Goal: Task Accomplishment & Management: Manage account settings

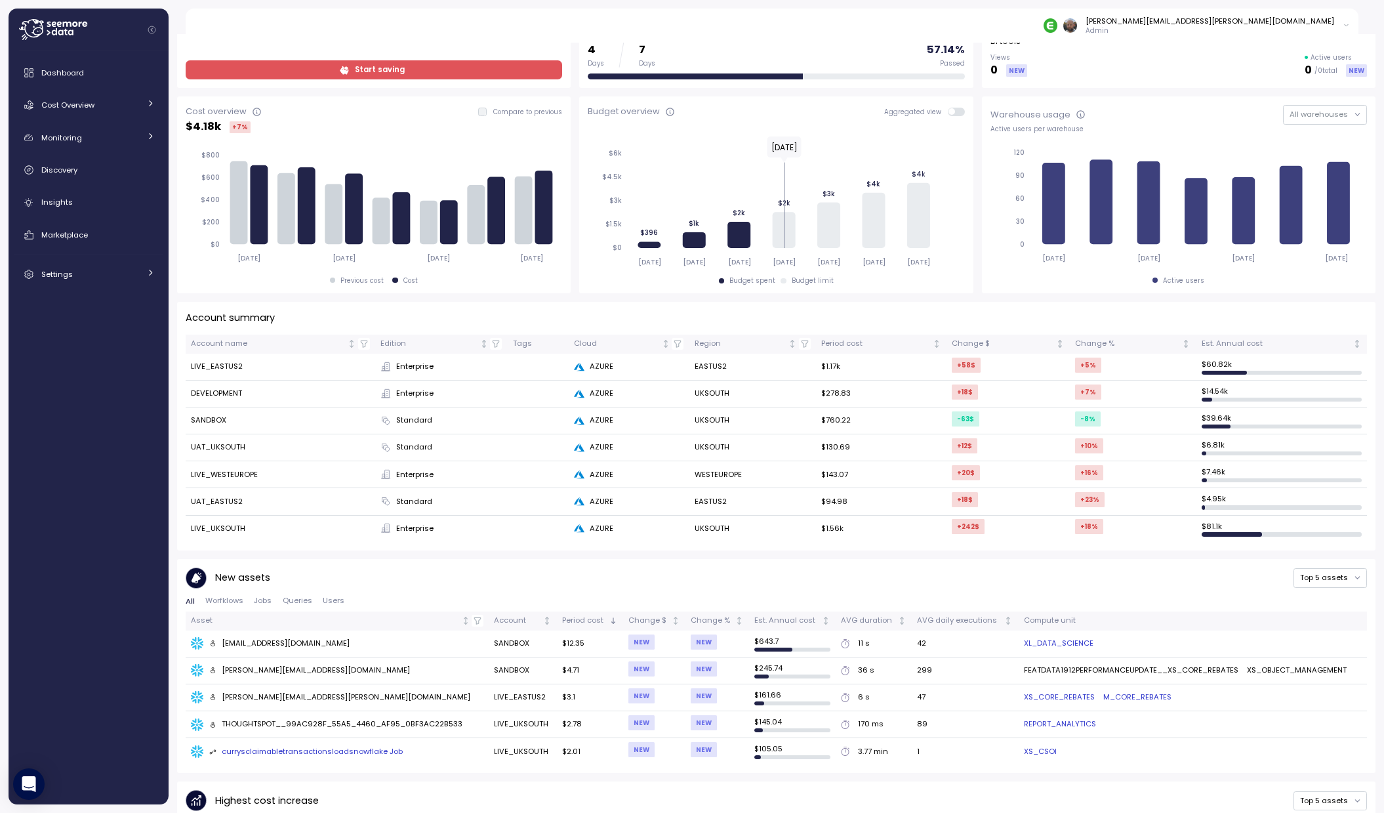
scroll to position [271, 0]
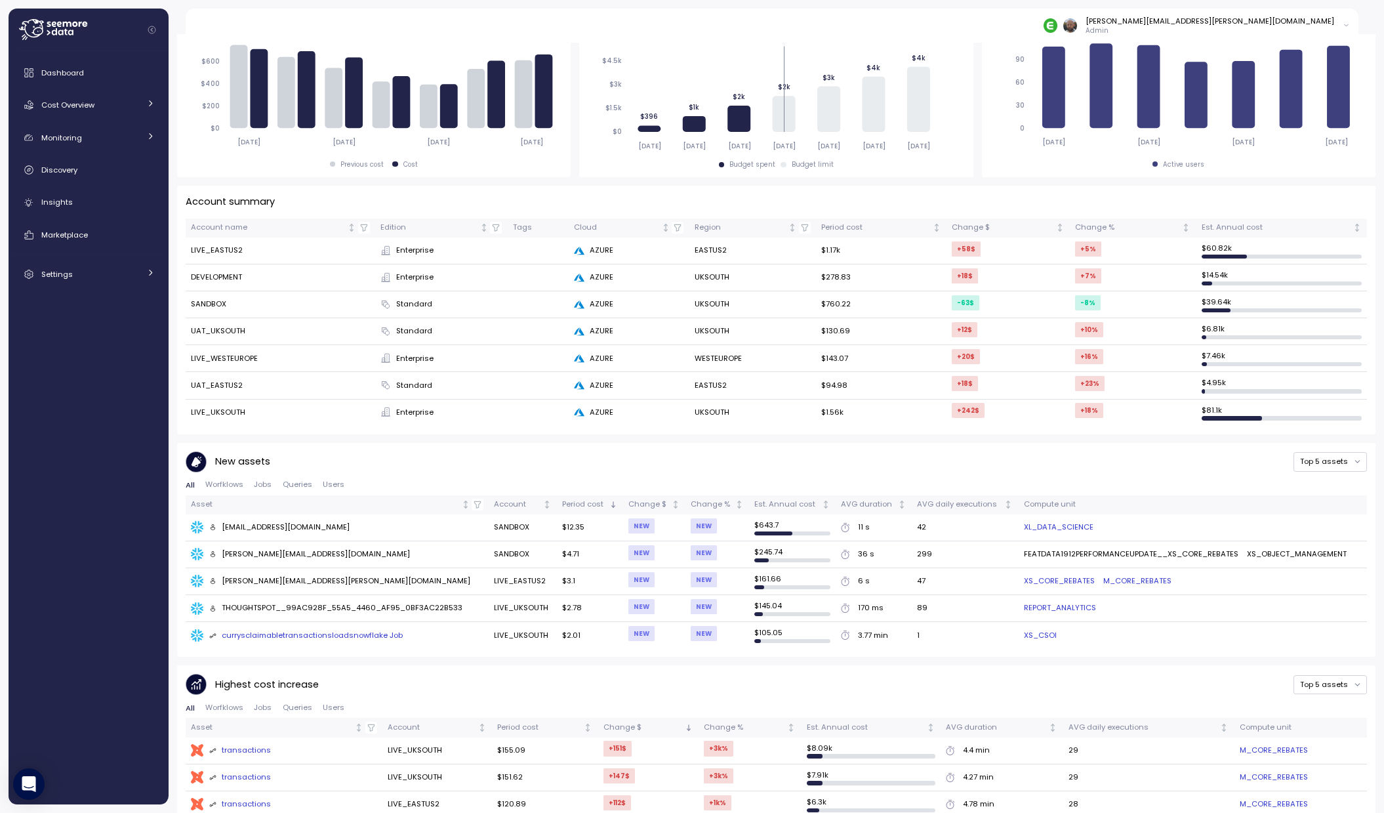
click at [228, 251] on td "LIVE_EASTUS2" at bounding box center [281, 250] width 190 height 27
click at [967, 249] on div "+58 $" at bounding box center [966, 248] width 29 height 15
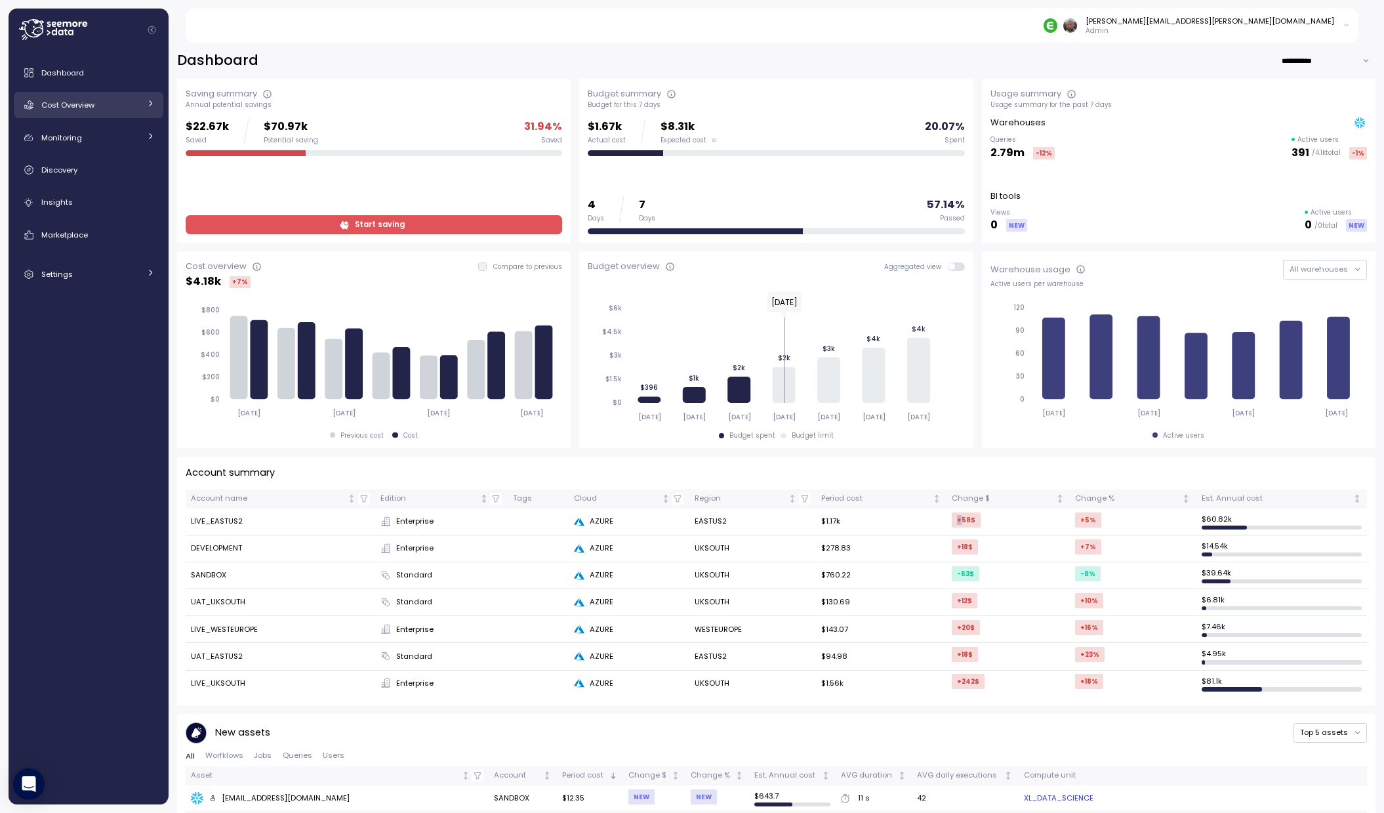
click at [64, 104] on span "Cost Overview" at bounding box center [67, 105] width 53 height 10
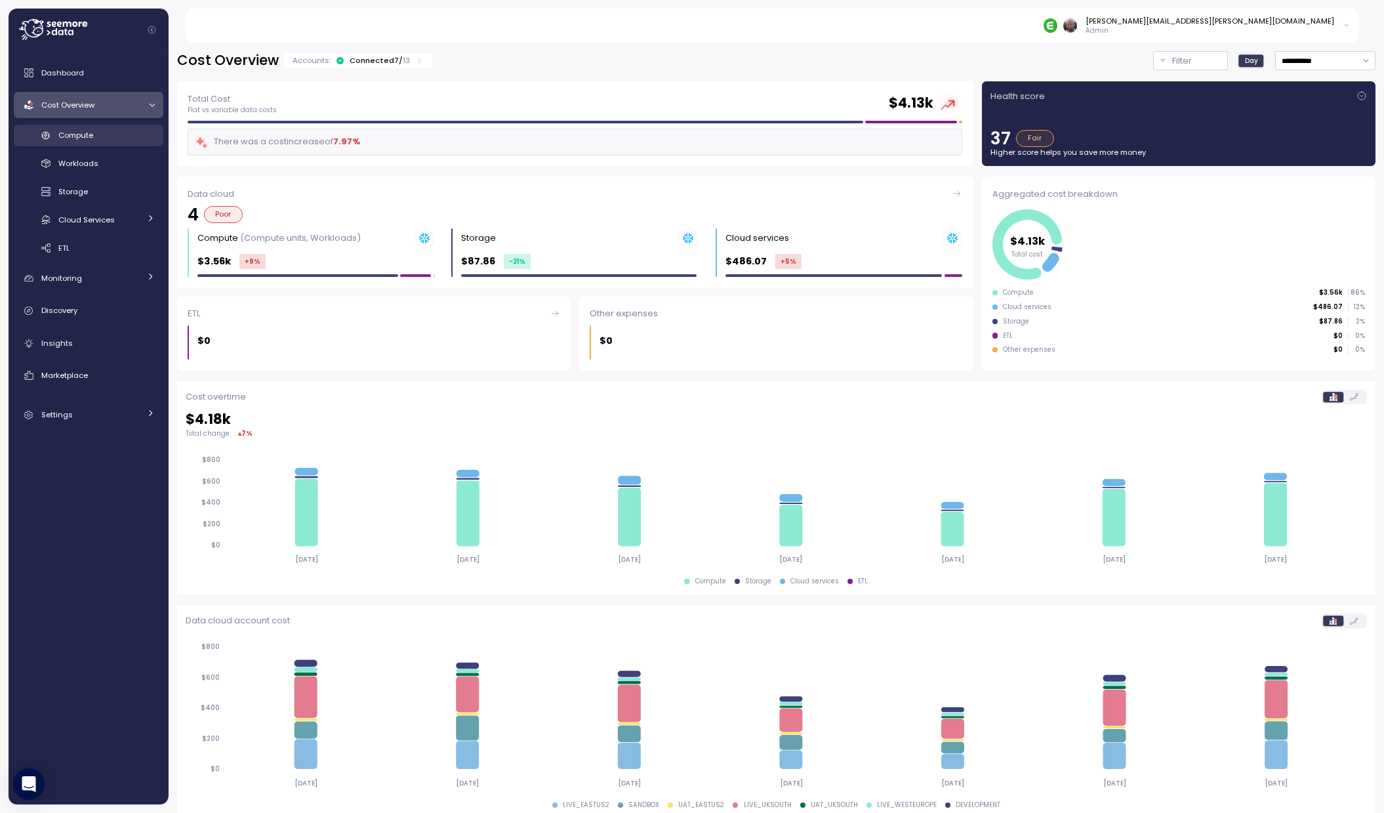
click at [79, 140] on div "Compute" at bounding box center [106, 135] width 96 height 13
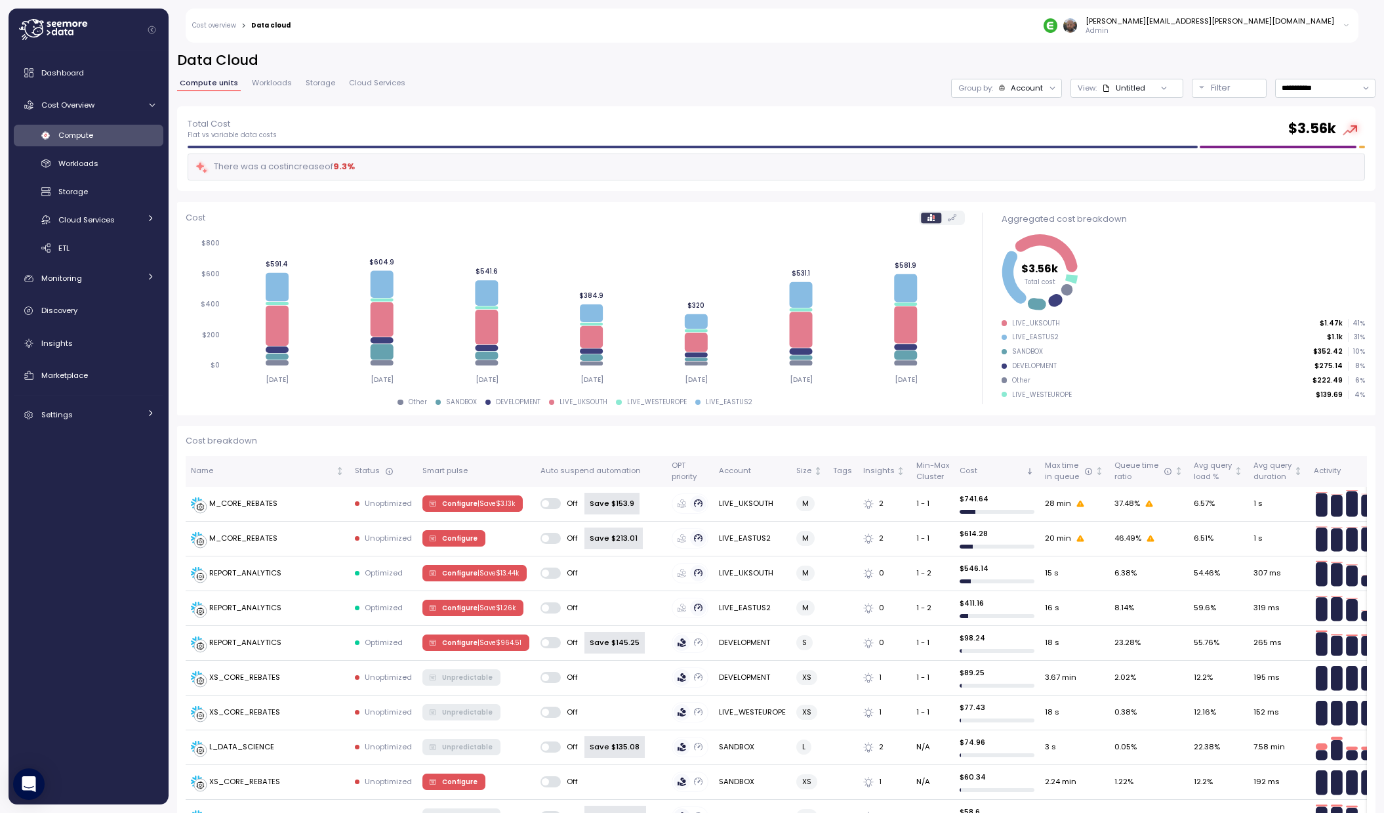
click at [263, 85] on span "Workloads" at bounding box center [272, 82] width 40 height 7
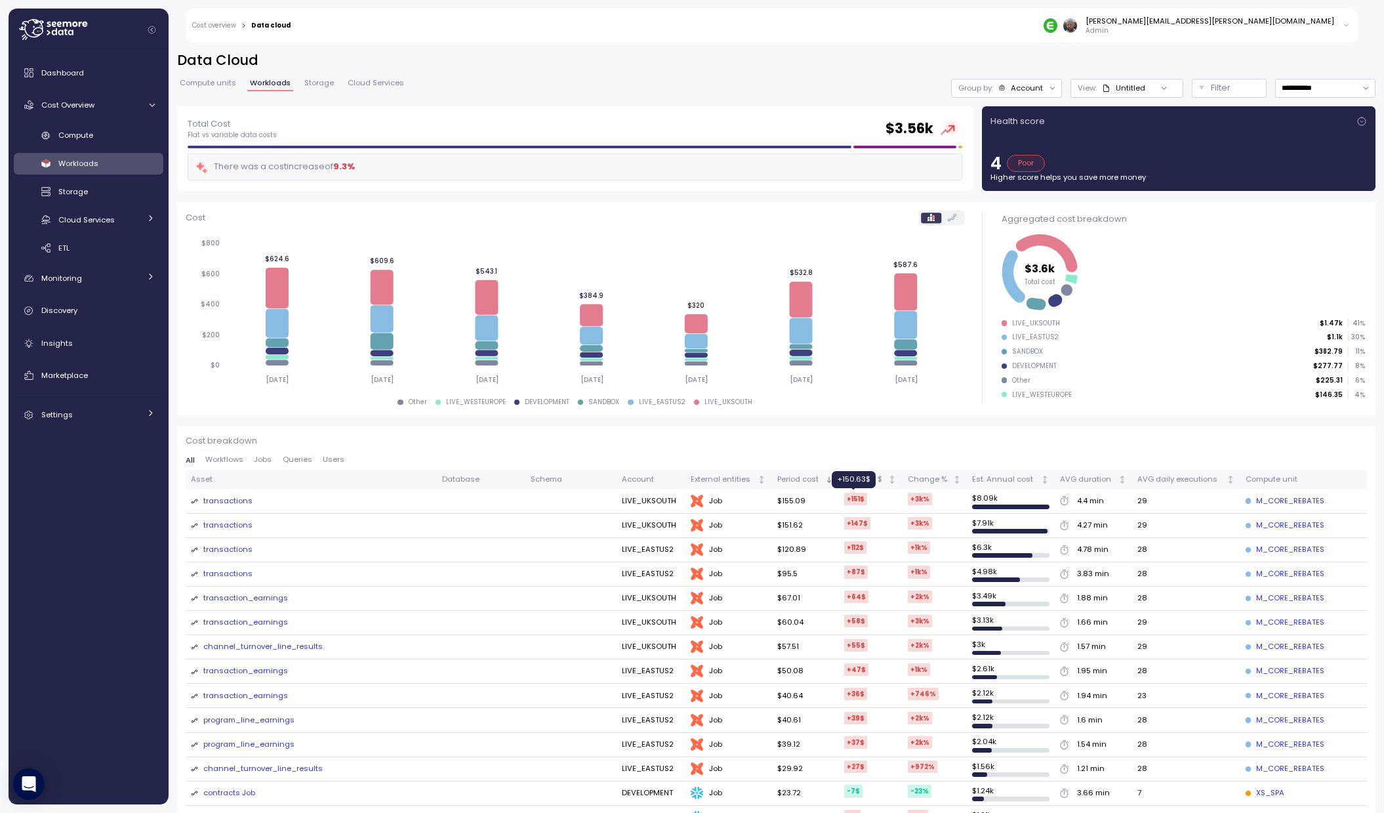
scroll to position [155, 0]
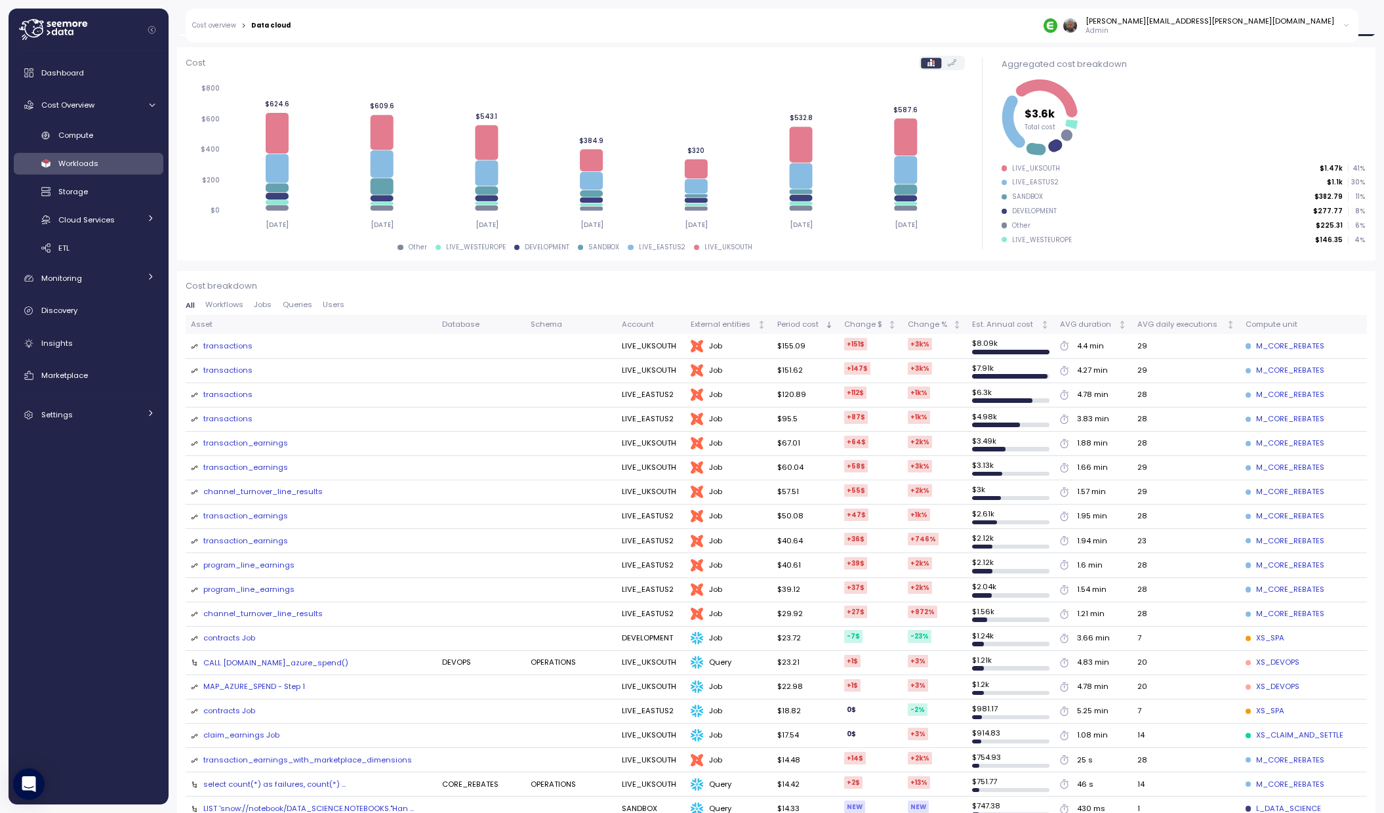
click at [233, 346] on div "transactions" at bounding box center [227, 346] width 49 height 12
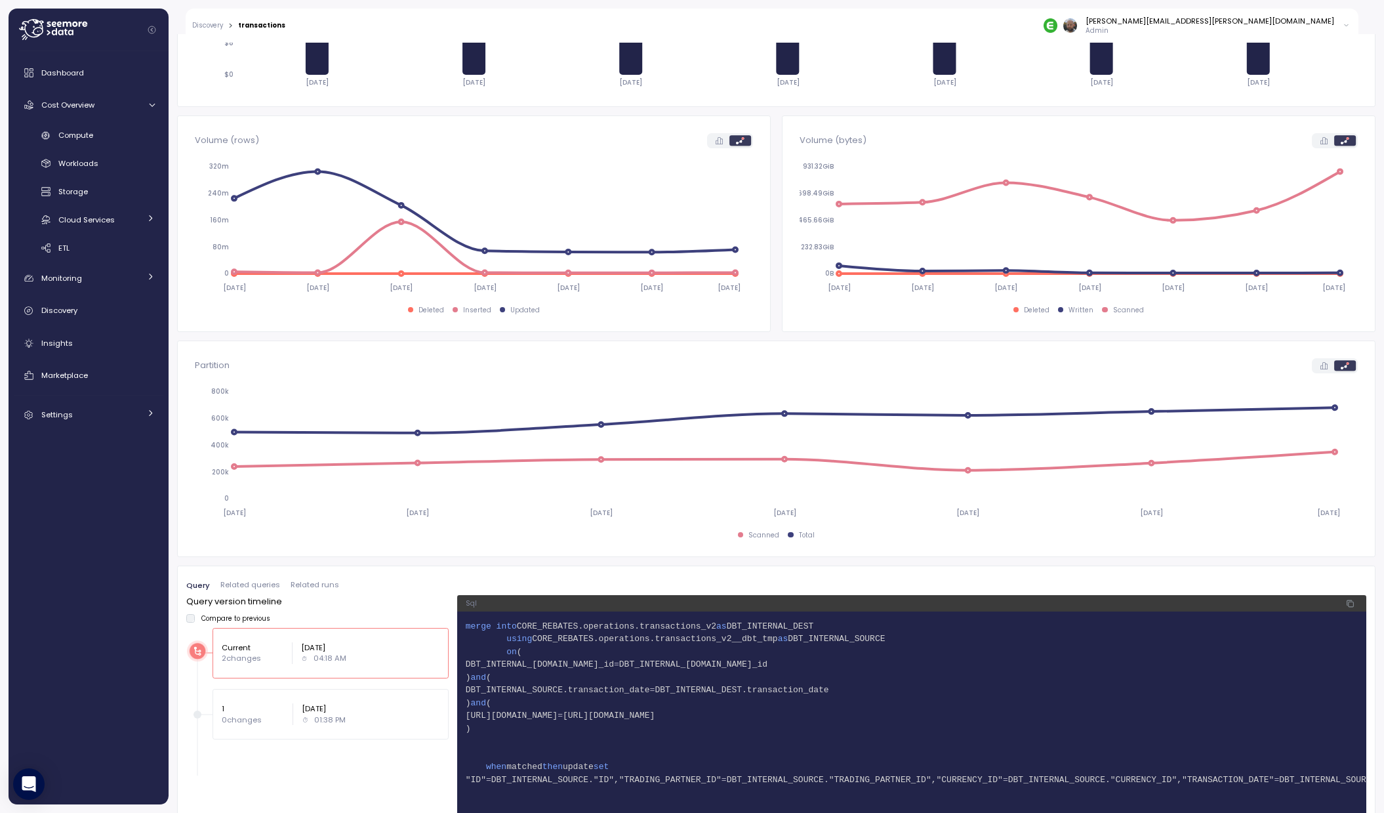
scroll to position [512, 0]
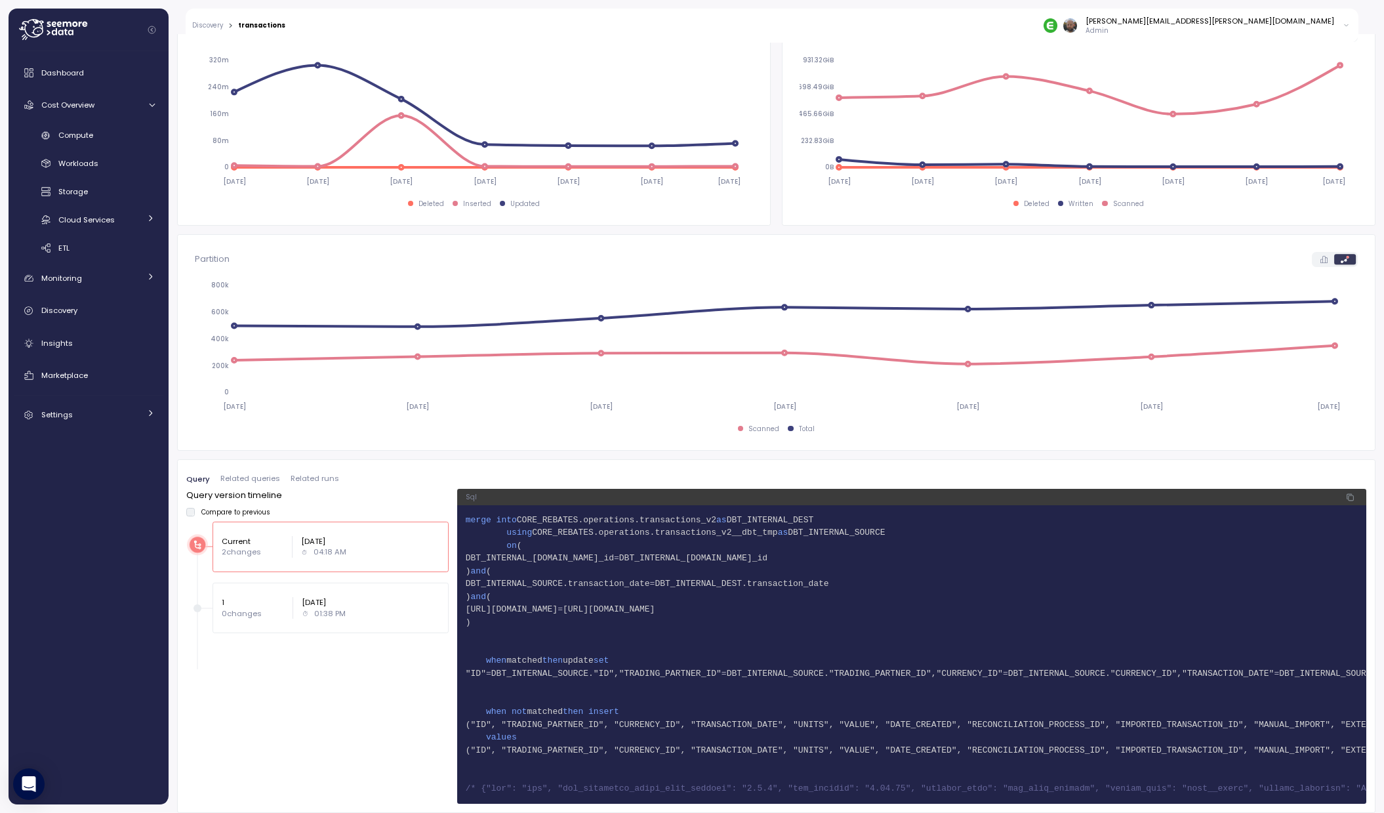
click at [259, 608] on p "0 changes" at bounding box center [253, 613] width 62 height 10
click at [318, 556] on div "Current 2 changes [DATE] 04:18 AM" at bounding box center [330, 546] width 236 height 50
click at [329, 608] on p "01:38 PM" at bounding box center [329, 613] width 31 height 10
click at [347, 554] on div "Current 2 changes [DATE] 04:18 AM" at bounding box center [330, 546] width 236 height 50
click at [348, 597] on div "1 0 changes [DATE] 01:38 PM" at bounding box center [331, 608] width 218 height 22
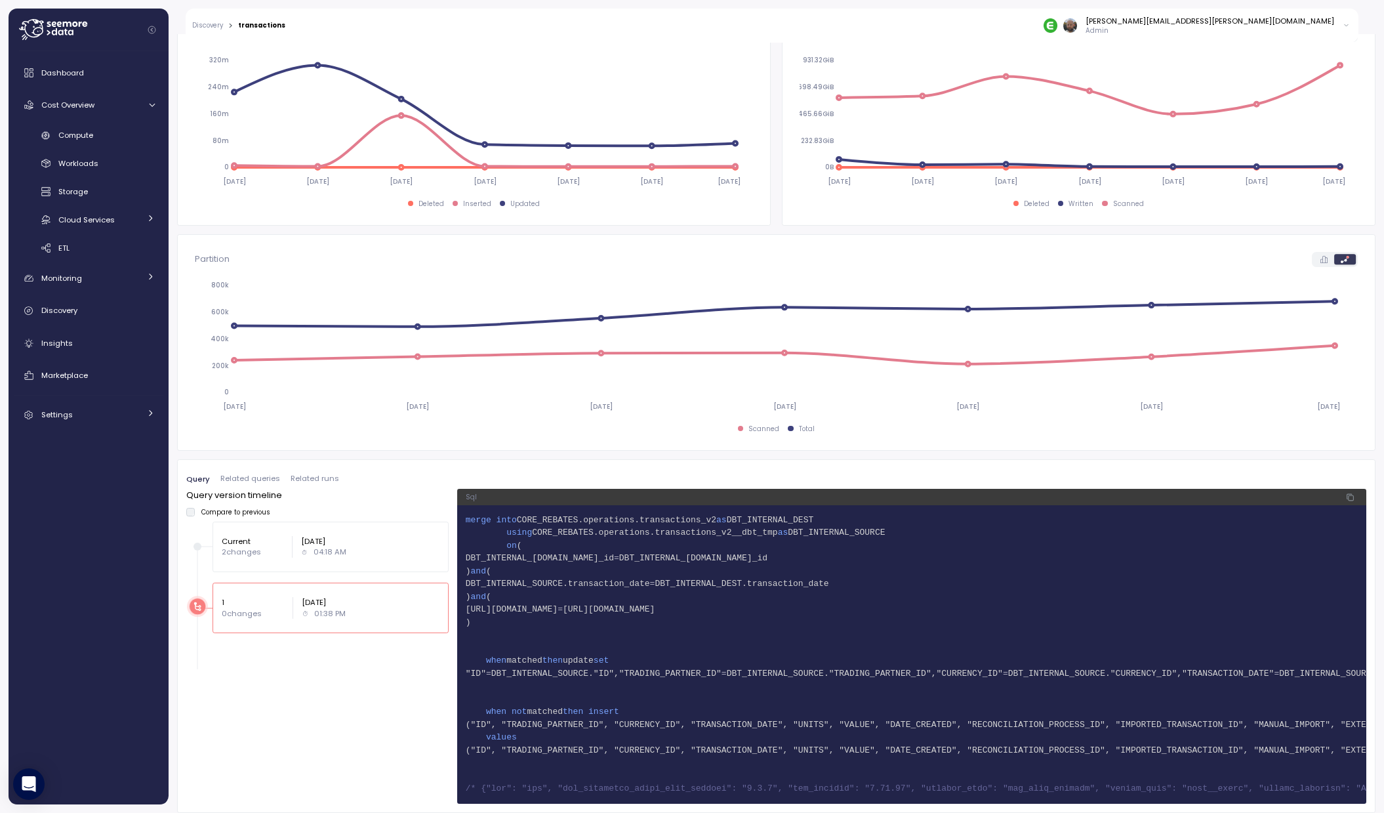
click at [310, 546] on div "04:18 AM" at bounding box center [323, 551] width 45 height 10
click at [276, 597] on p "1" at bounding box center [253, 602] width 62 height 10
click at [289, 552] on div "Current 2 changes [DATE] 04:18 AM" at bounding box center [330, 546] width 236 height 50
click at [327, 618] on div "1 0 changes [DATE] 01:38 PM" at bounding box center [330, 607] width 236 height 50
click at [287, 544] on div "Current 2 changes [DATE] 04:18 AM" at bounding box center [331, 547] width 218 height 22
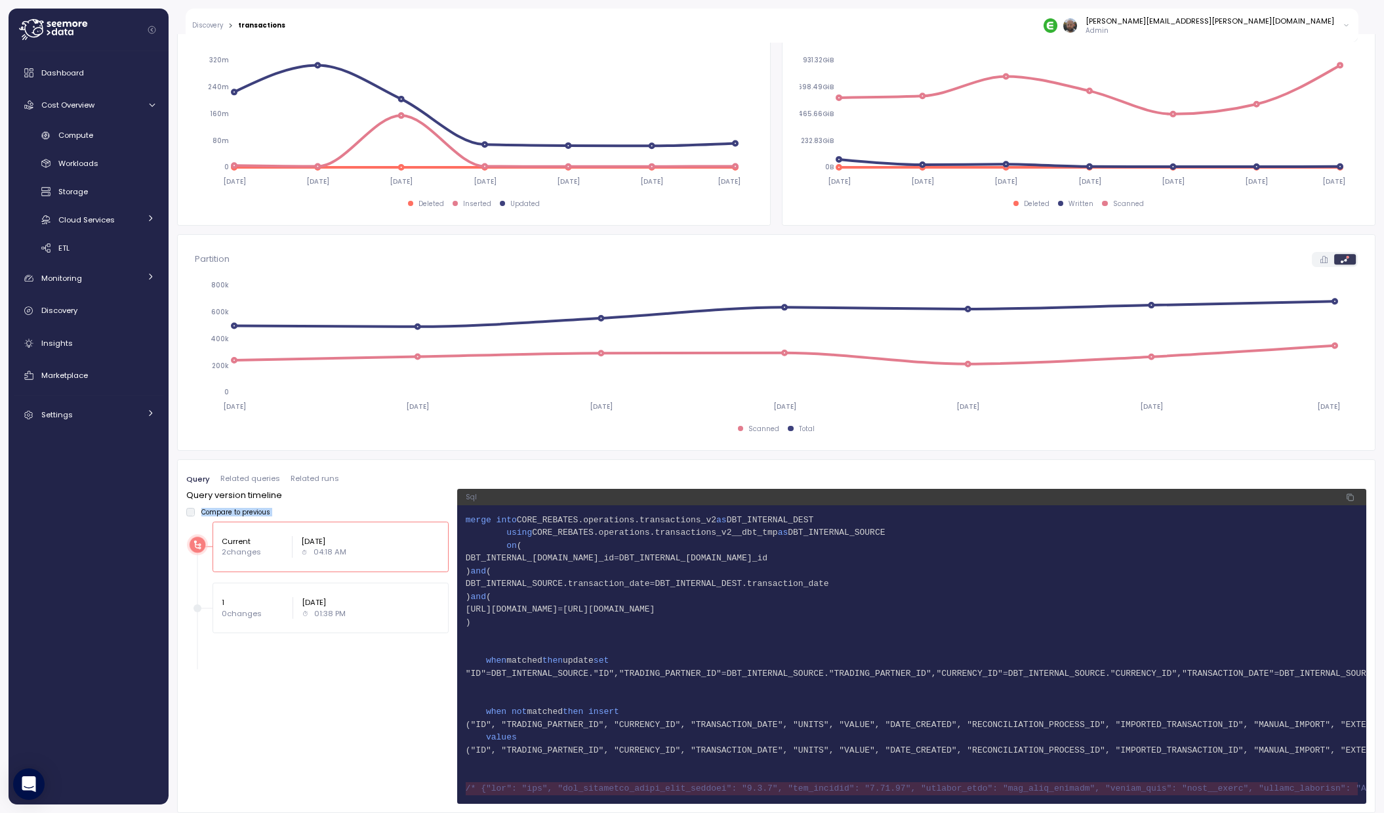
click at [192, 509] on div "Query version timeline Compare to previous Current 2 changes [DATE] 04:18 AM 1 …" at bounding box center [317, 566] width 262 height 155
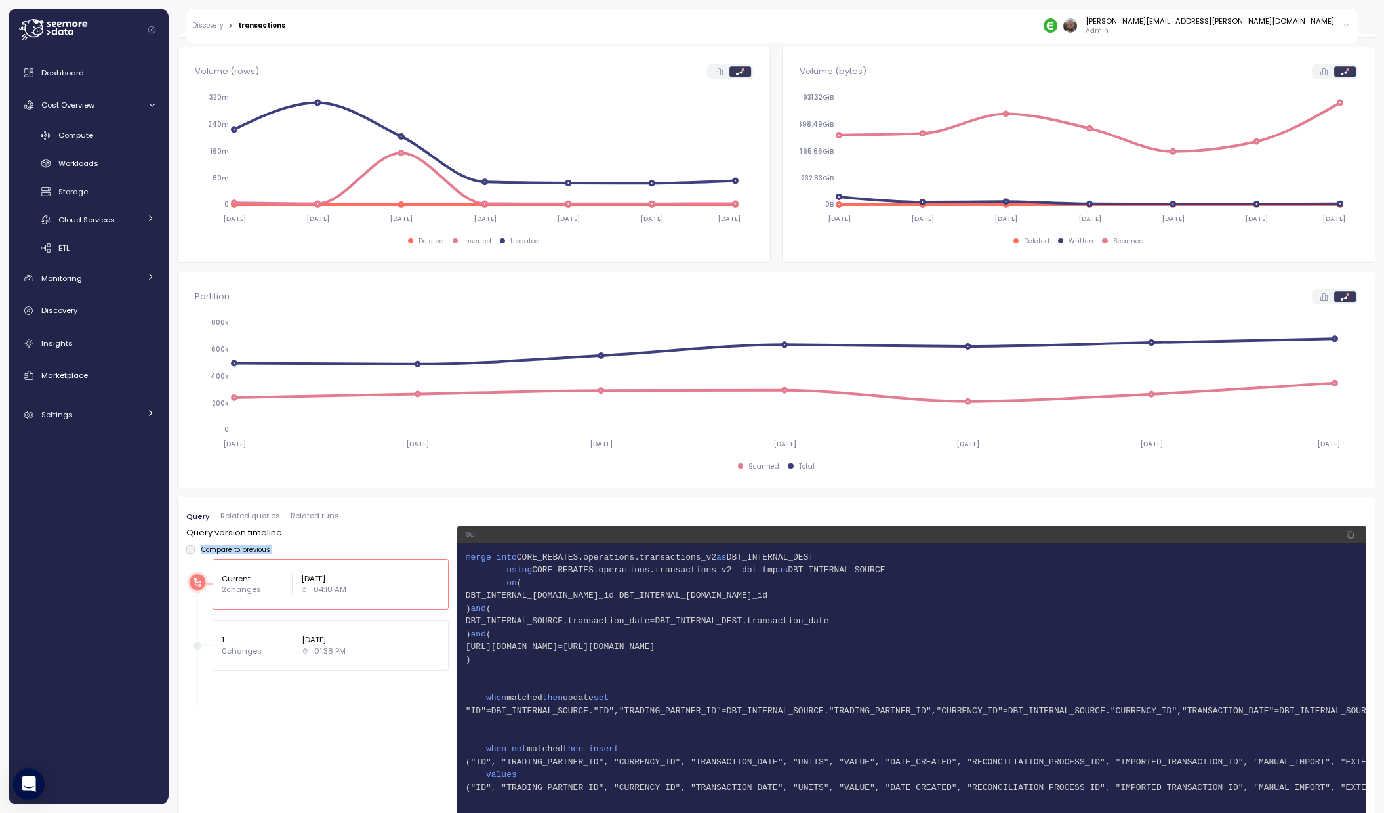
scroll to position [503, 0]
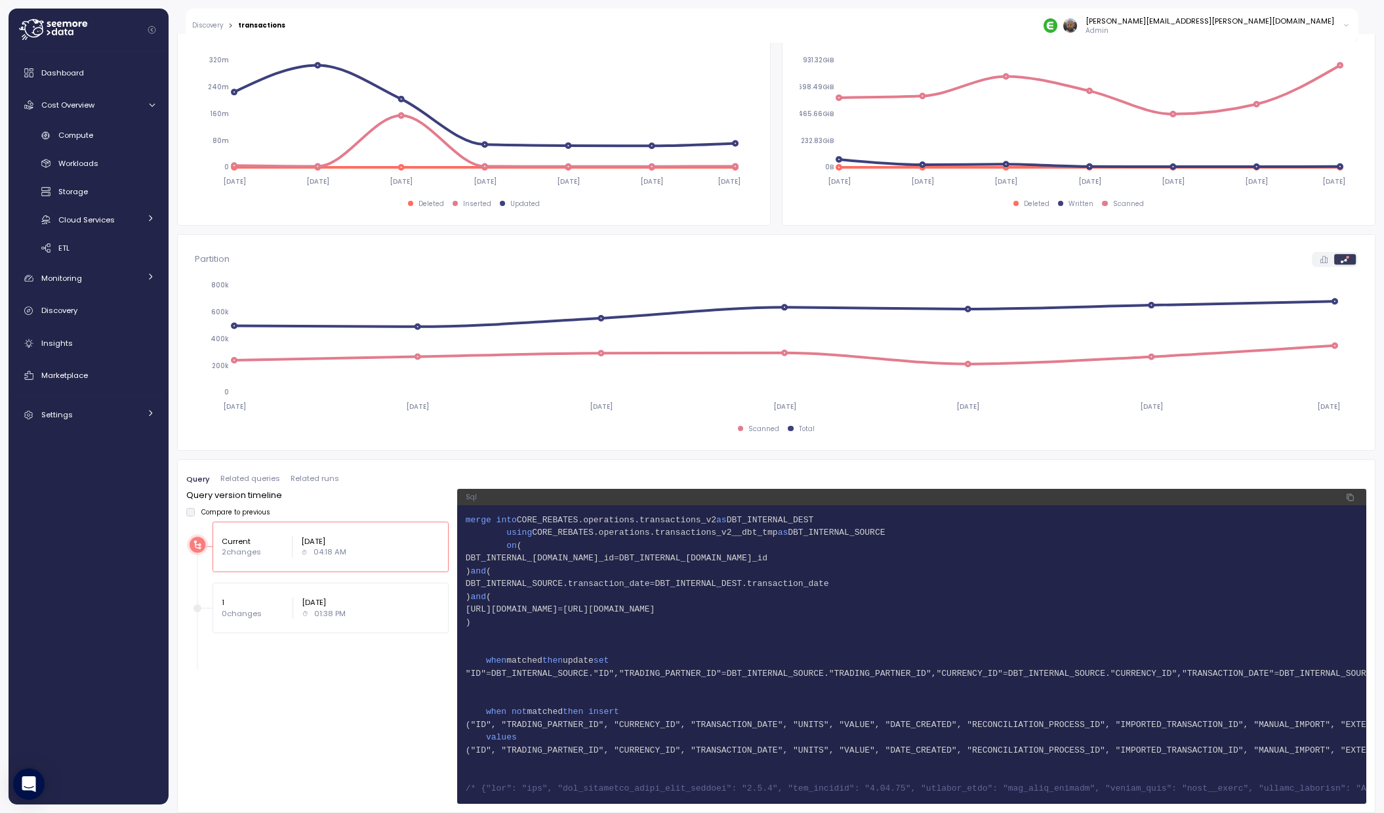
drag, startPoint x: 717, startPoint y: 609, endPoint x: 721, endPoint y: 601, distance: 8.8
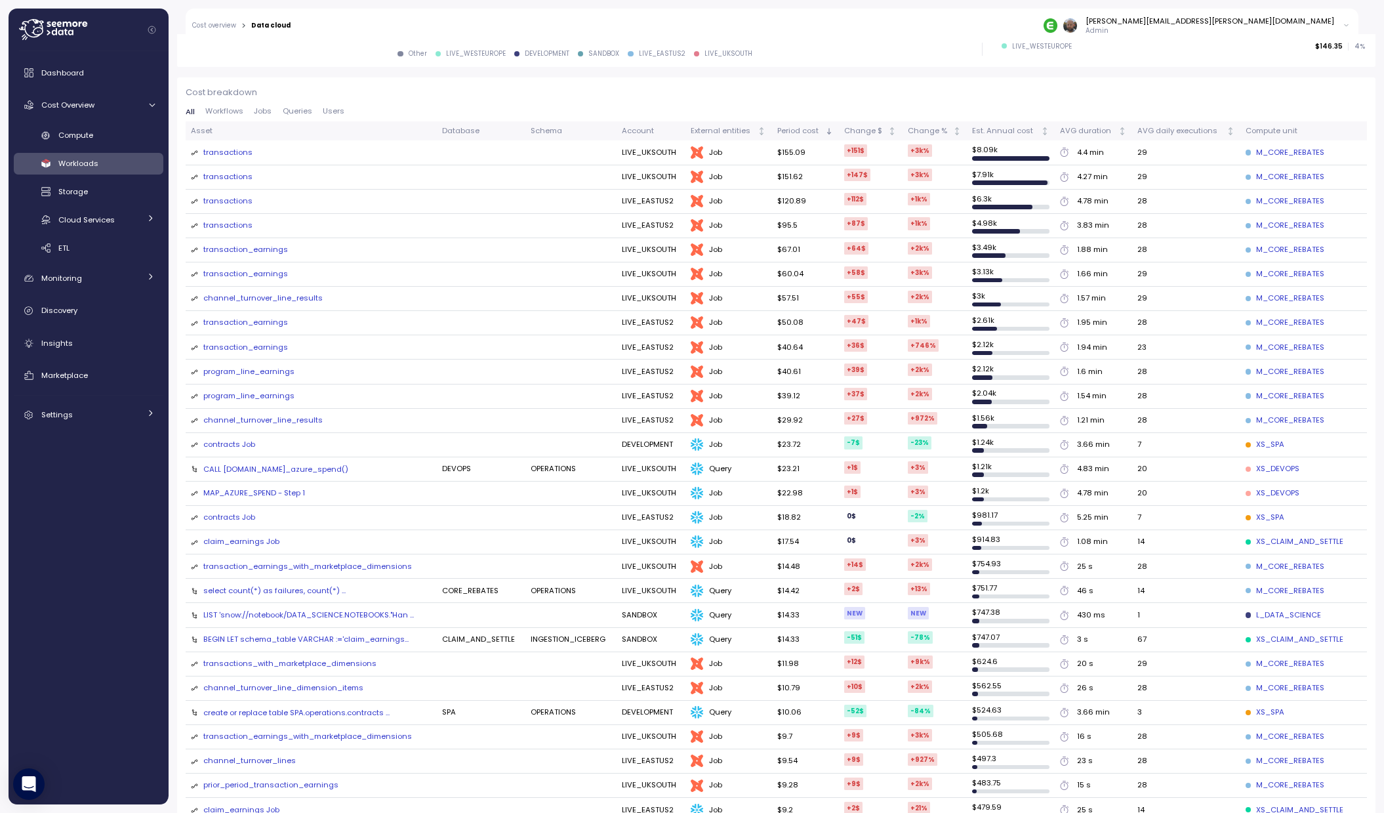
scroll to position [155, 0]
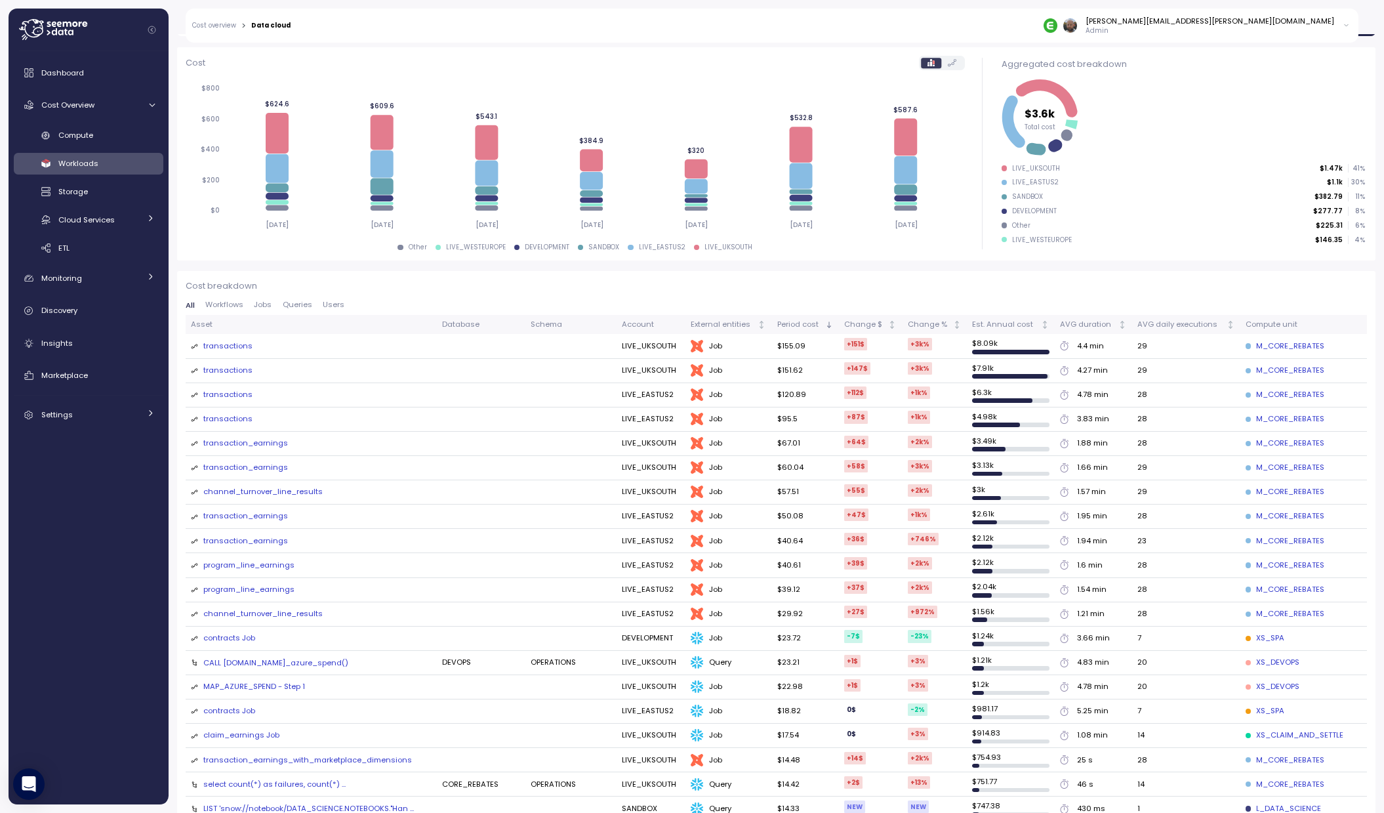
click at [217, 373] on div "transactions" at bounding box center [227, 371] width 49 height 12
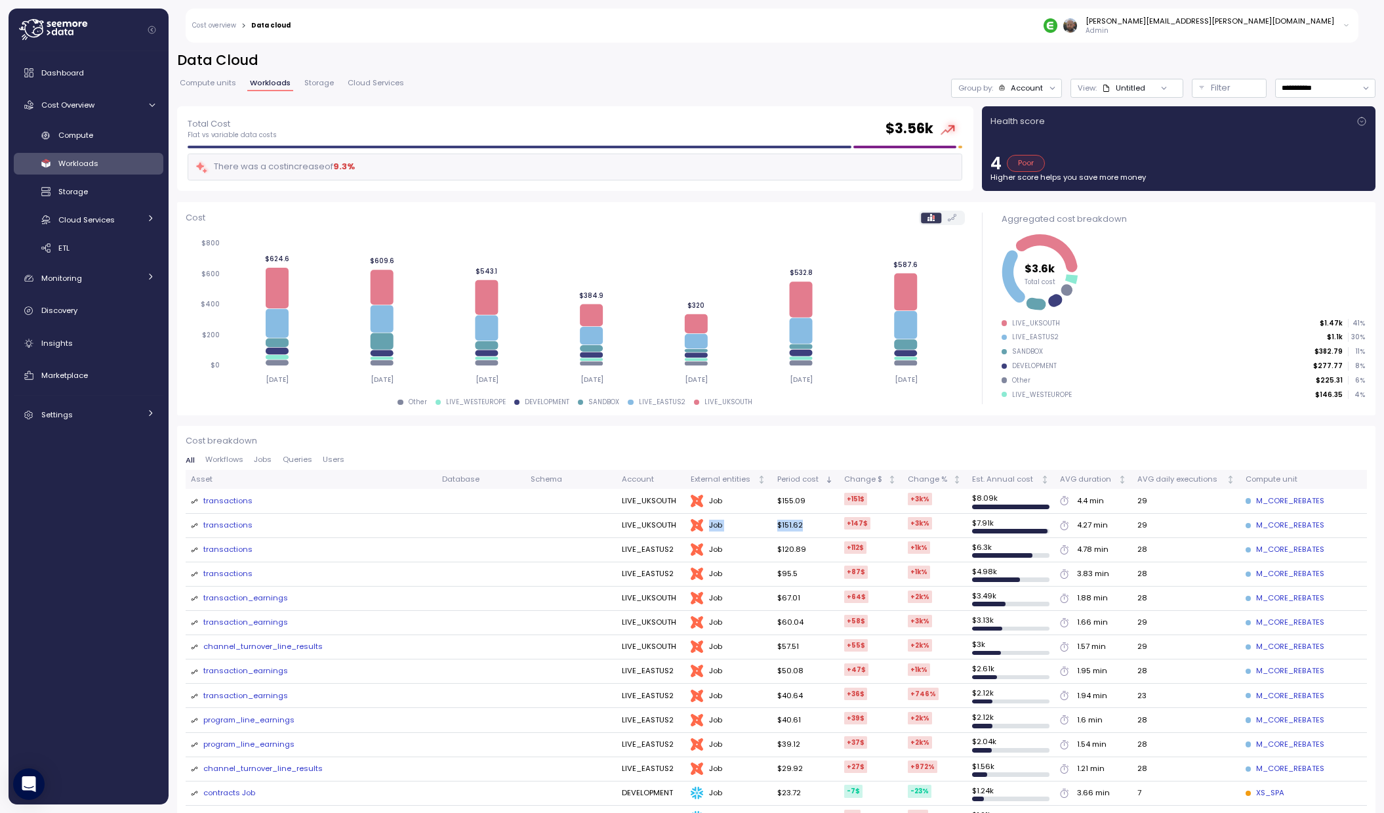
drag, startPoint x: 798, startPoint y: 524, endPoint x: 752, endPoint y: 521, distance: 46.7
click at [752, 521] on tr "transactions LIVE_UKSOUTH dbt Job $151.62 +147 $ +3k % $ 7.91k 4.27 min 29 M_CO…" at bounding box center [776, 526] width 1181 height 24
click at [1306, 91] on input "**********" at bounding box center [1325, 88] width 100 height 19
click at [1128, 92] on div "Untitled" at bounding box center [1123, 88] width 43 height 10
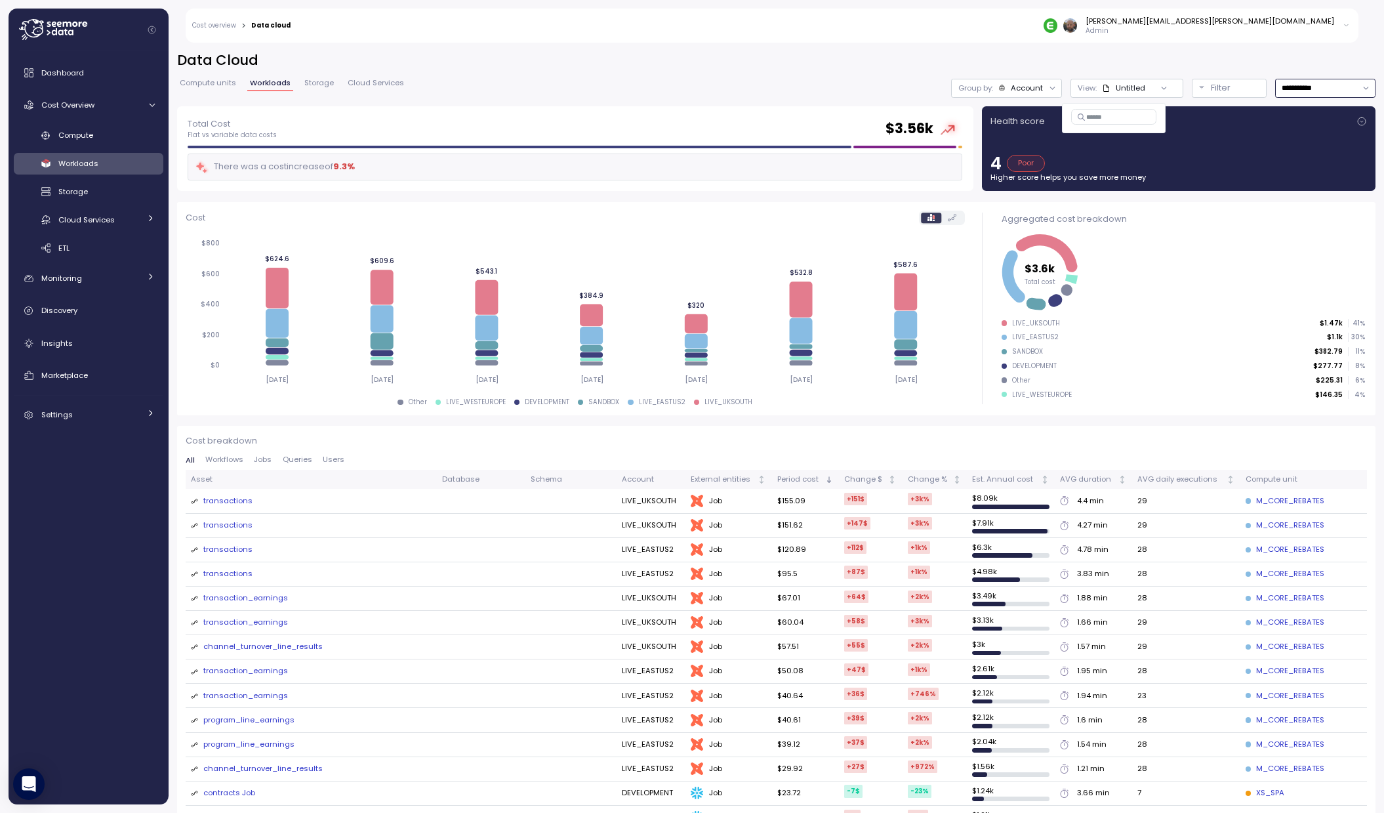
click at [1129, 91] on div "Untitled" at bounding box center [1123, 88] width 43 height 10
click at [1215, 92] on p "Filter" at bounding box center [1221, 87] width 20 height 13
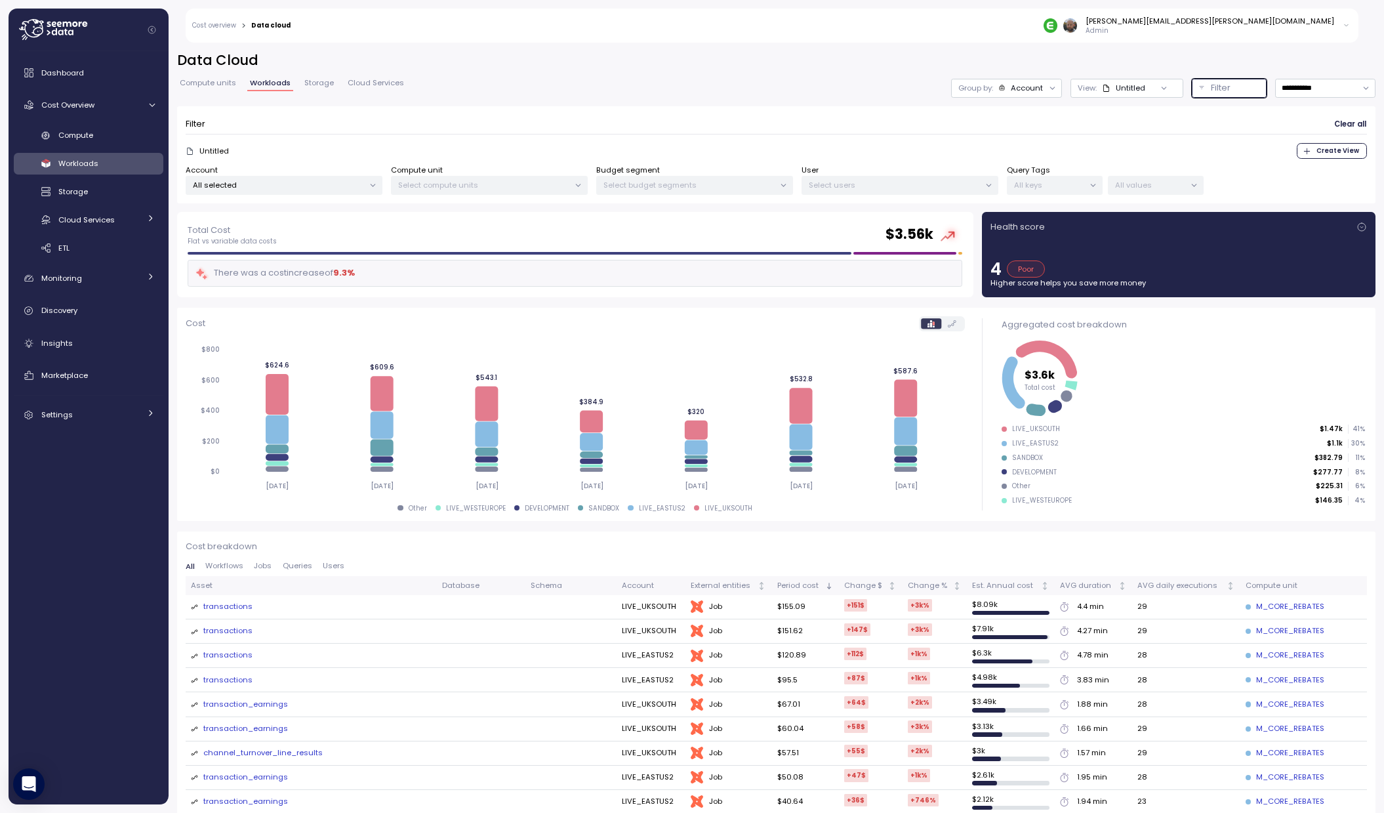
click at [1215, 92] on p "Filter" at bounding box center [1221, 87] width 20 height 13
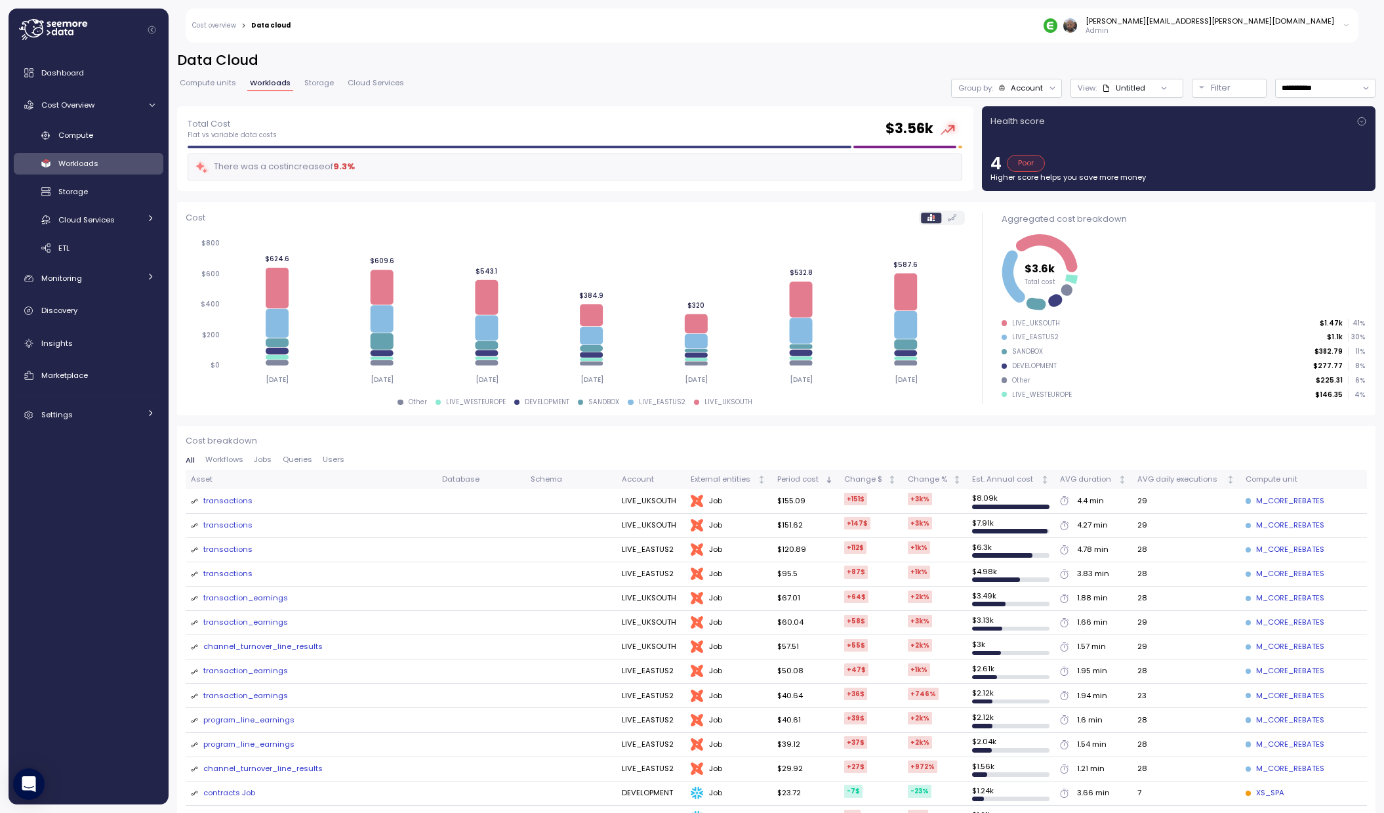
click at [214, 87] on span "Compute units" at bounding box center [208, 82] width 56 height 7
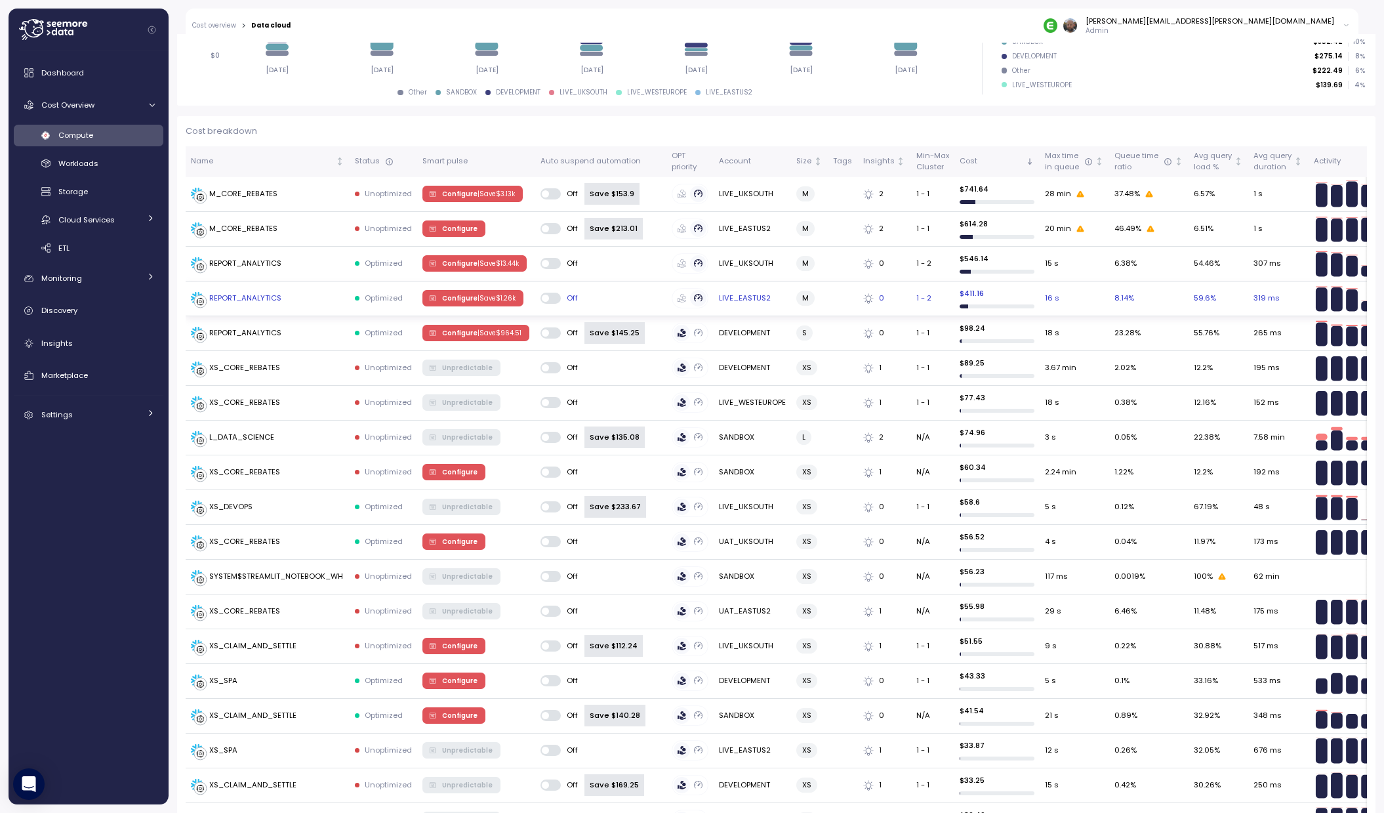
scroll to position [77, 0]
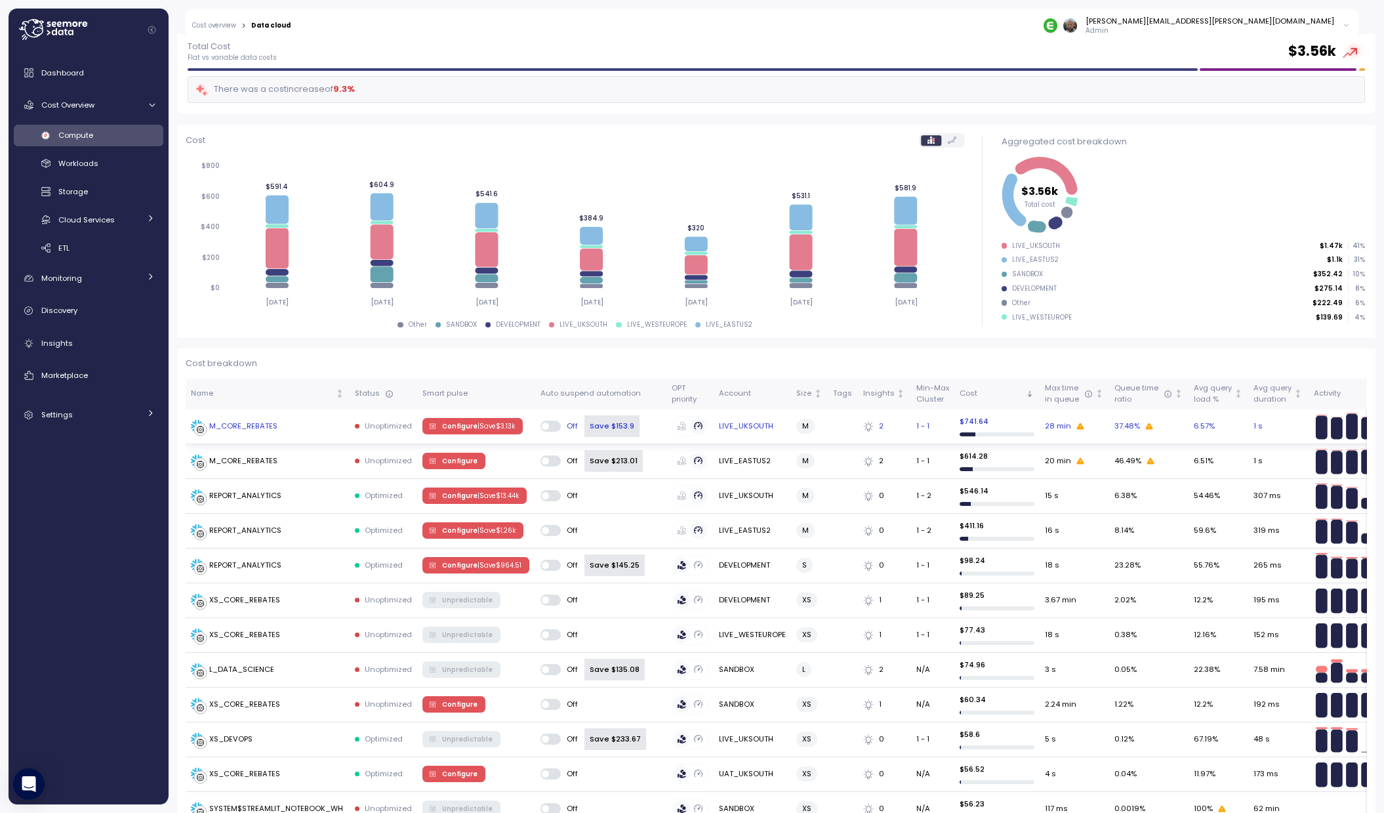
click at [480, 428] on p "| Save $ 3.13k" at bounding box center [495, 426] width 37 height 9
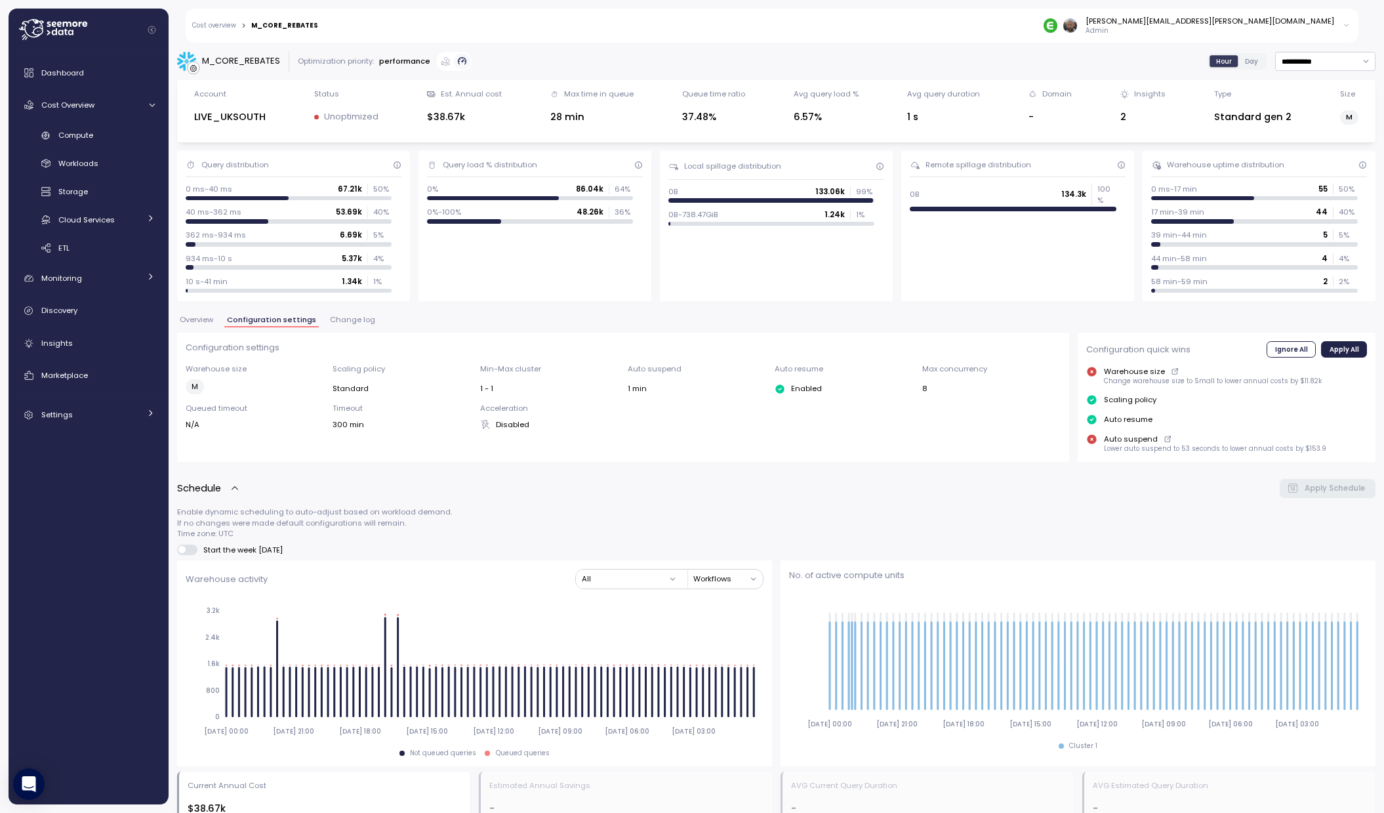
drag, startPoint x: 422, startPoint y: 181, endPoint x: 430, endPoint y: 183, distance: 8.7
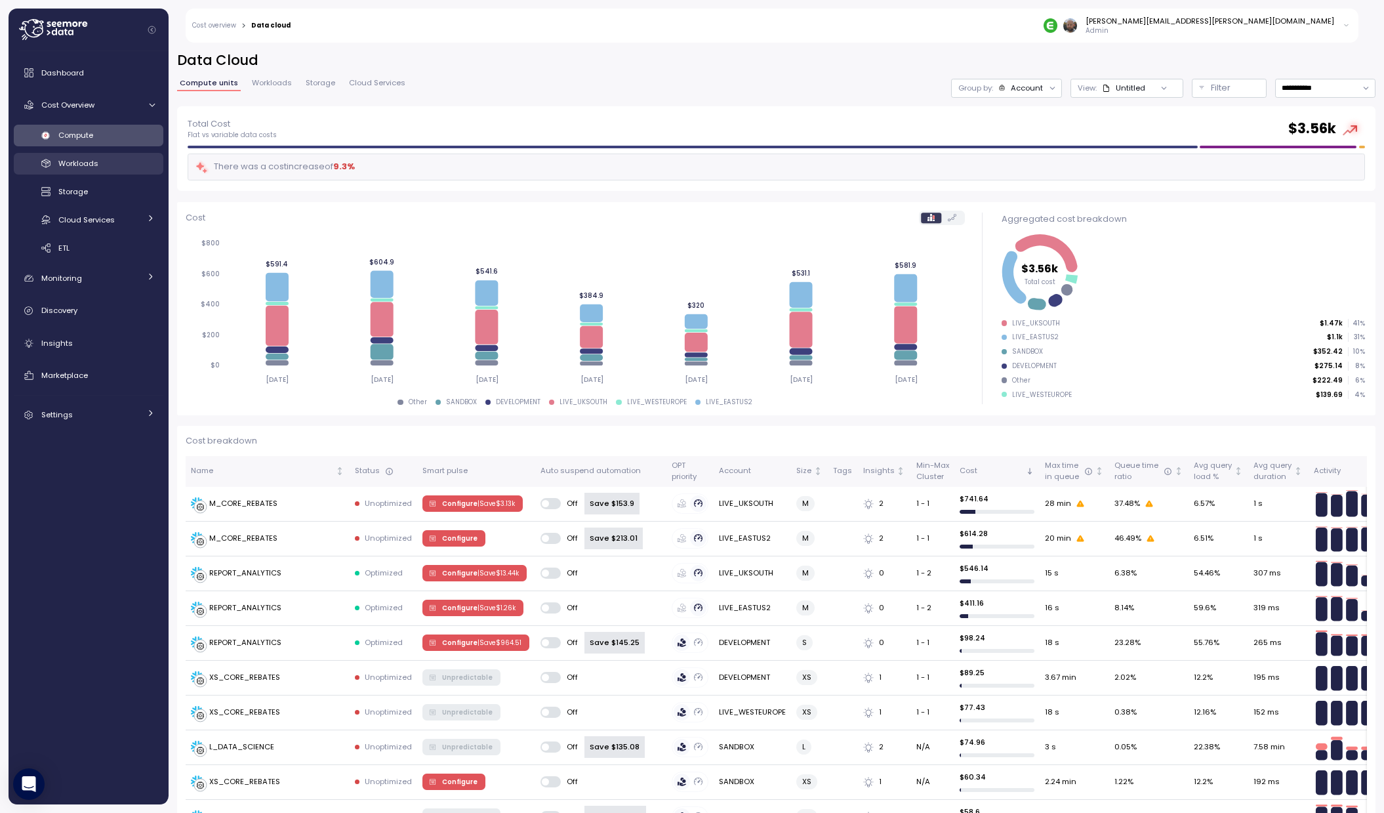
click at [81, 172] on link "Workloads" at bounding box center [89, 164] width 150 height 22
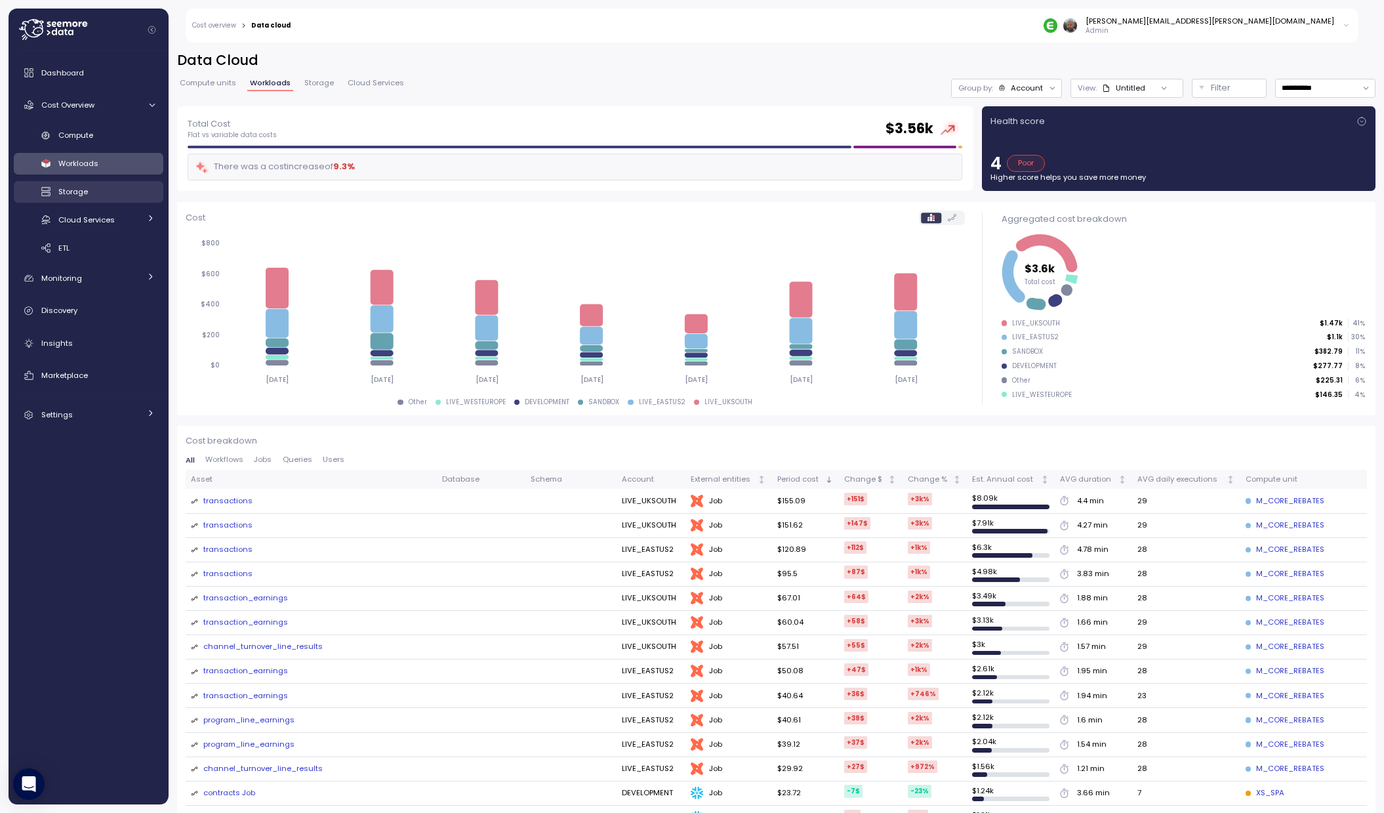
click at [58, 190] on link "Storage" at bounding box center [89, 192] width 150 height 22
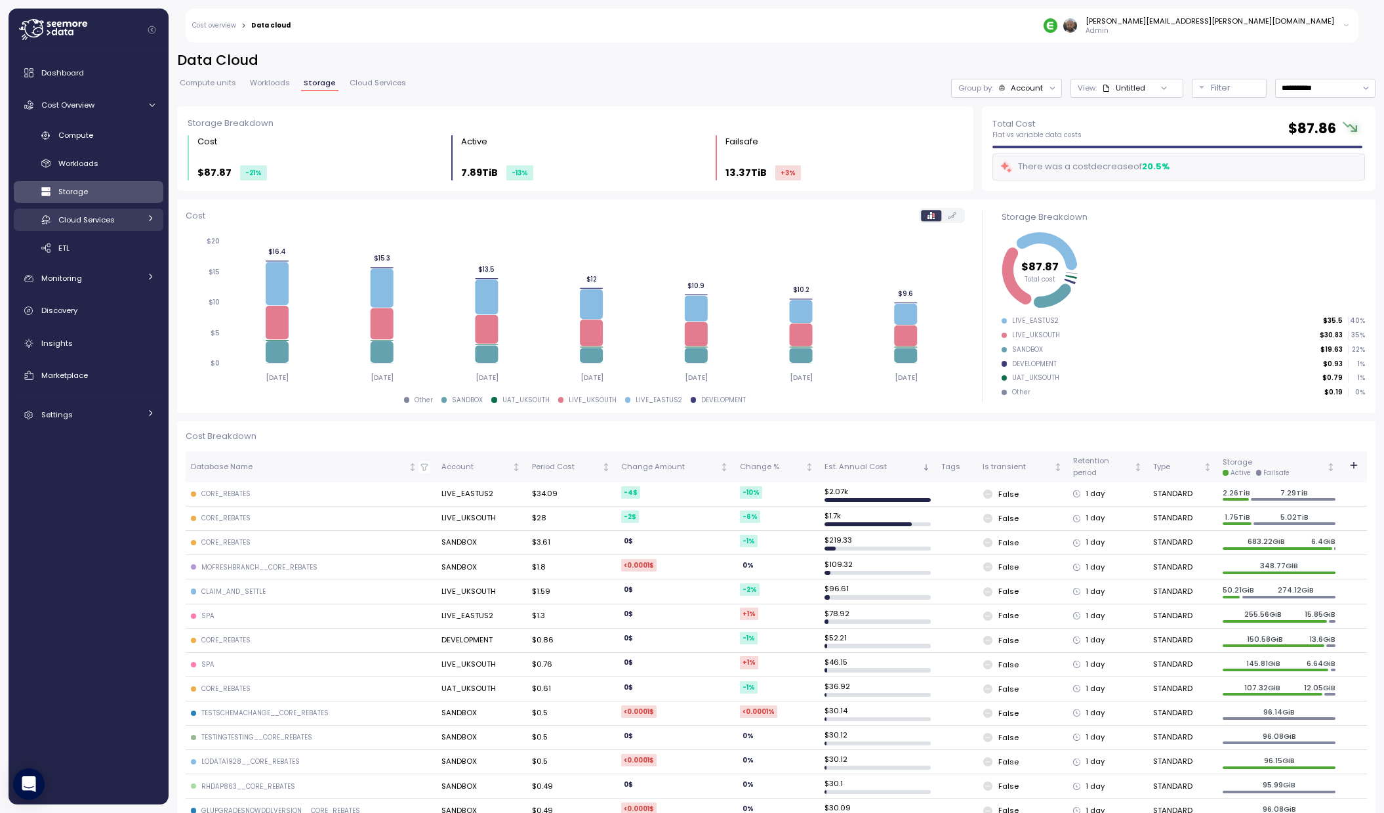
click at [81, 223] on span "Cloud Services" at bounding box center [86, 219] width 56 height 10
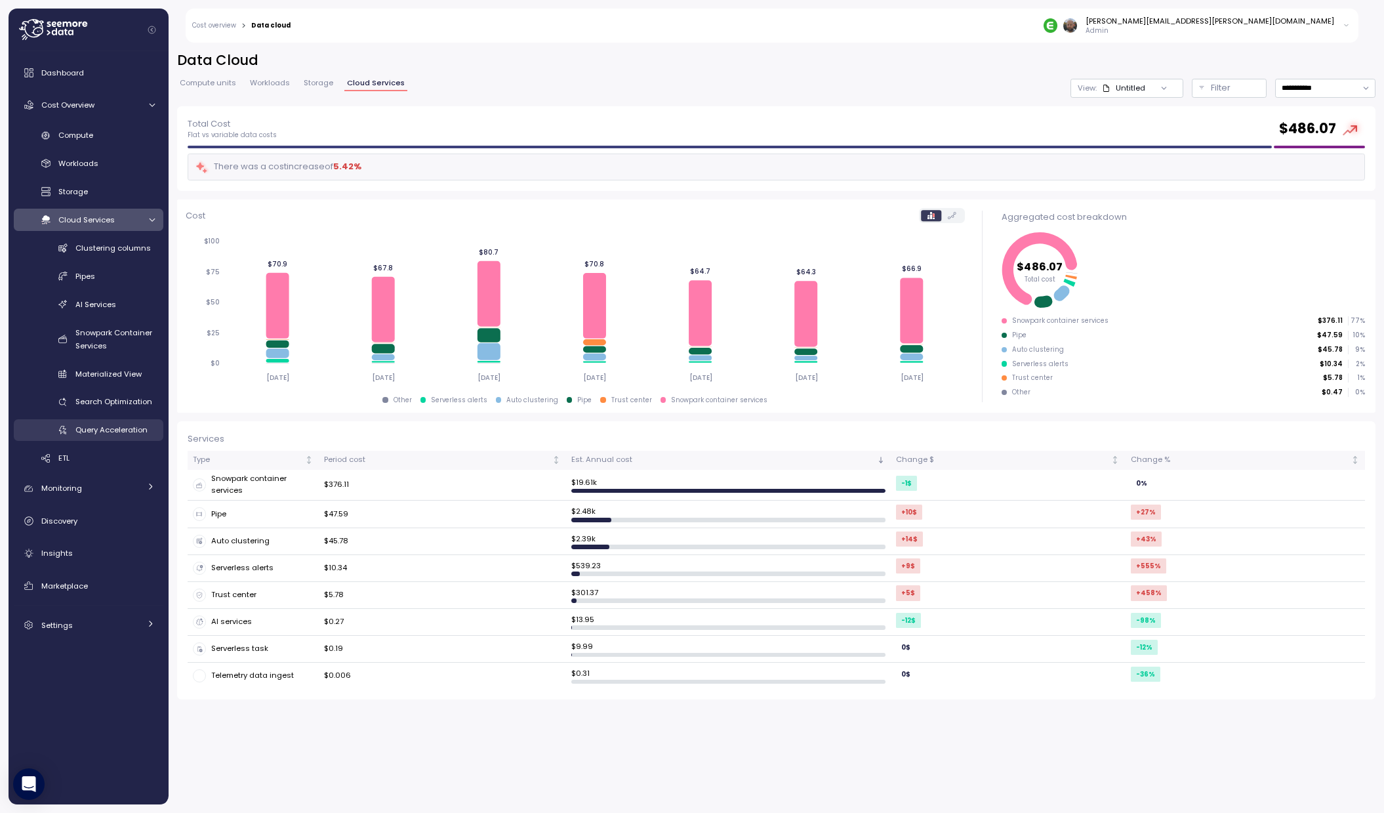
click at [111, 435] on div "Query Acceleration" at bounding box center [114, 429] width 79 height 13
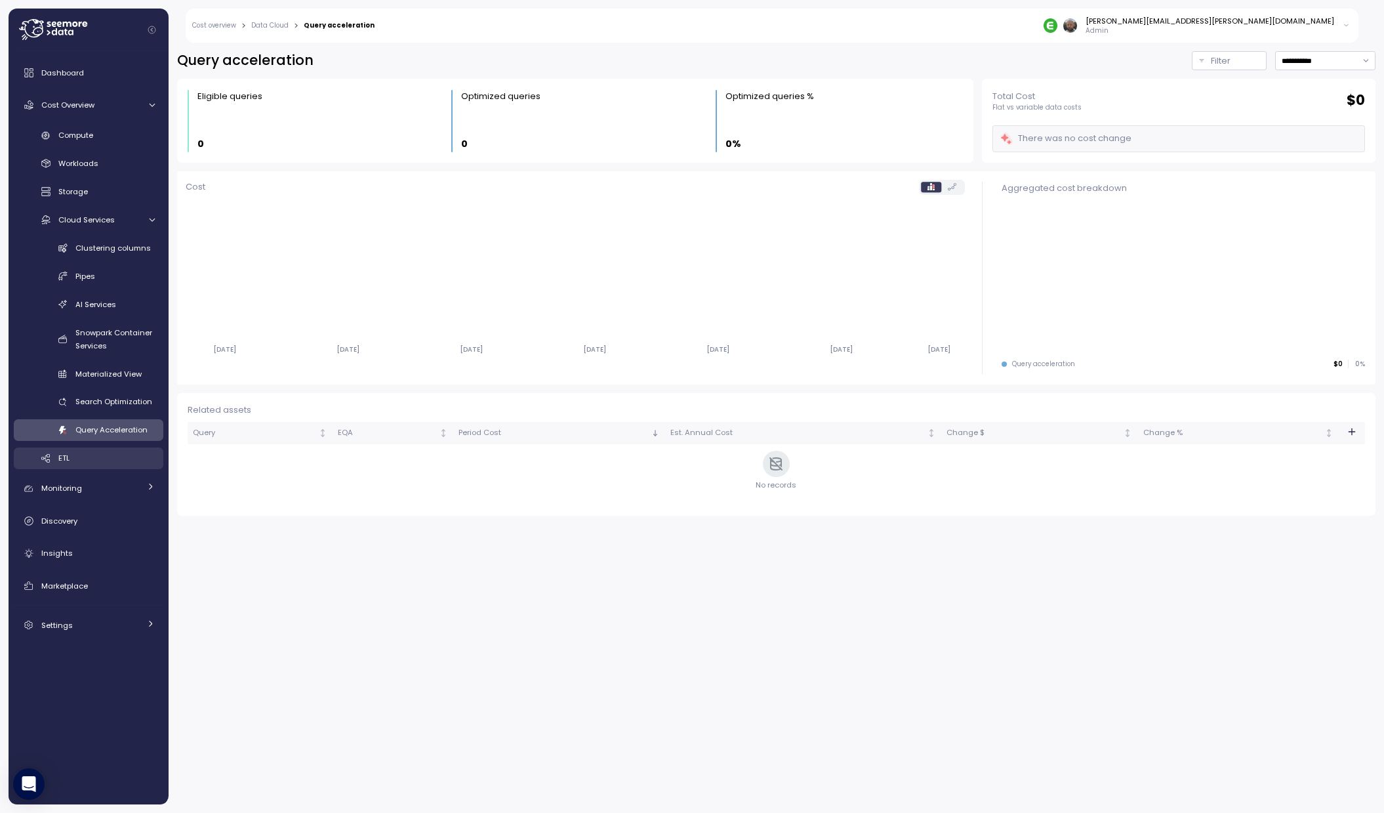
click at [55, 464] on link "ETL" at bounding box center [89, 458] width 150 height 22
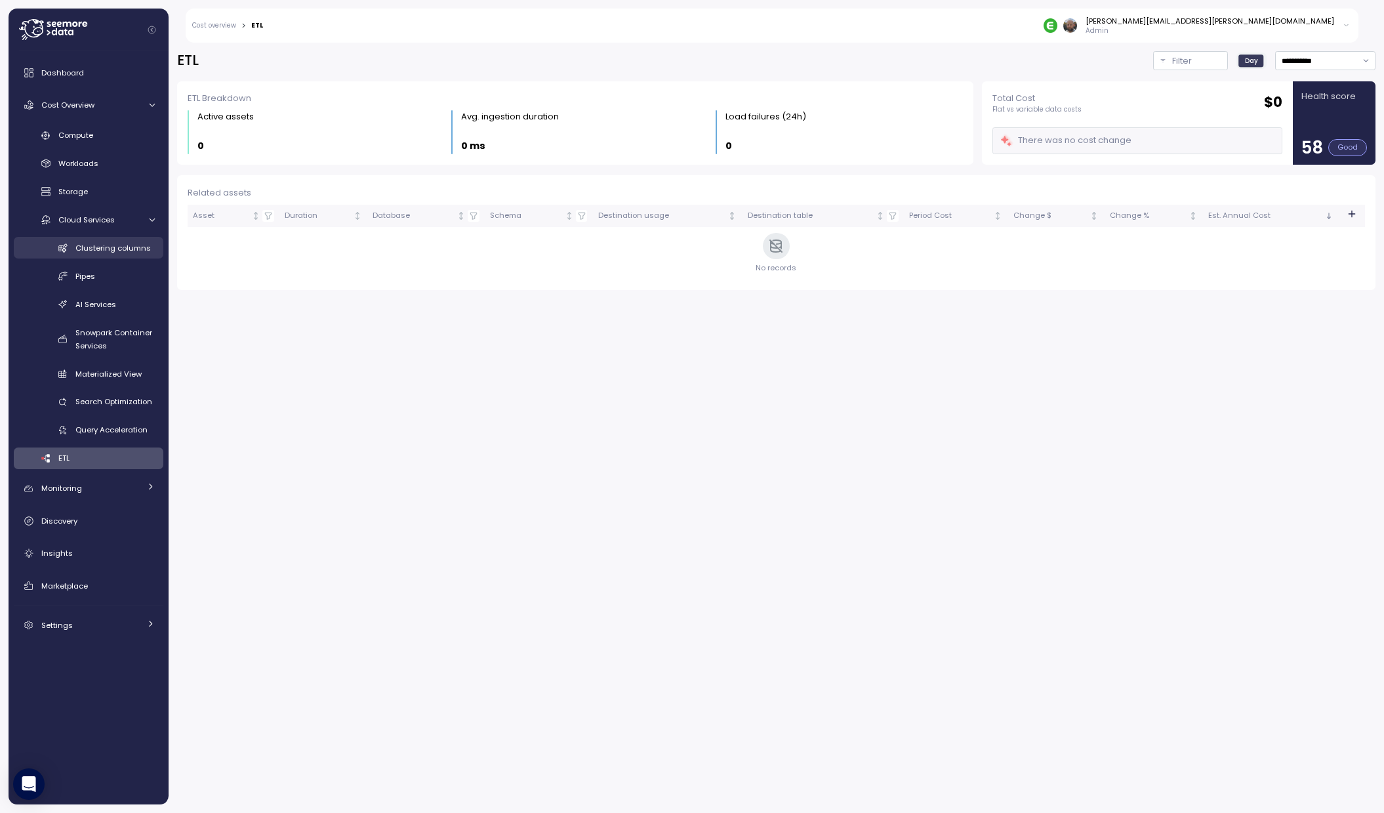
click at [95, 249] on span "Clustering columns" at bounding box center [112, 248] width 75 height 10
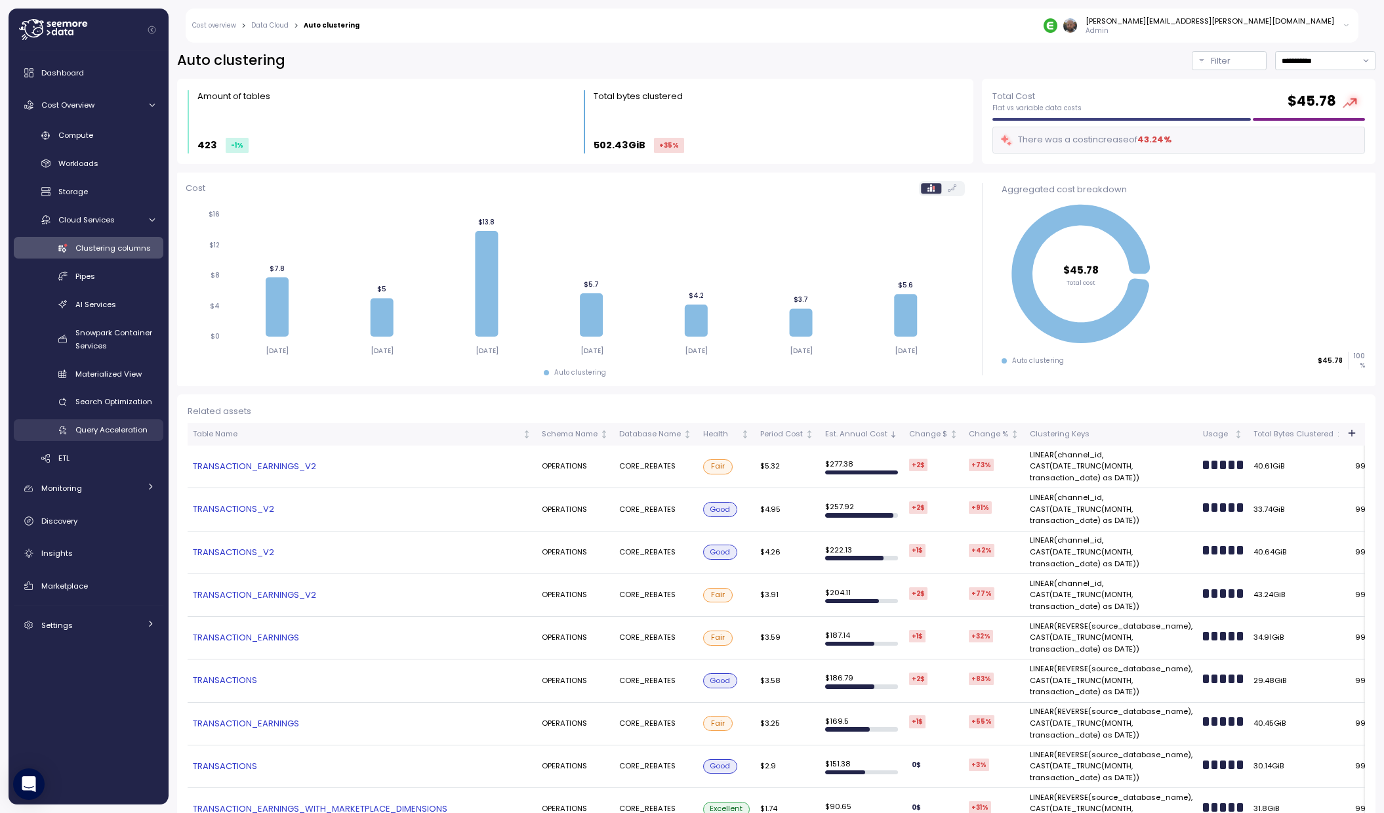
click at [108, 427] on span "Query Acceleration" at bounding box center [111, 429] width 72 height 10
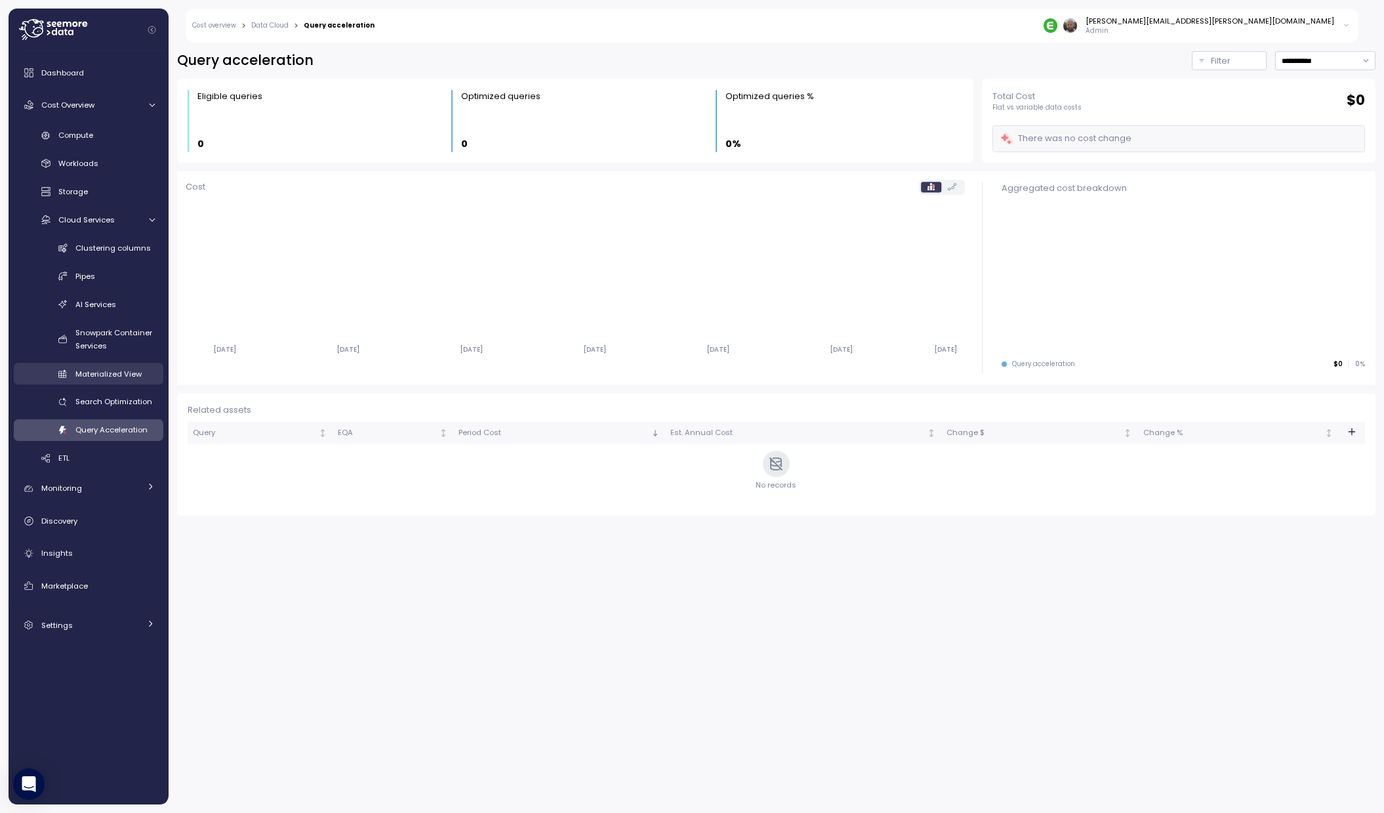
click at [109, 372] on span "Materialized View" at bounding box center [108, 374] width 66 height 10
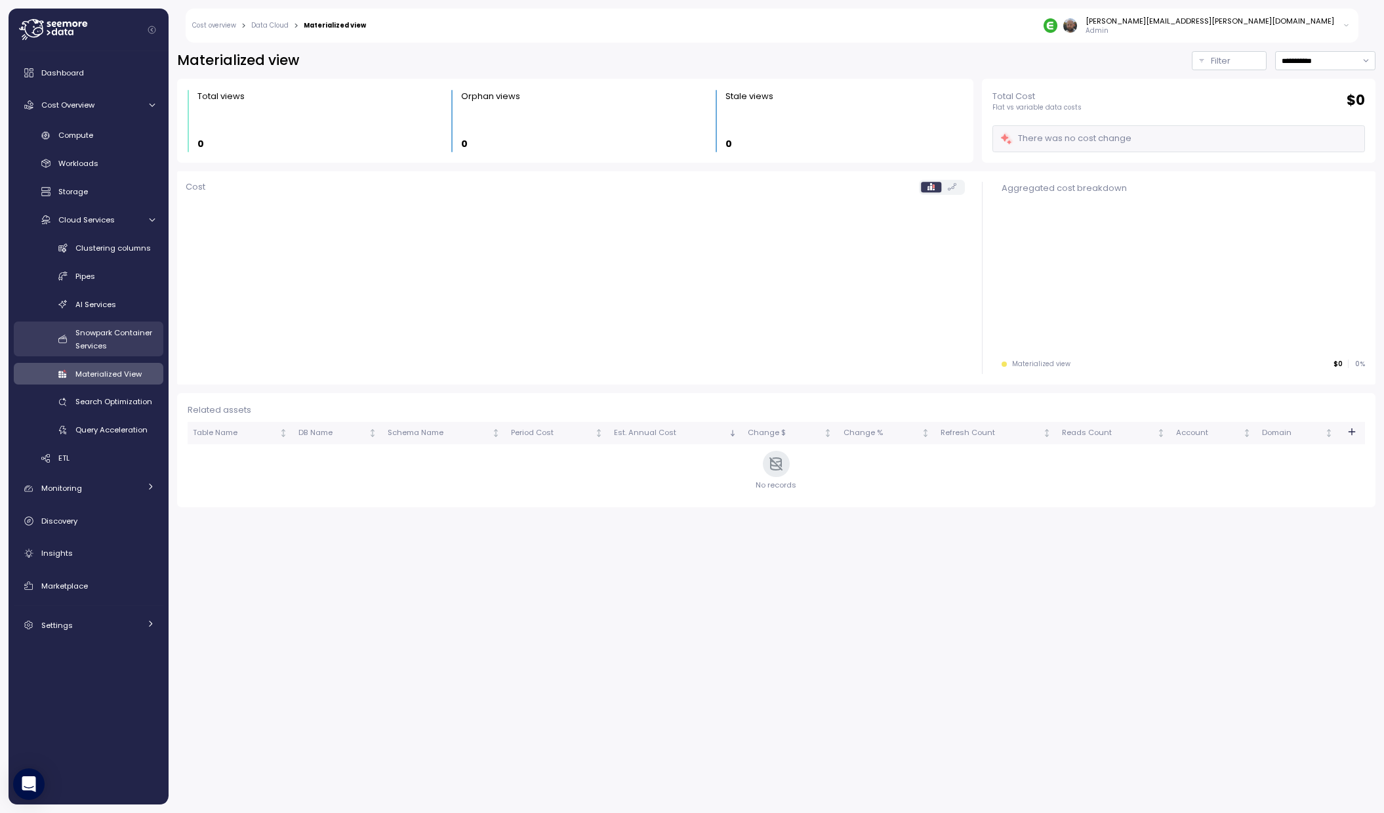
click at [104, 338] on div "Snowpark Container Services" at bounding box center [114, 339] width 79 height 26
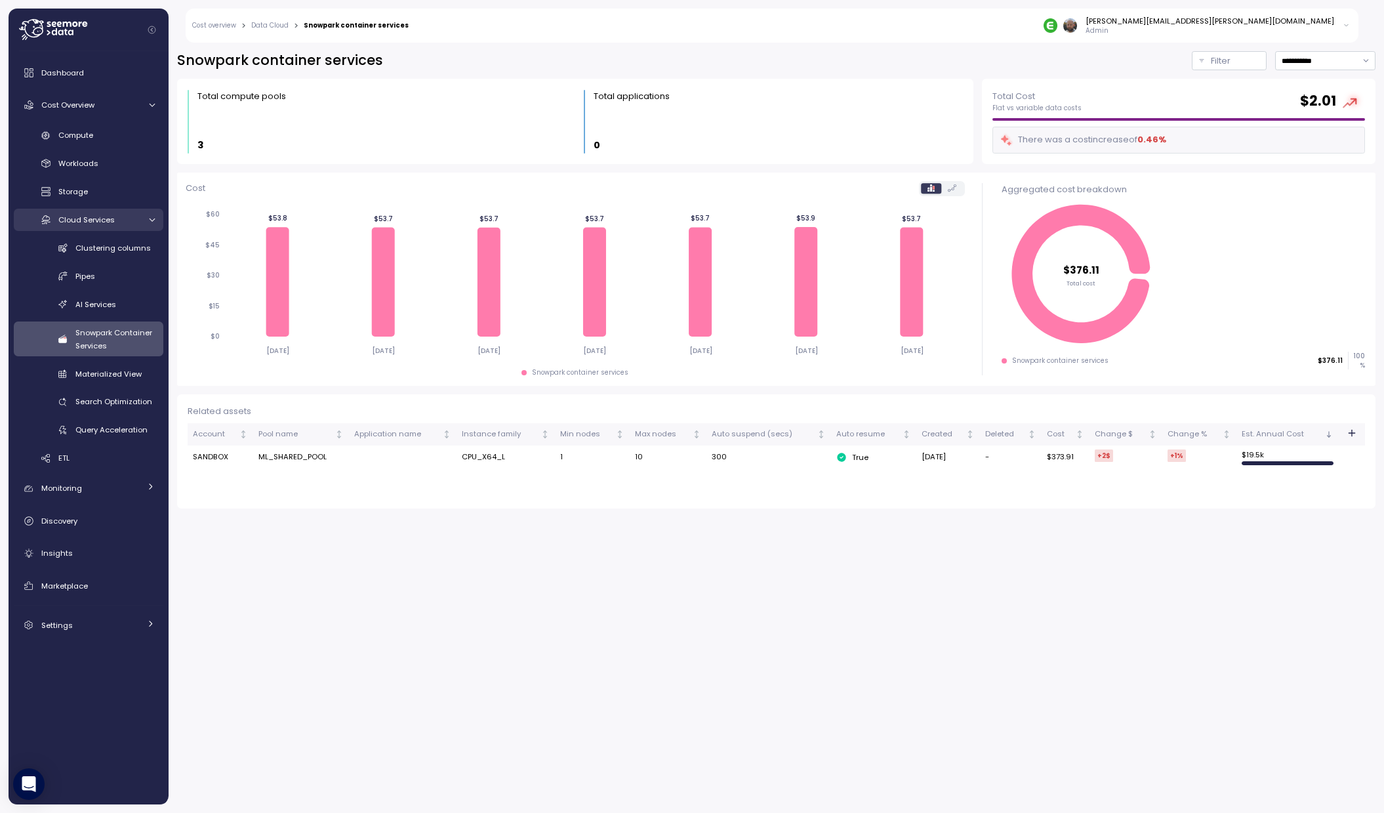
click at [99, 226] on link "Cloud Services" at bounding box center [89, 220] width 150 height 22
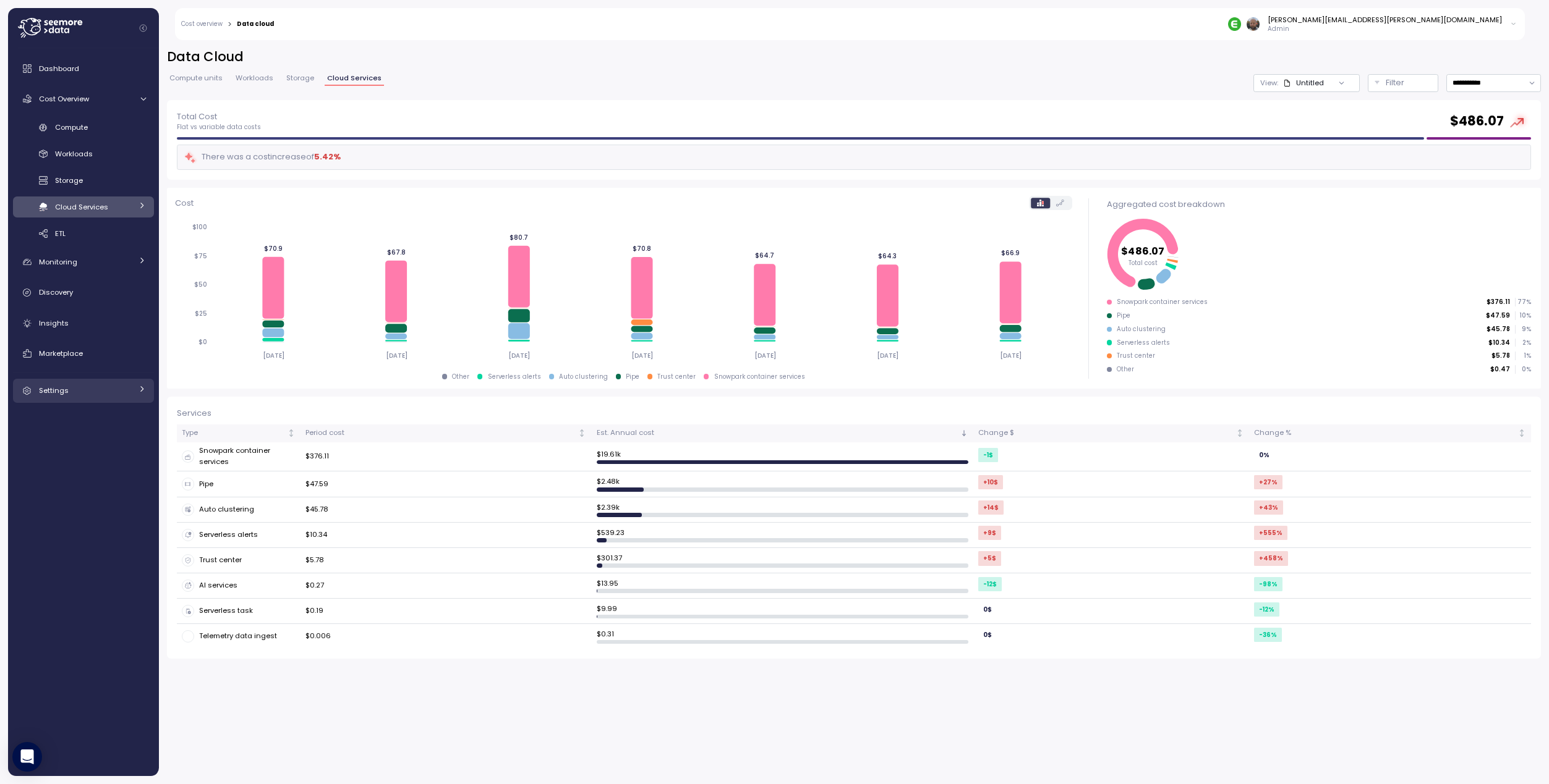
click at [83, 395] on div "Settings" at bounding box center [85, 390] width 92 height 12
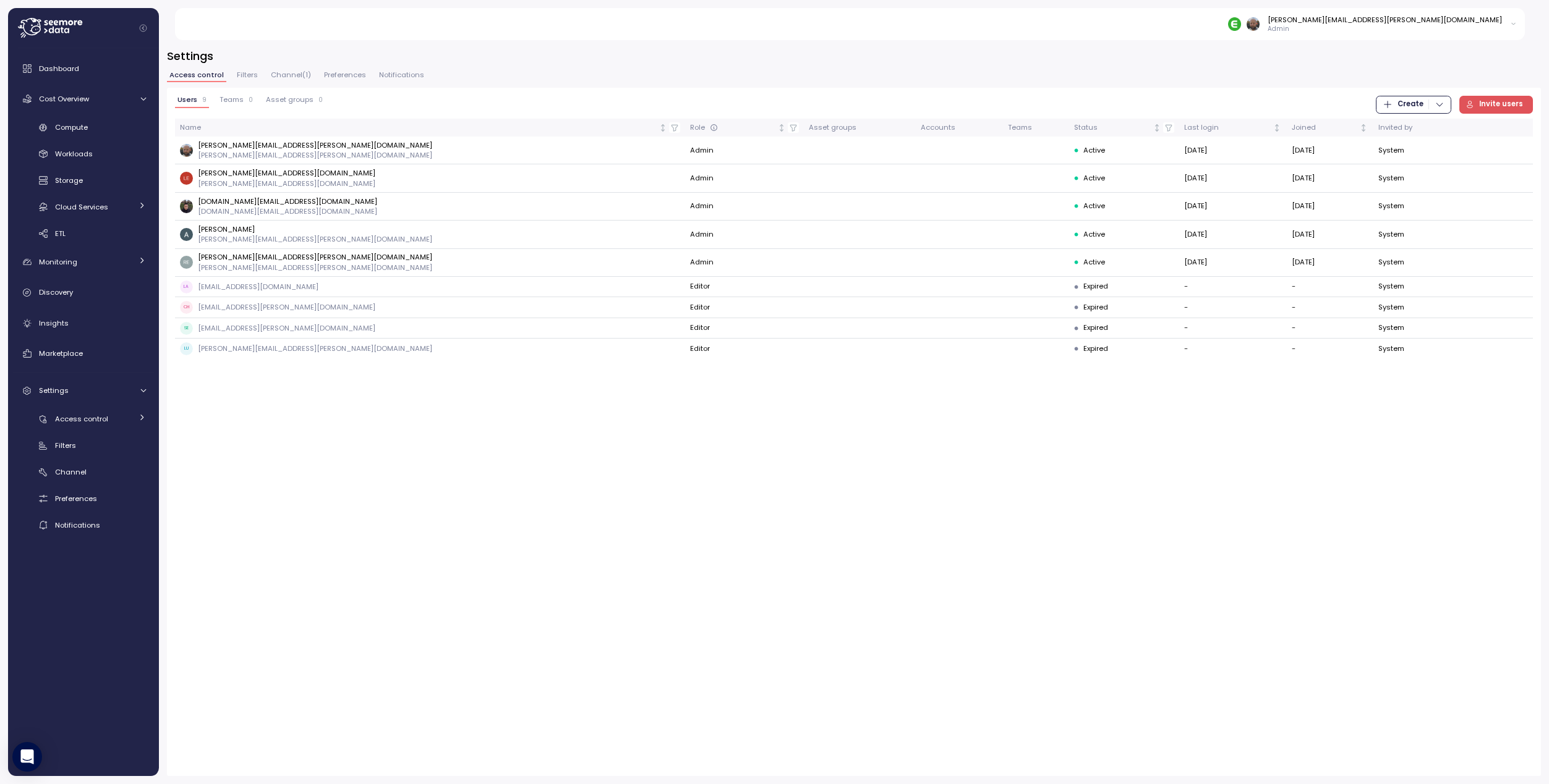
click at [396, 72] on span "Notifications" at bounding box center [402, 74] width 45 height 7
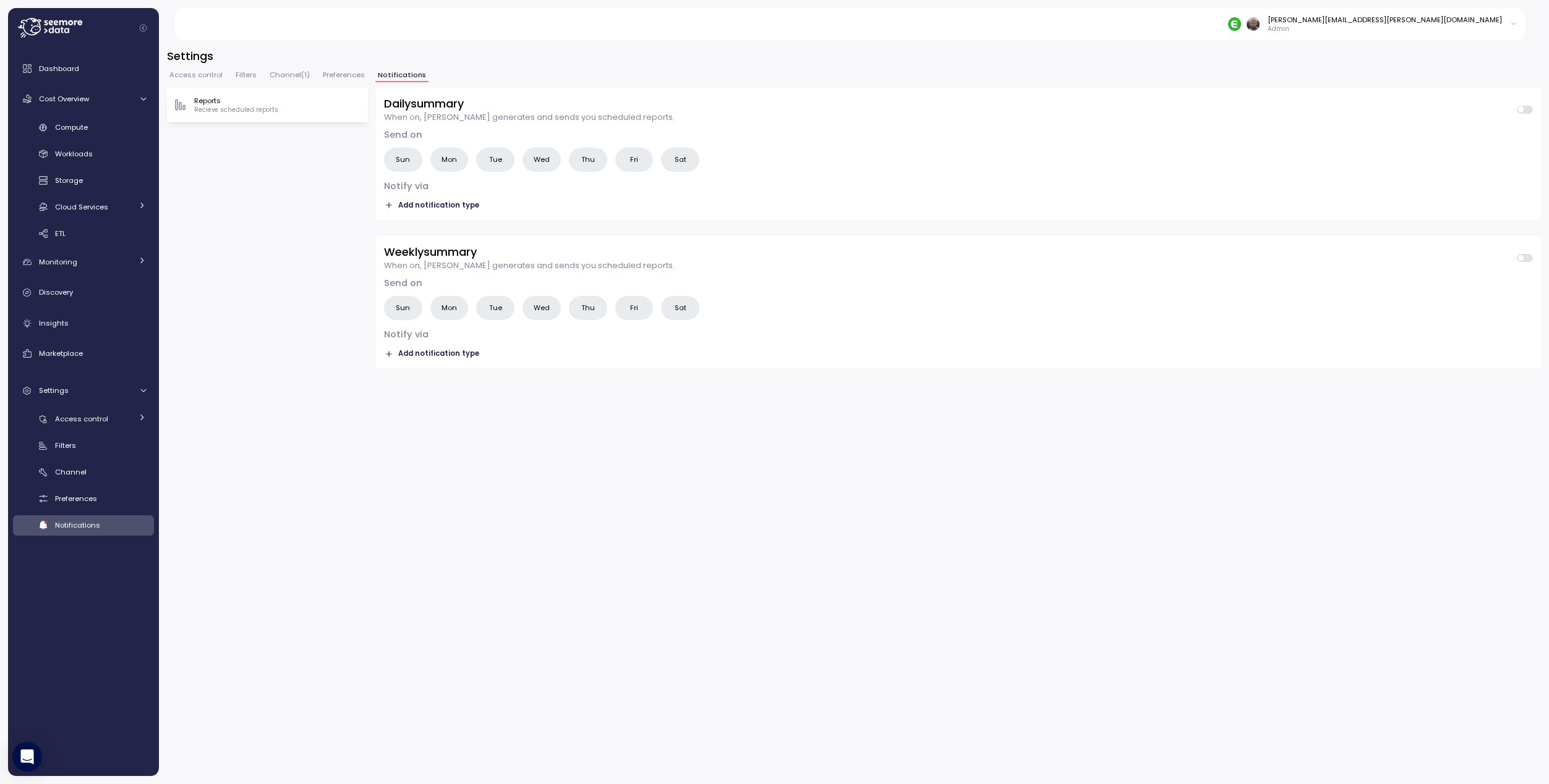
click at [448, 165] on span "Mon" at bounding box center [449, 160] width 15 height 13
click at [497, 162] on span "Tue" at bounding box center [496, 160] width 13 height 13
click at [534, 163] on span "Wed" at bounding box center [541, 160] width 16 height 13
click at [589, 162] on span "Thu" at bounding box center [587, 160] width 13 height 13
click at [631, 164] on span "Fri" at bounding box center [634, 160] width 8 height 13
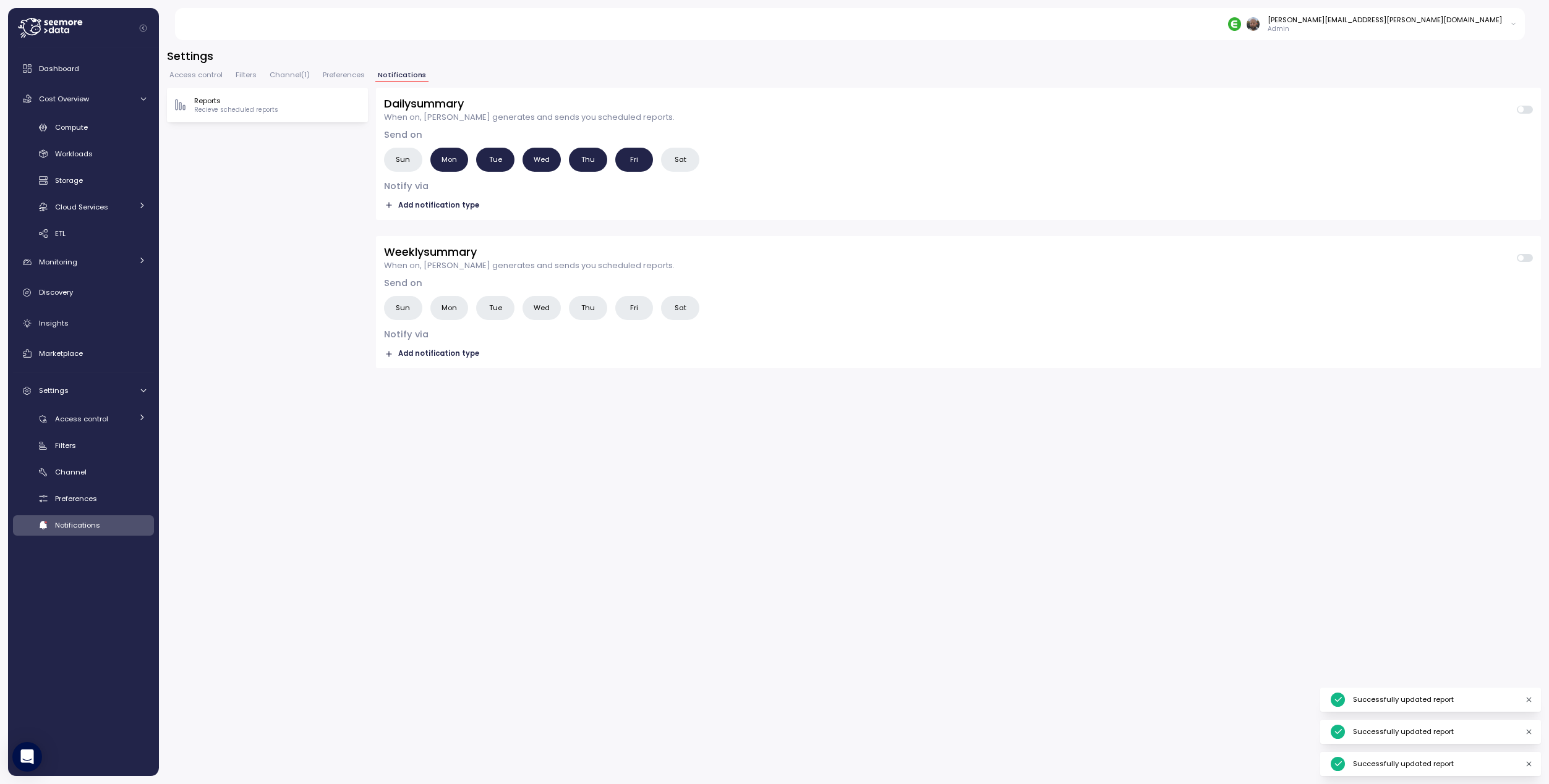
click at [435, 205] on span "Add notification type" at bounding box center [438, 205] width 81 height 11
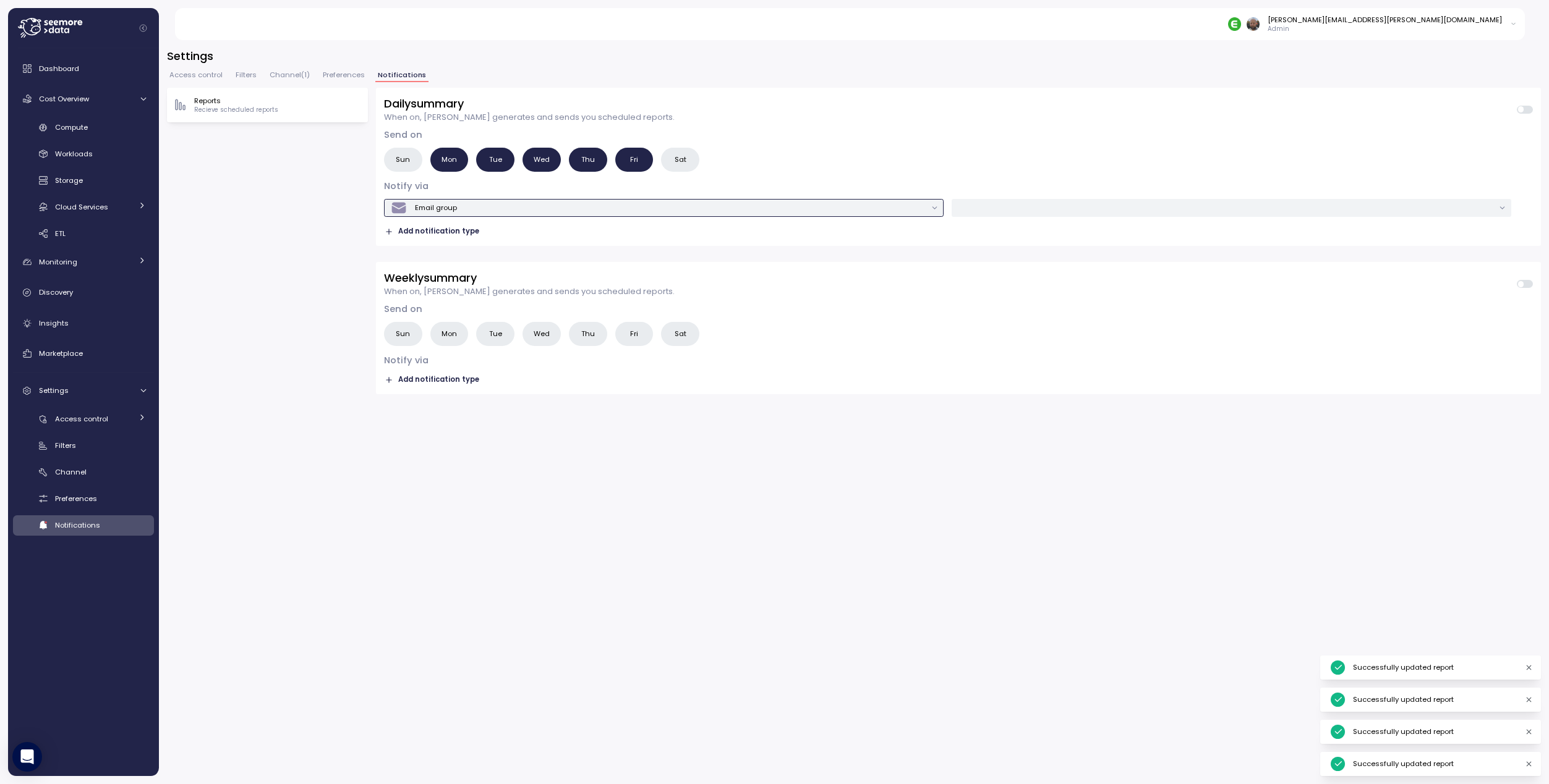
click at [920, 209] on div "Email group" at bounding box center [658, 208] width 536 height 17
click at [1304, 113] on span at bounding box center [1524, 109] width 16 height 8
click at [638, 338] on label "Fri" at bounding box center [634, 335] width 39 height 24
click at [453, 380] on span "Add notification type" at bounding box center [438, 380] width 81 height 11
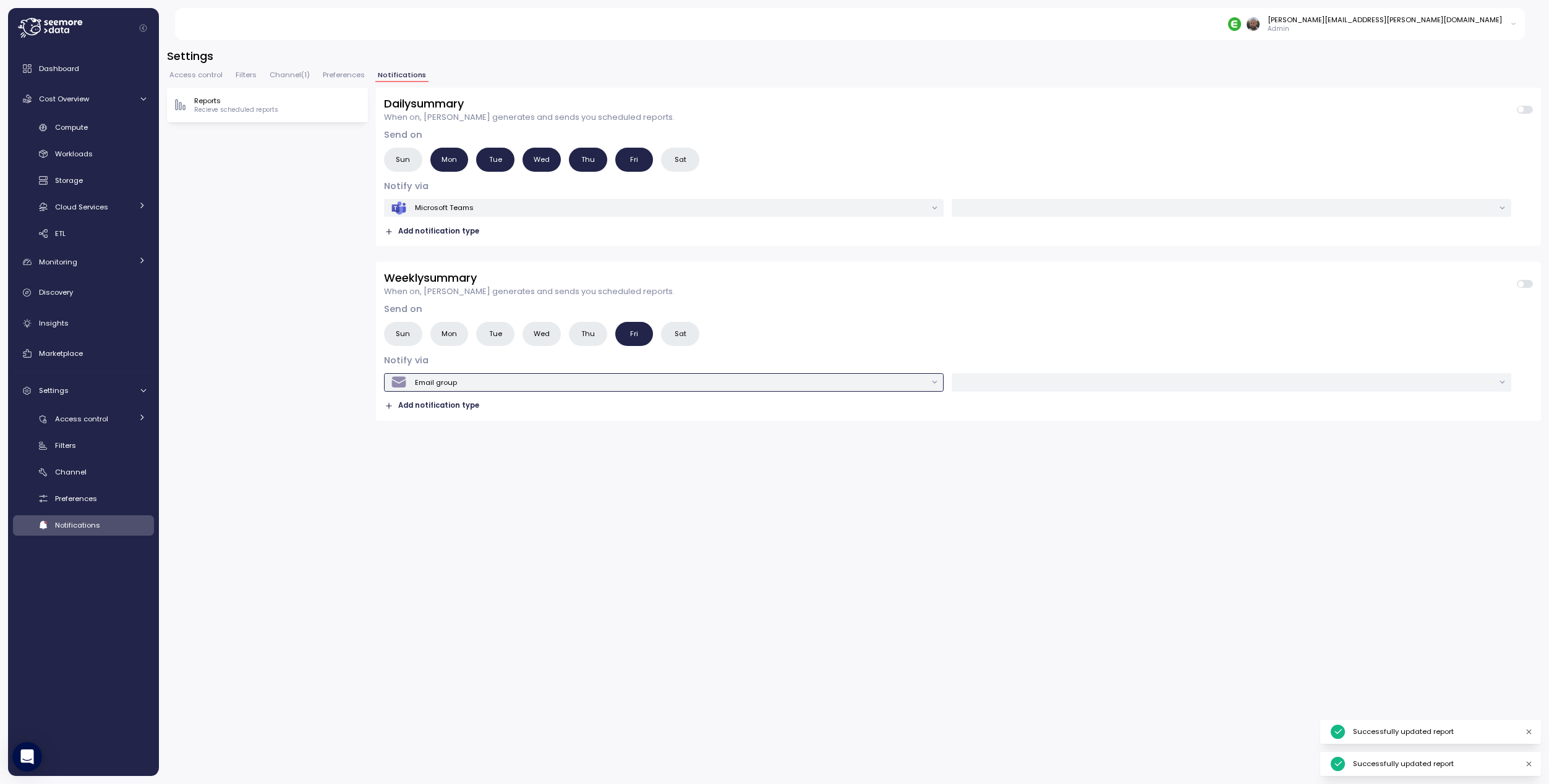
click at [505, 384] on div "Email group" at bounding box center [658, 383] width 536 height 17
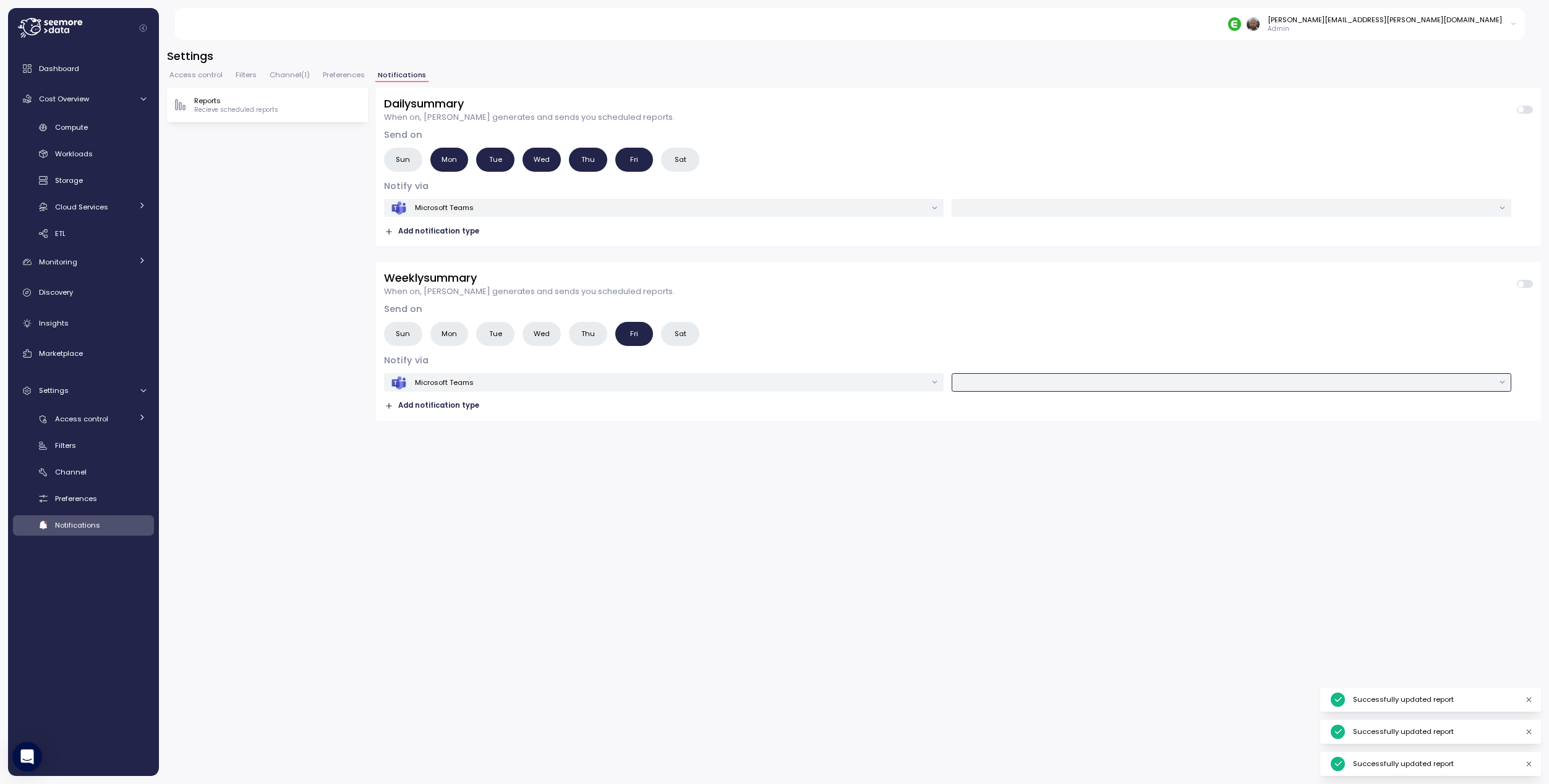
click at [1130, 384] on input "text" at bounding box center [1227, 383] width 536 height 11
click at [1060, 413] on div "Teams Webhook" at bounding box center [1231, 407] width 554 height 16
click at [1304, 285] on span at bounding box center [1528, 284] width 9 height 8
click at [933, 569] on div "Daily summary When on, [PERSON_NAME] generates and sends you scheduled reports.…" at bounding box center [959, 432] width 1165 height 689
click at [264, 105] on p "Reports" at bounding box center [236, 101] width 84 height 9
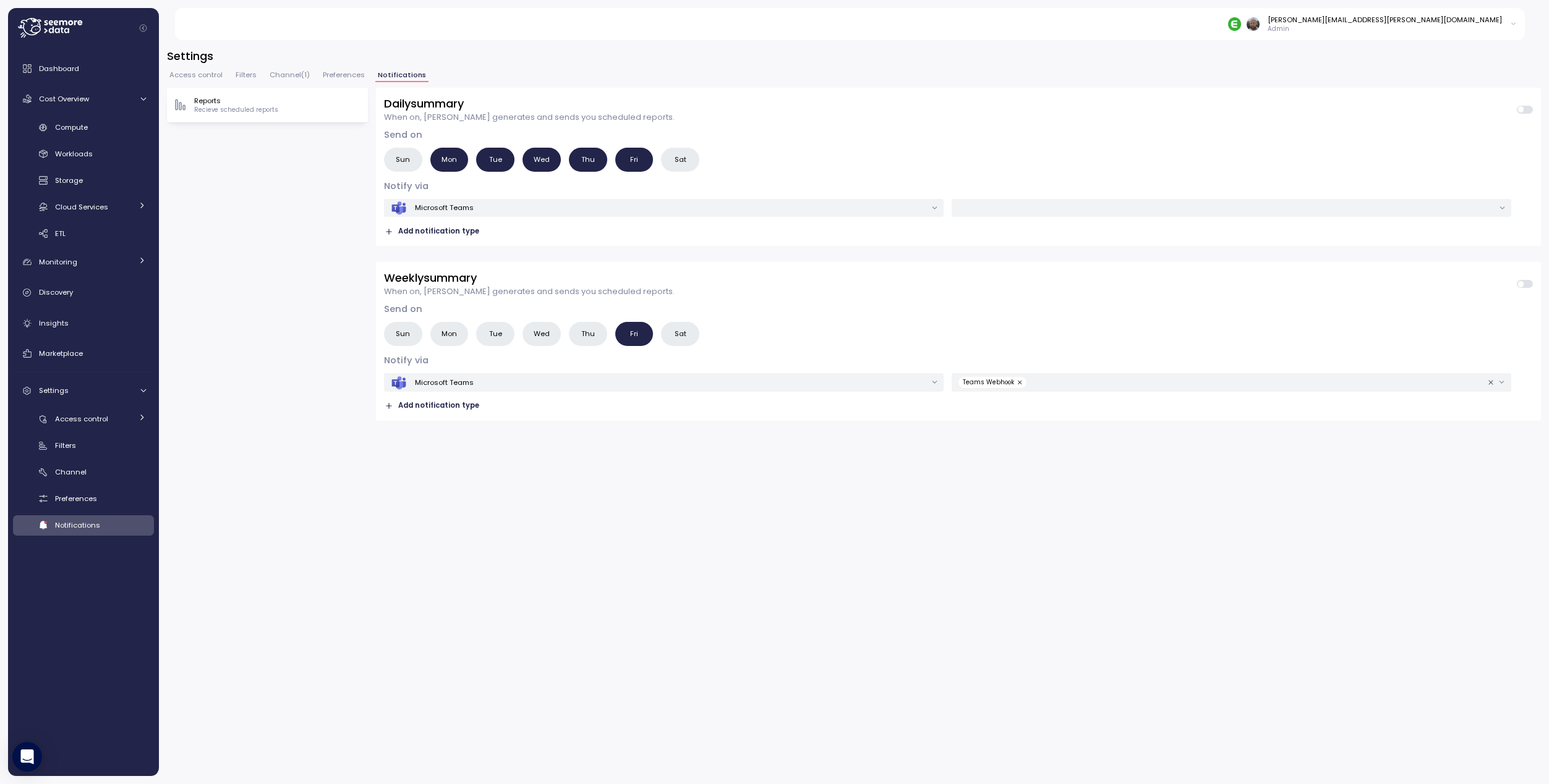
click at [338, 74] on span "Preferences" at bounding box center [343, 74] width 42 height 7
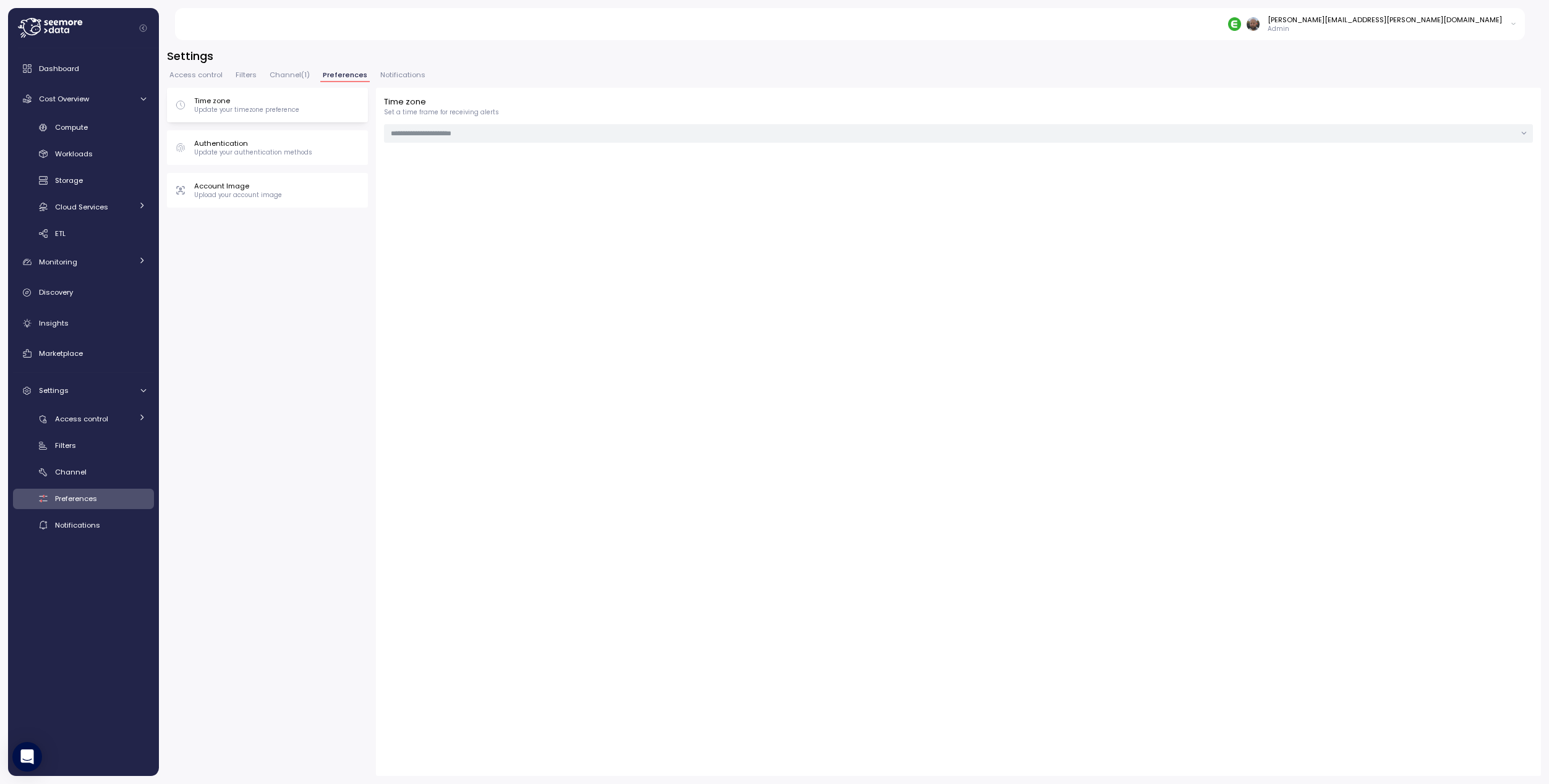
type input "***"
click at [402, 73] on span "Notifications" at bounding box center [403, 74] width 45 height 7
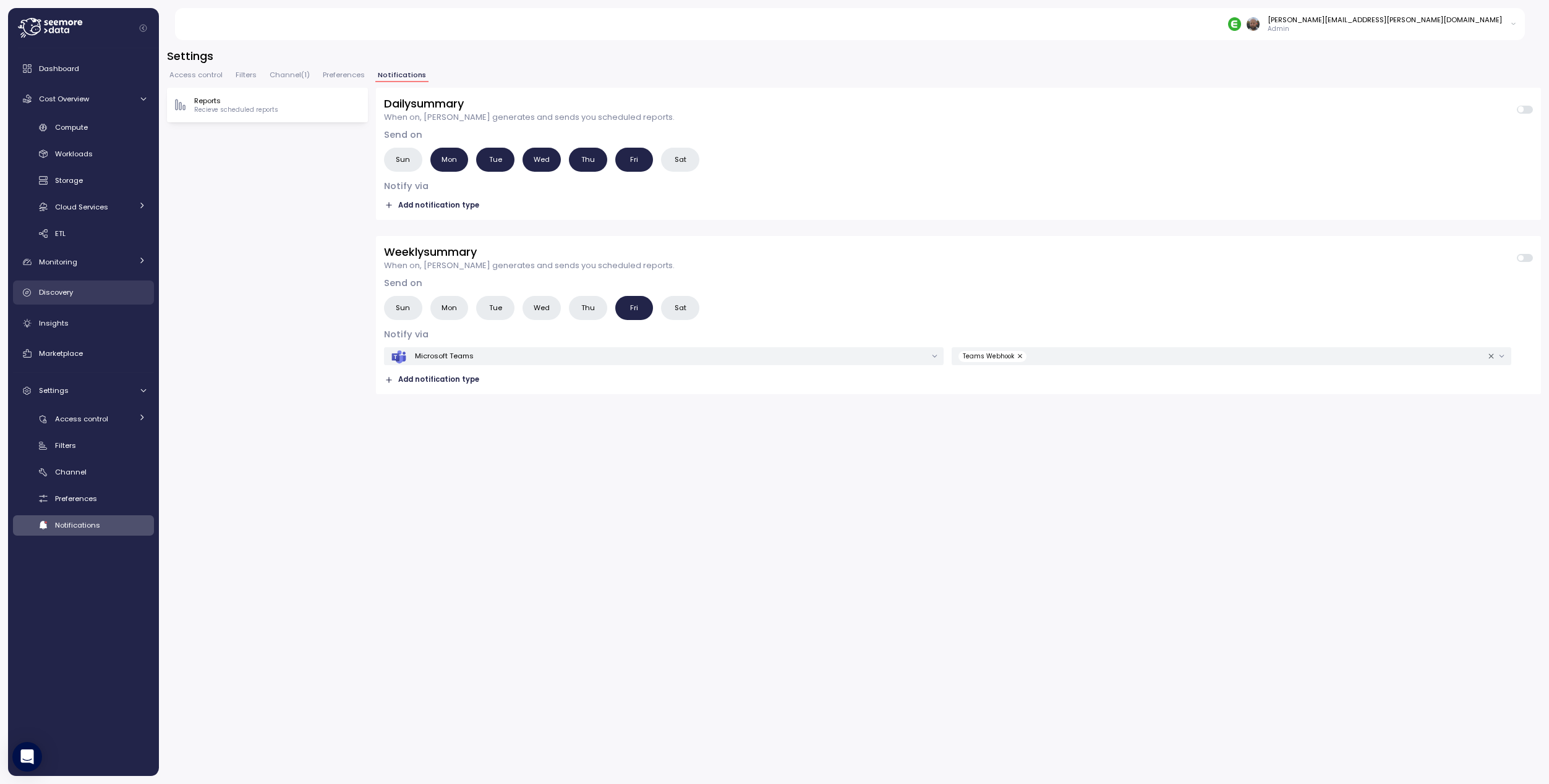
click at [90, 295] on div "Discovery" at bounding box center [91, 292] width 107 height 12
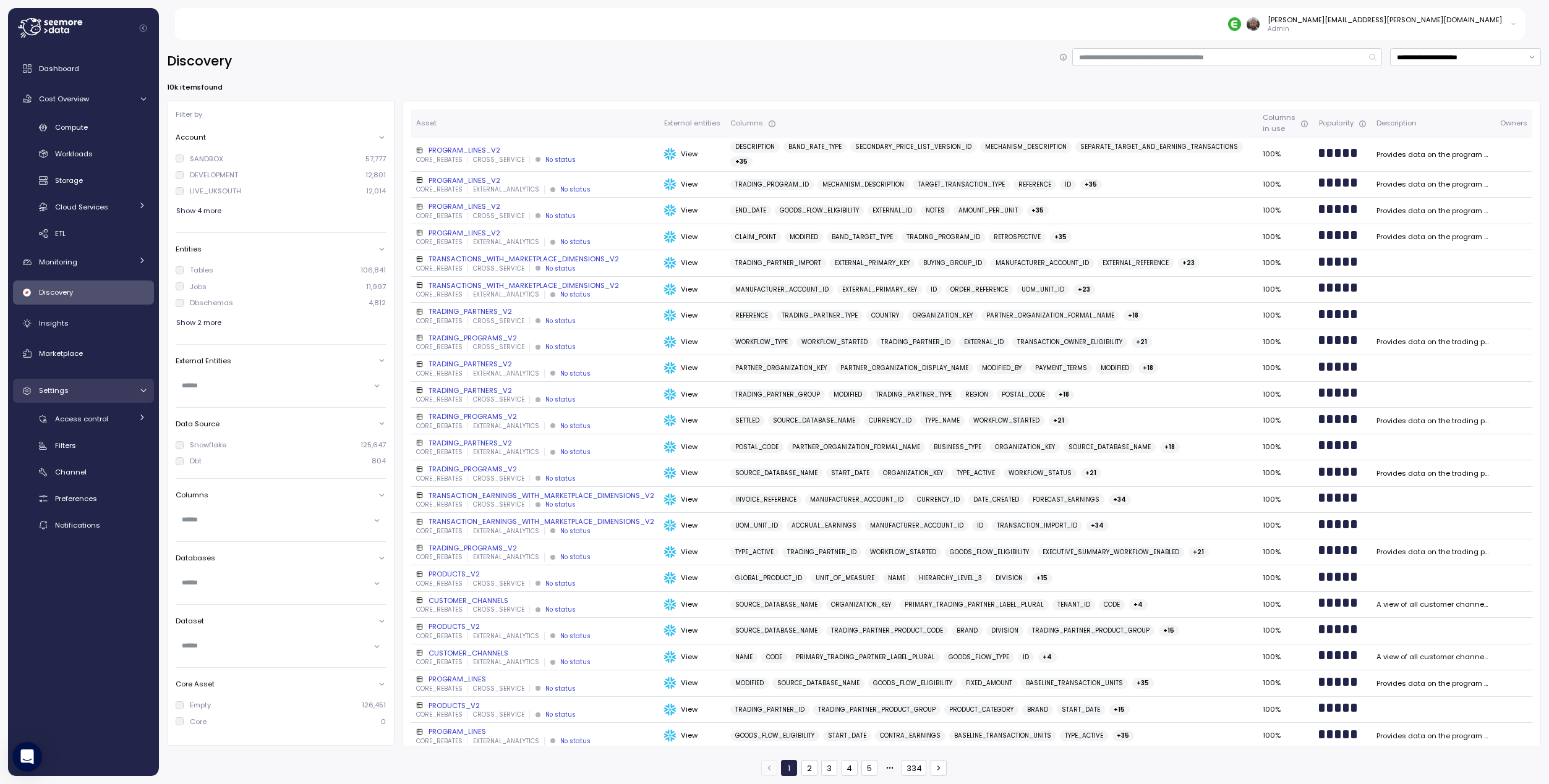
click at [74, 392] on div "Settings" at bounding box center [85, 390] width 92 height 12
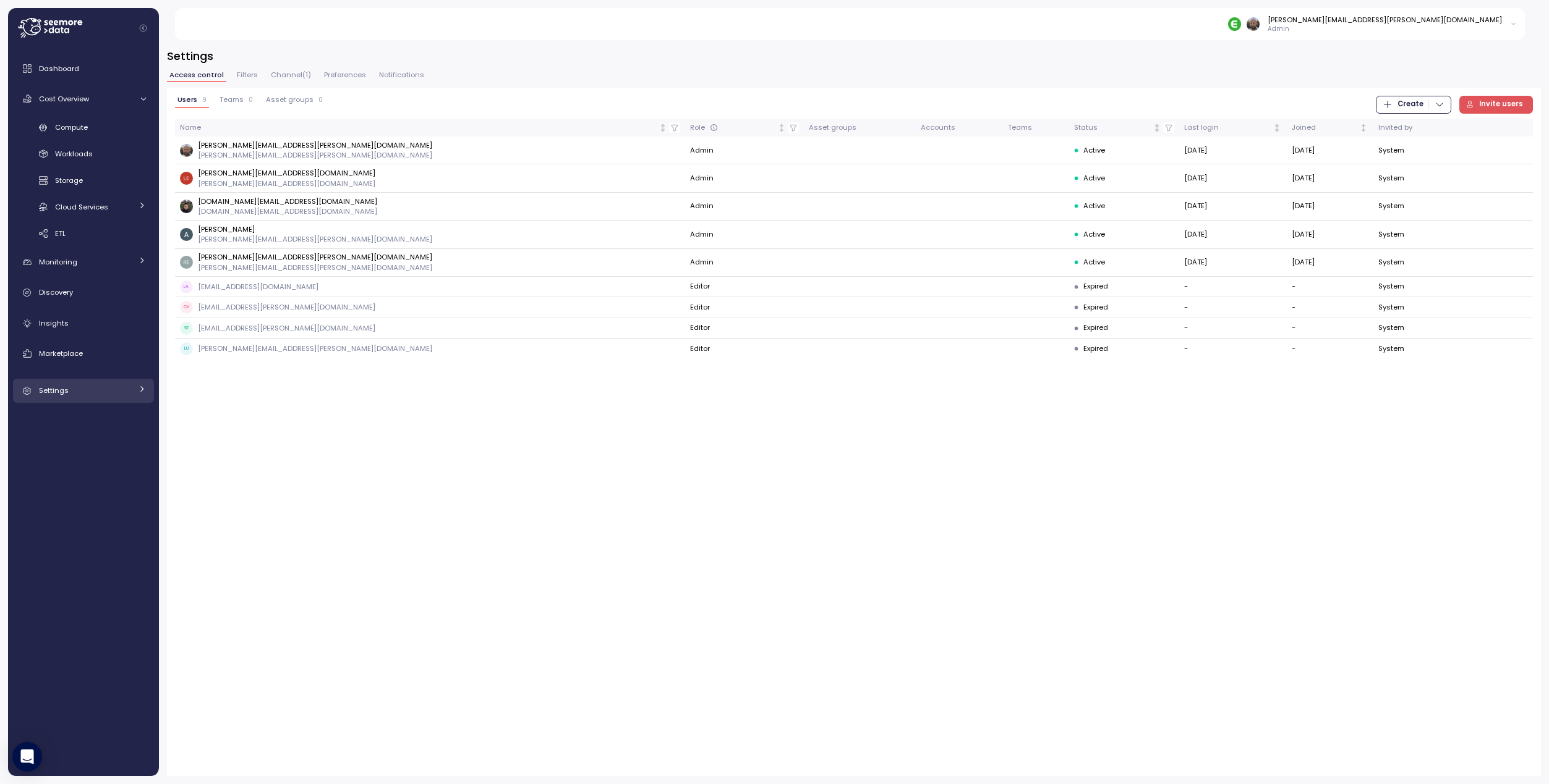
click at [84, 390] on div "Settings" at bounding box center [85, 390] width 92 height 12
click at [89, 447] on div "Filters" at bounding box center [100, 445] width 91 height 12
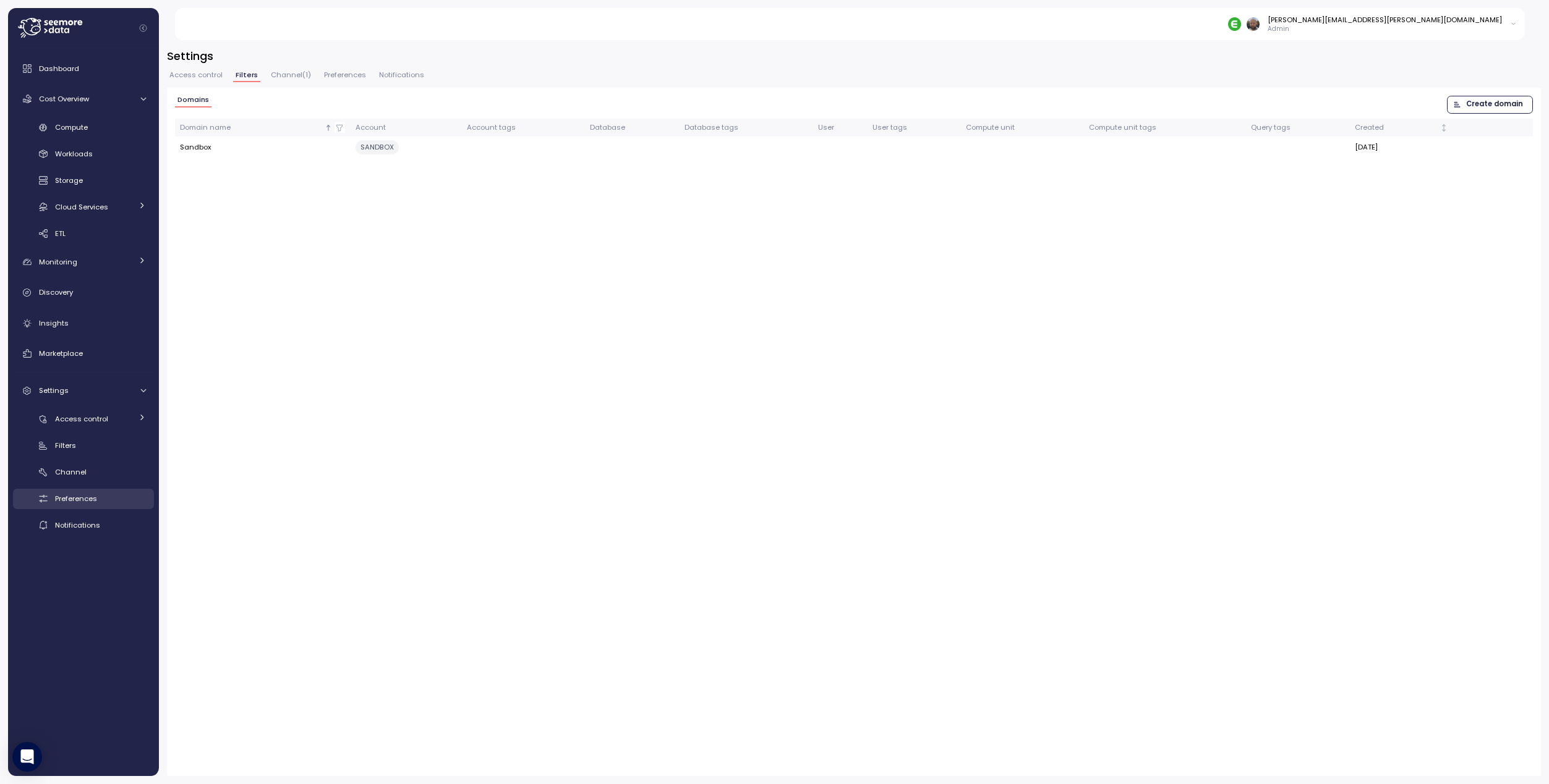
click at [92, 494] on span "Preferences" at bounding box center [75, 498] width 42 height 9
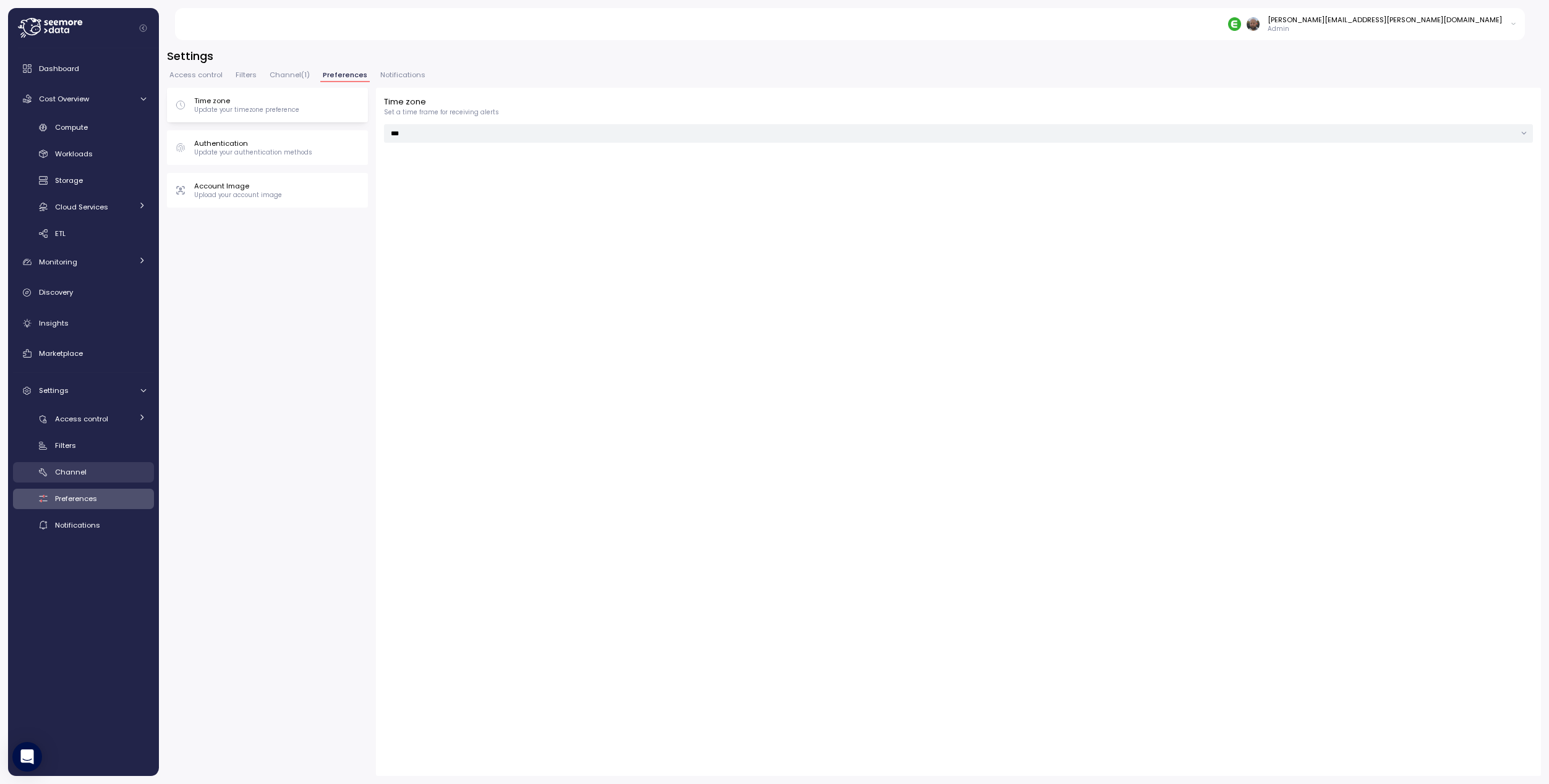
click at [95, 481] on link "Channel" at bounding box center [84, 473] width 141 height 21
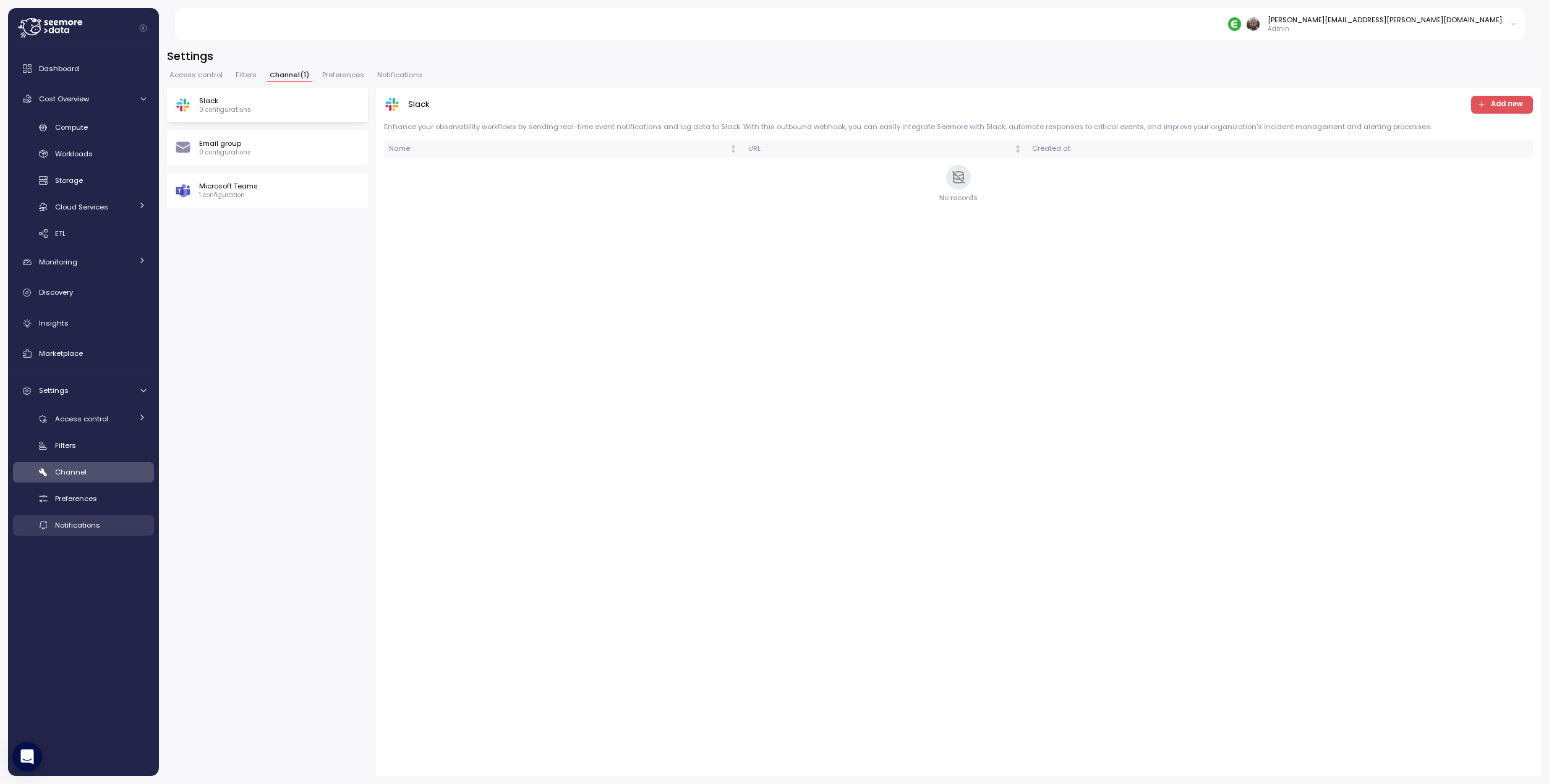
click at [91, 525] on span "Notifications" at bounding box center [77, 525] width 45 height 9
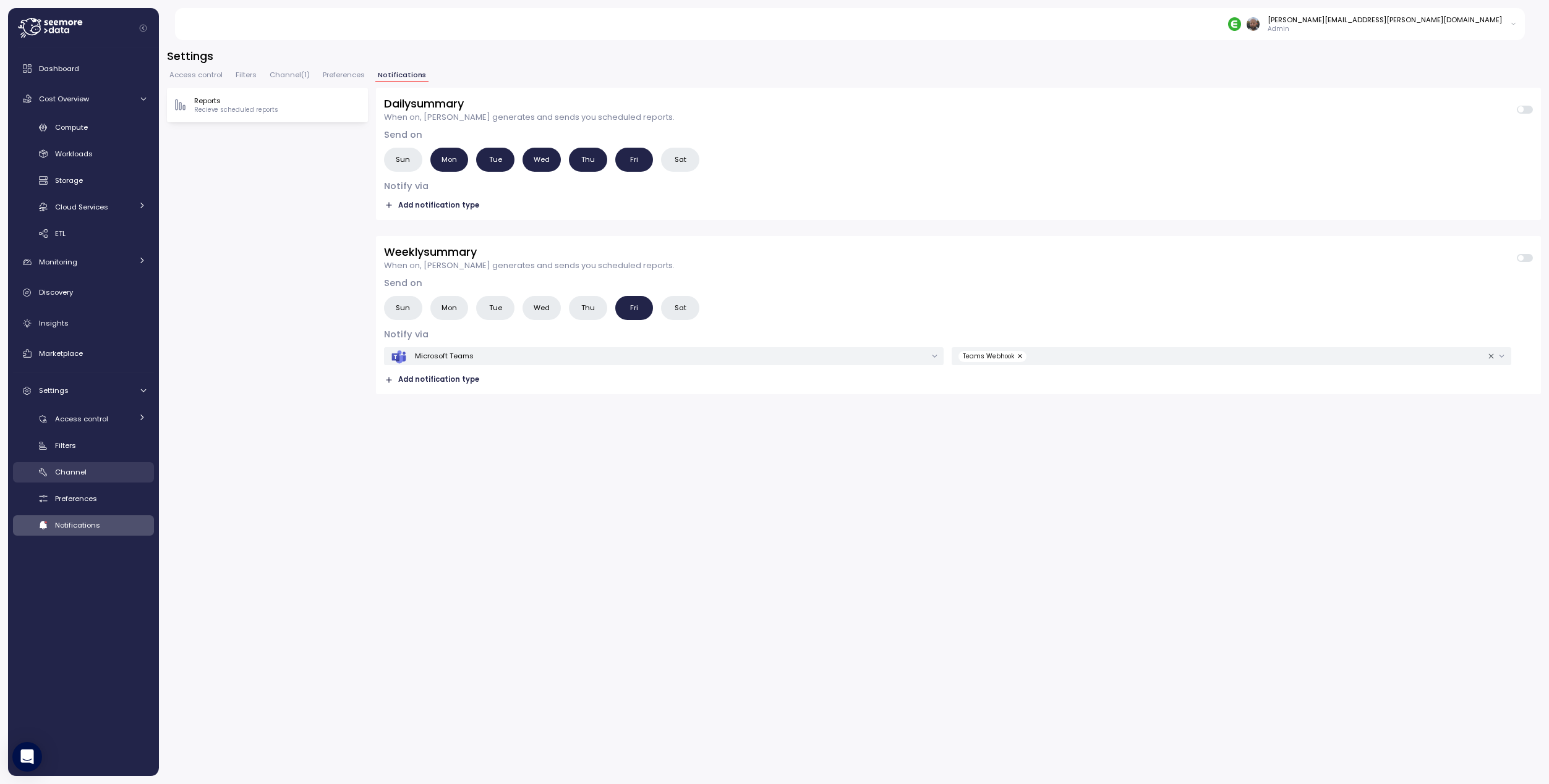
click at [83, 474] on span "Channel" at bounding box center [70, 472] width 31 height 9
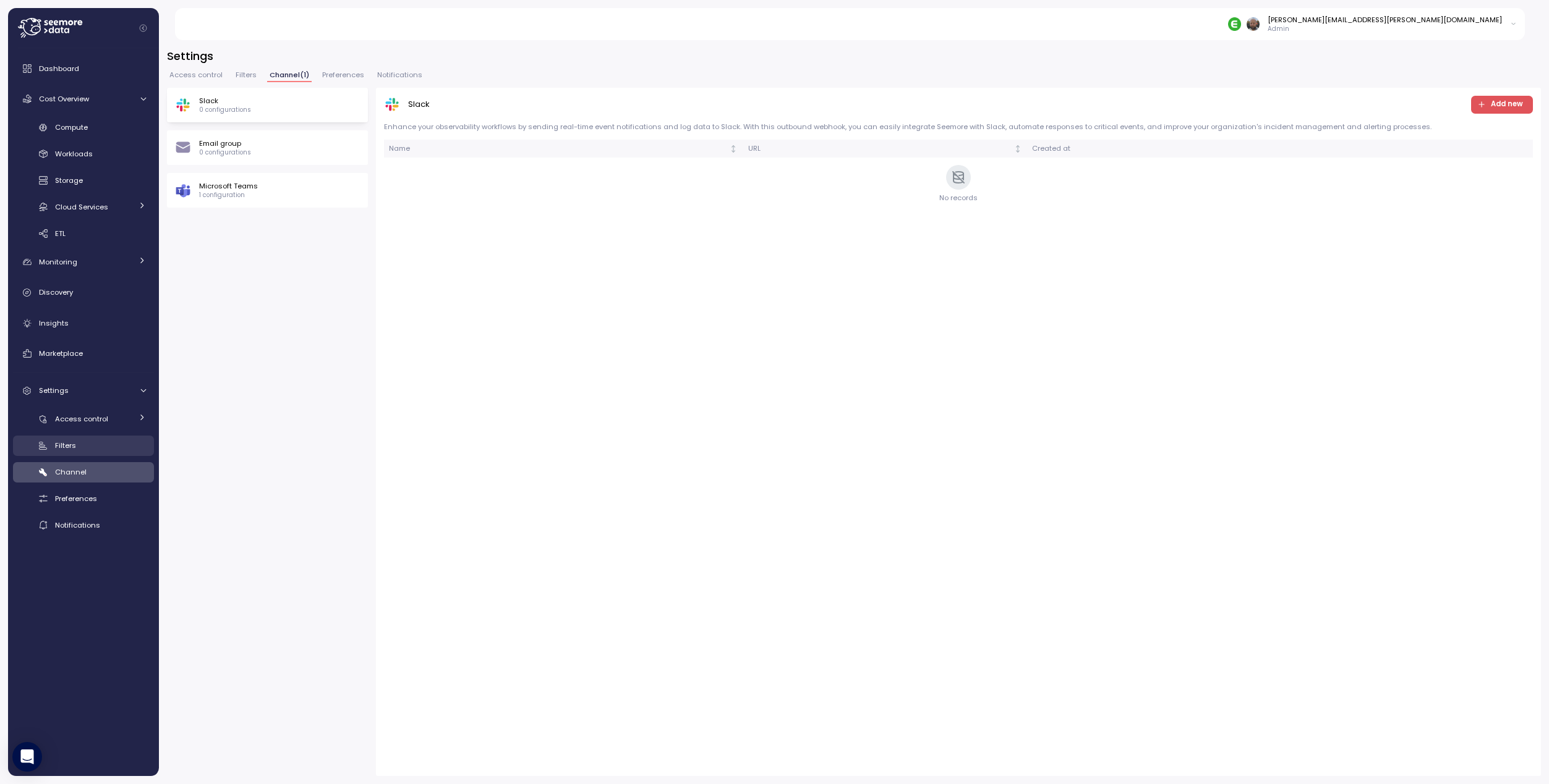
click at [72, 435] on link "Filters" at bounding box center [84, 446] width 141 height 21
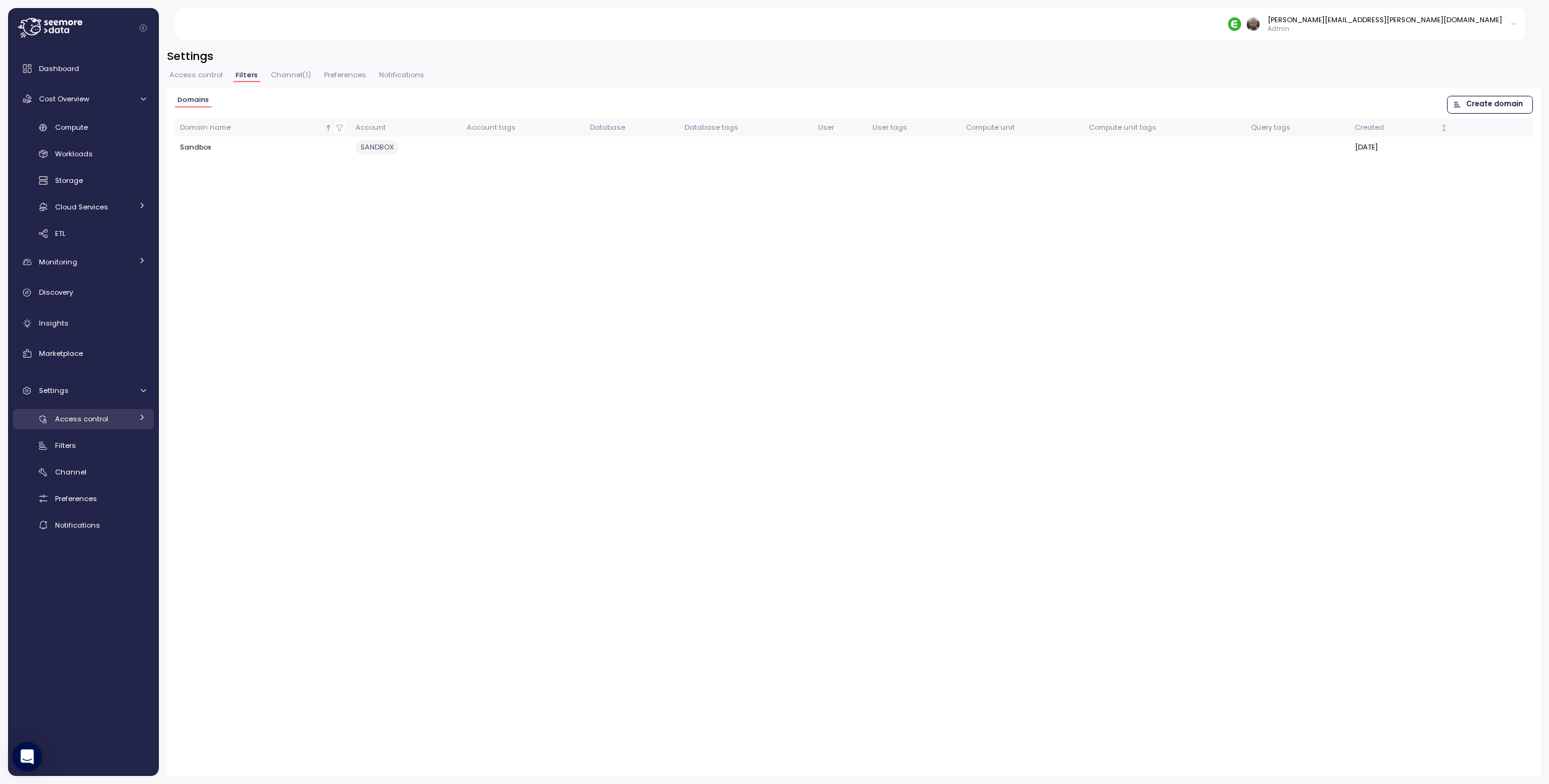
click at [76, 413] on div "Access control" at bounding box center [92, 418] width 76 height 12
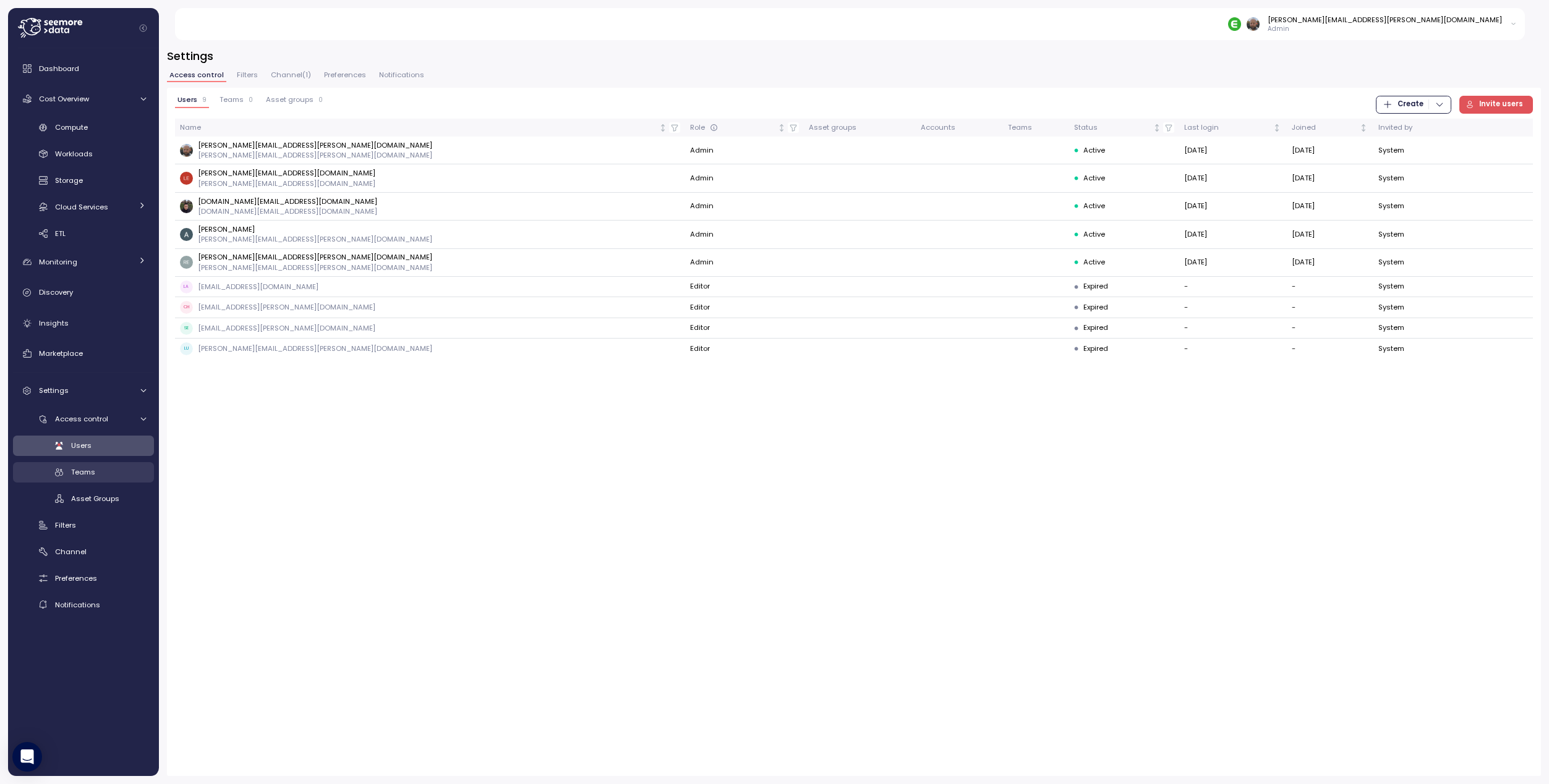
click at [102, 475] on div "Teams" at bounding box center [107, 471] width 74 height 12
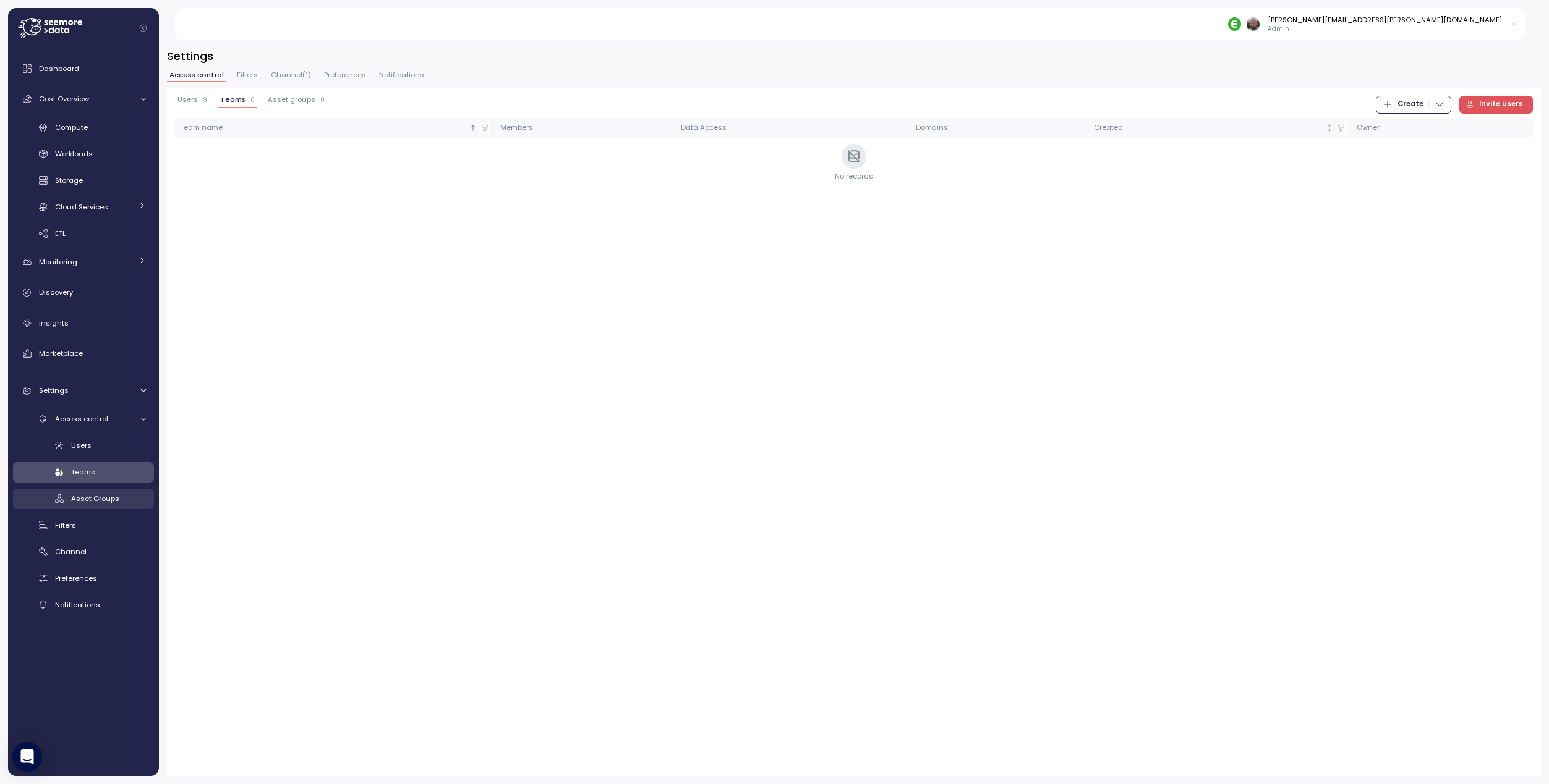
click at [102, 496] on span "Asset Groups" at bounding box center [94, 498] width 48 height 9
click at [279, 78] on span "Channel ( 1 )" at bounding box center [290, 74] width 41 height 7
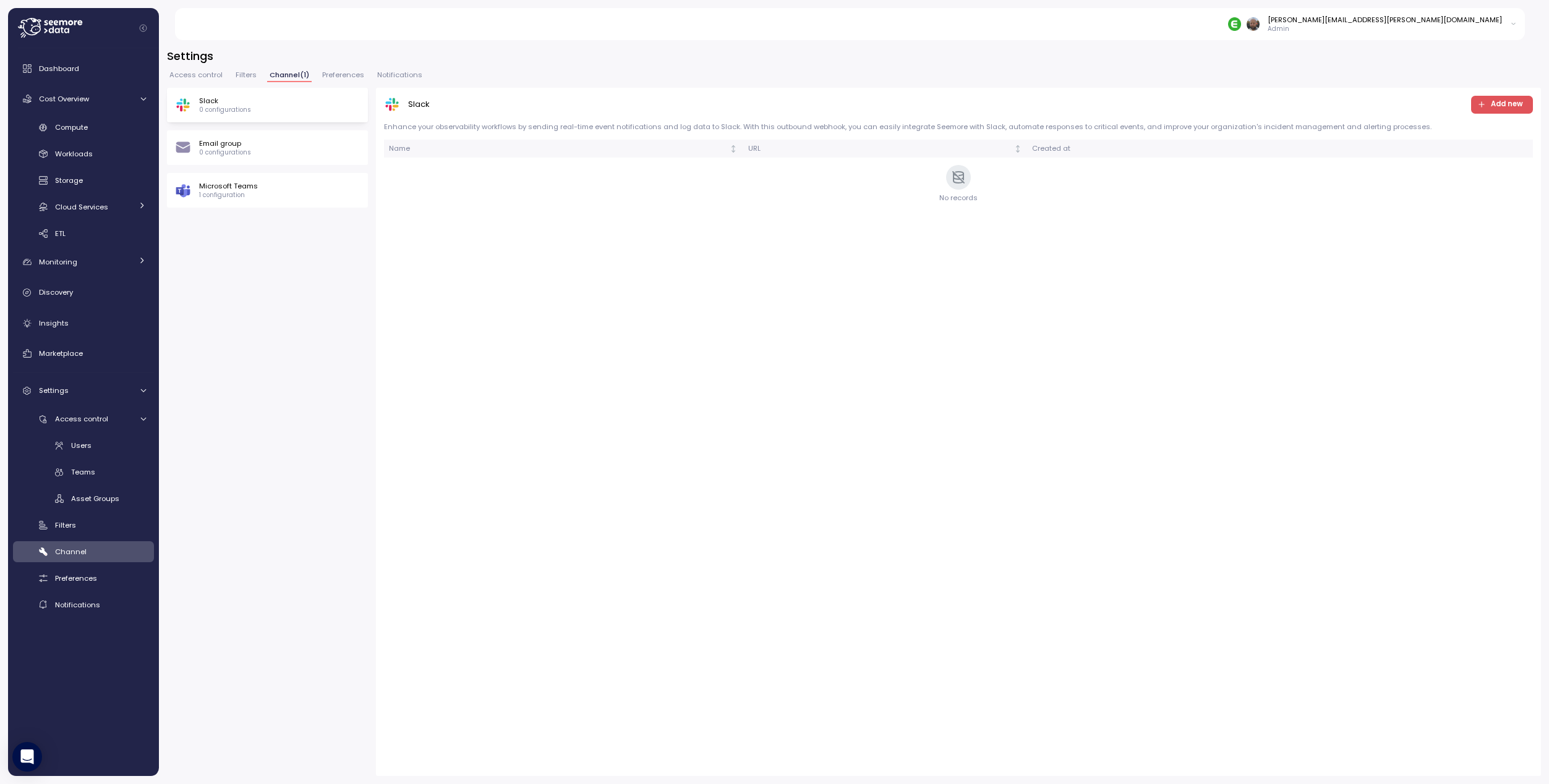
click at [243, 73] on span "Filters" at bounding box center [246, 74] width 21 height 7
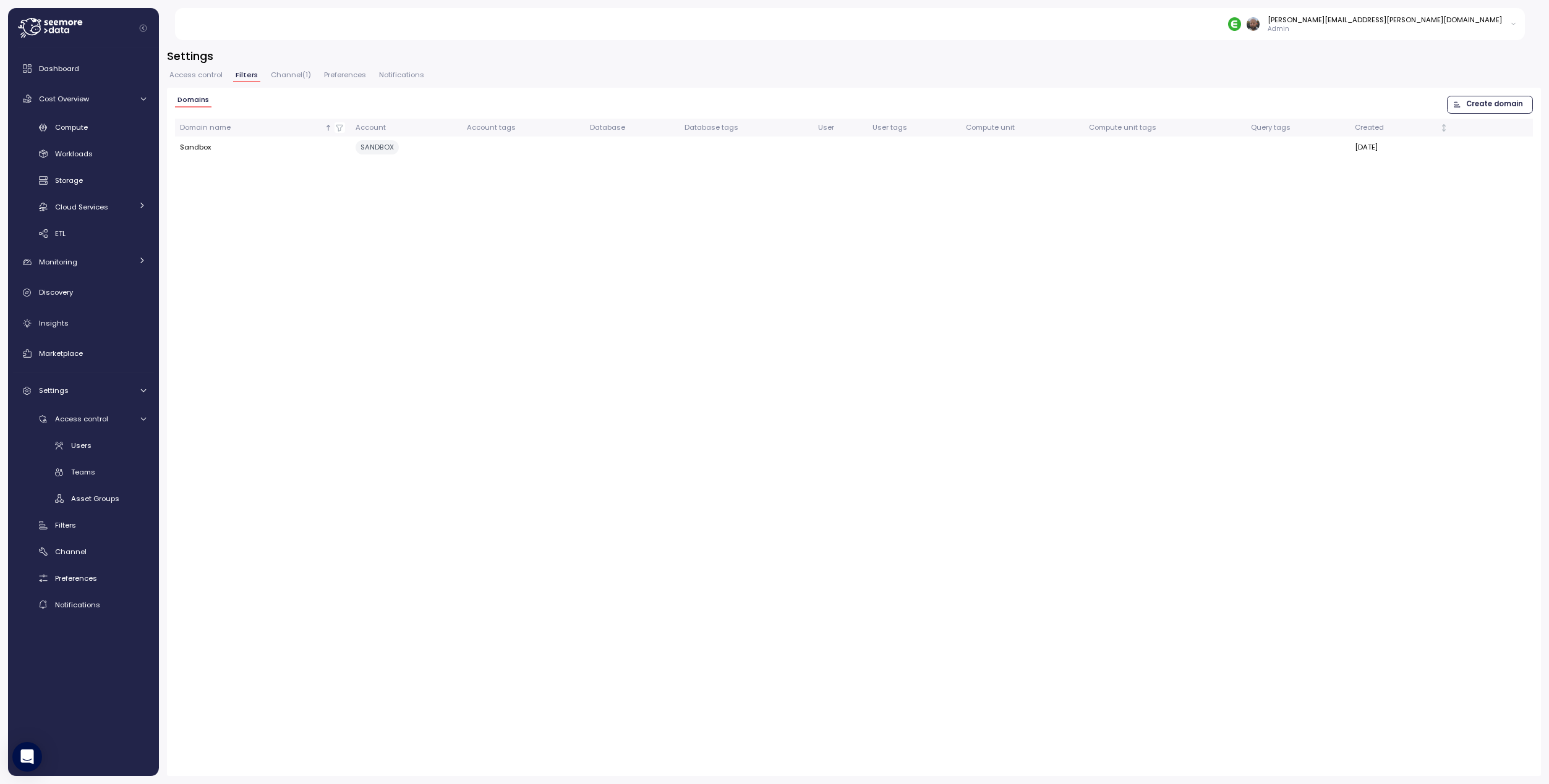
click at [1304, 107] on span "Create domain" at bounding box center [1494, 105] width 57 height 17
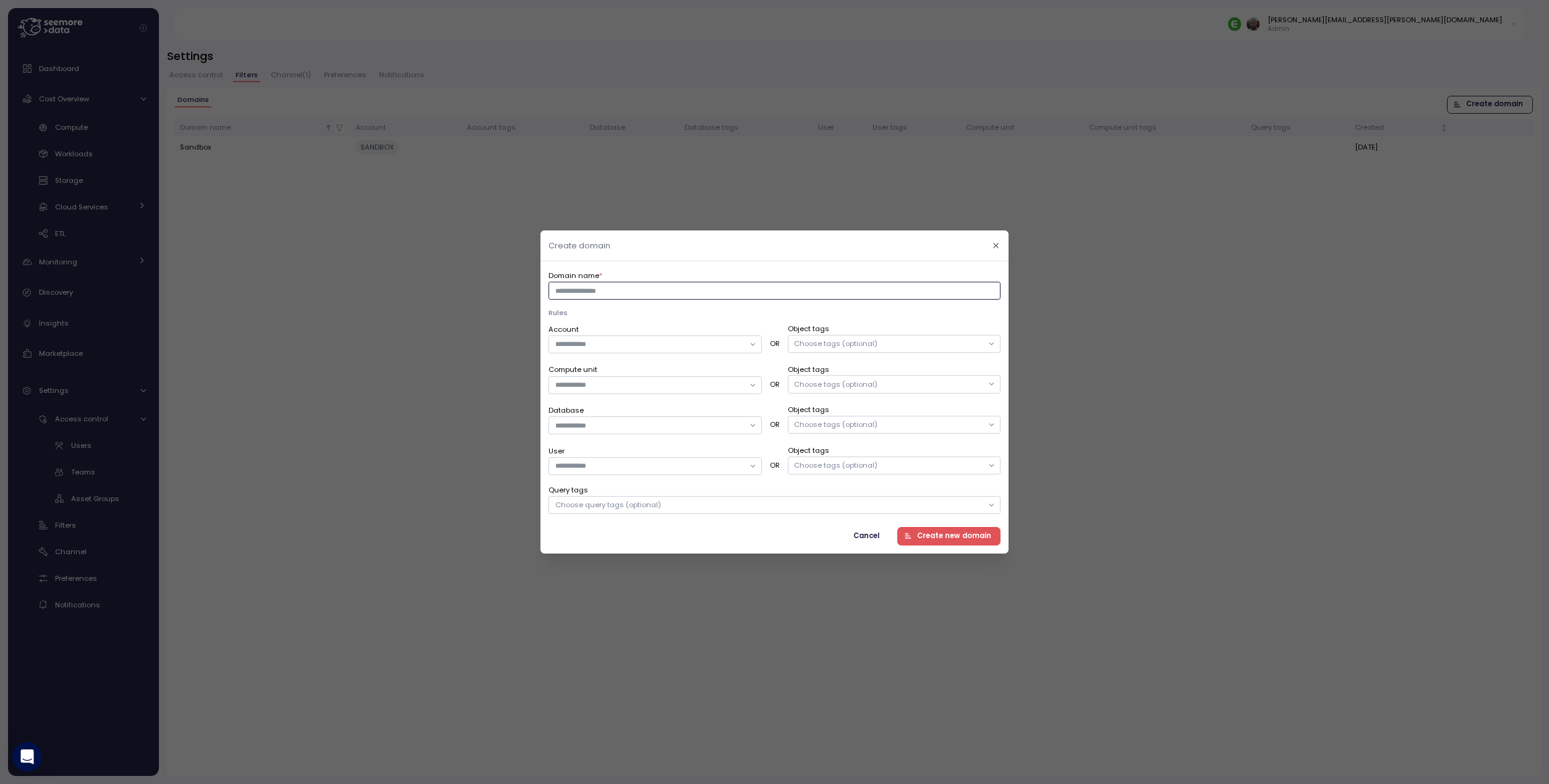
click at [688, 290] on input "Domain name *" at bounding box center [774, 290] width 452 height 18
type input "*********"
click at [759, 348] on div at bounding box center [655, 344] width 213 height 18
click at [753, 386] on div "DEVELOPMENT" at bounding box center [654, 385] width 207 height 16
click at [769, 325] on div "Account OR Object tags Choose tags (optional)" at bounding box center [774, 338] width 452 height 30
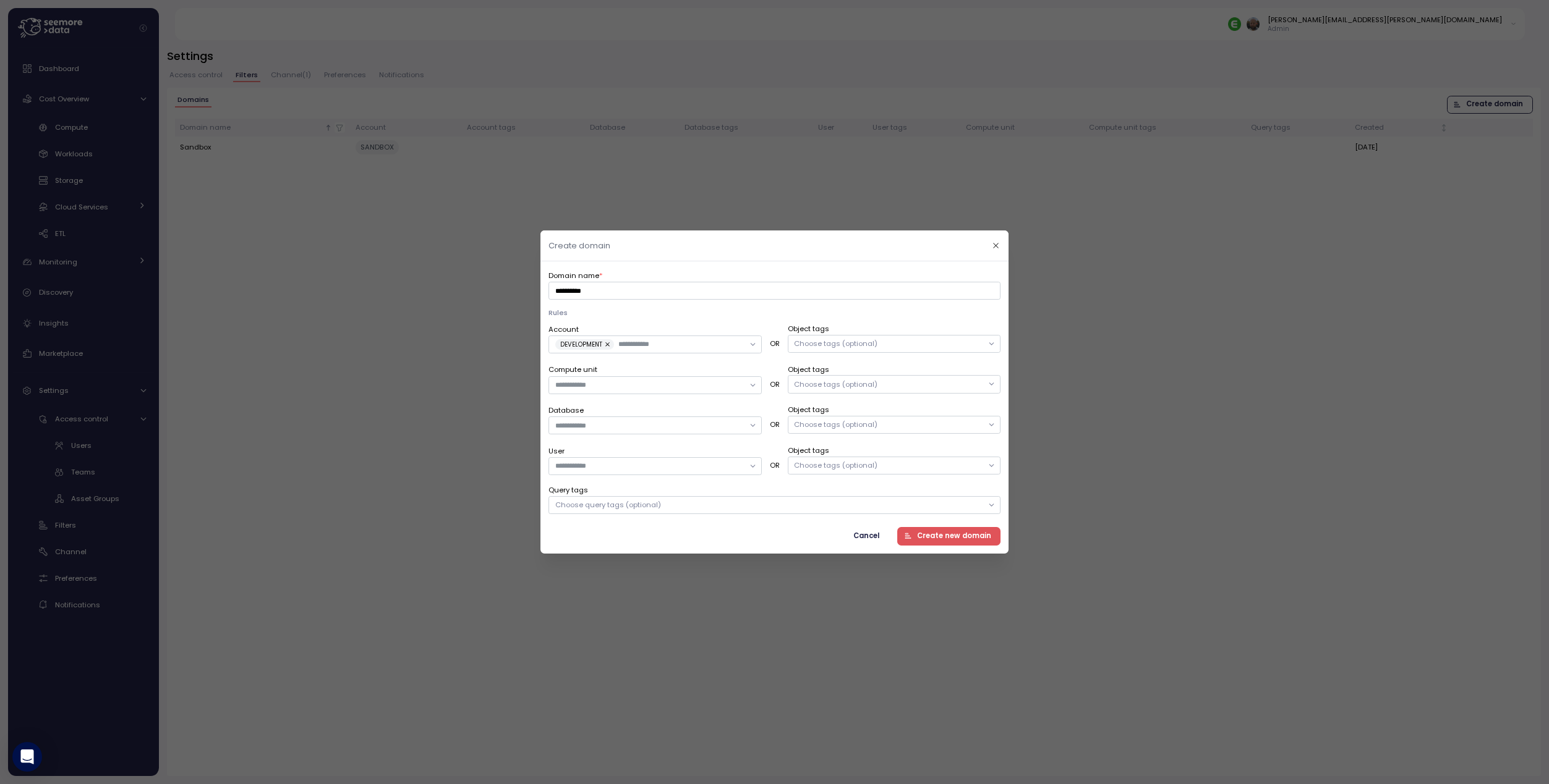
click at [771, 318] on div "Rules Account DEVELOPMENT OR Object tags Choose tags (optional) Compute unit OR…" at bounding box center [774, 411] width 452 height 206
click at [607, 344] on button "button" at bounding box center [607, 345] width 12 height 11
click at [754, 389] on div at bounding box center [655, 384] width 213 height 18
click at [597, 389] on input "****" at bounding box center [650, 385] width 189 height 11
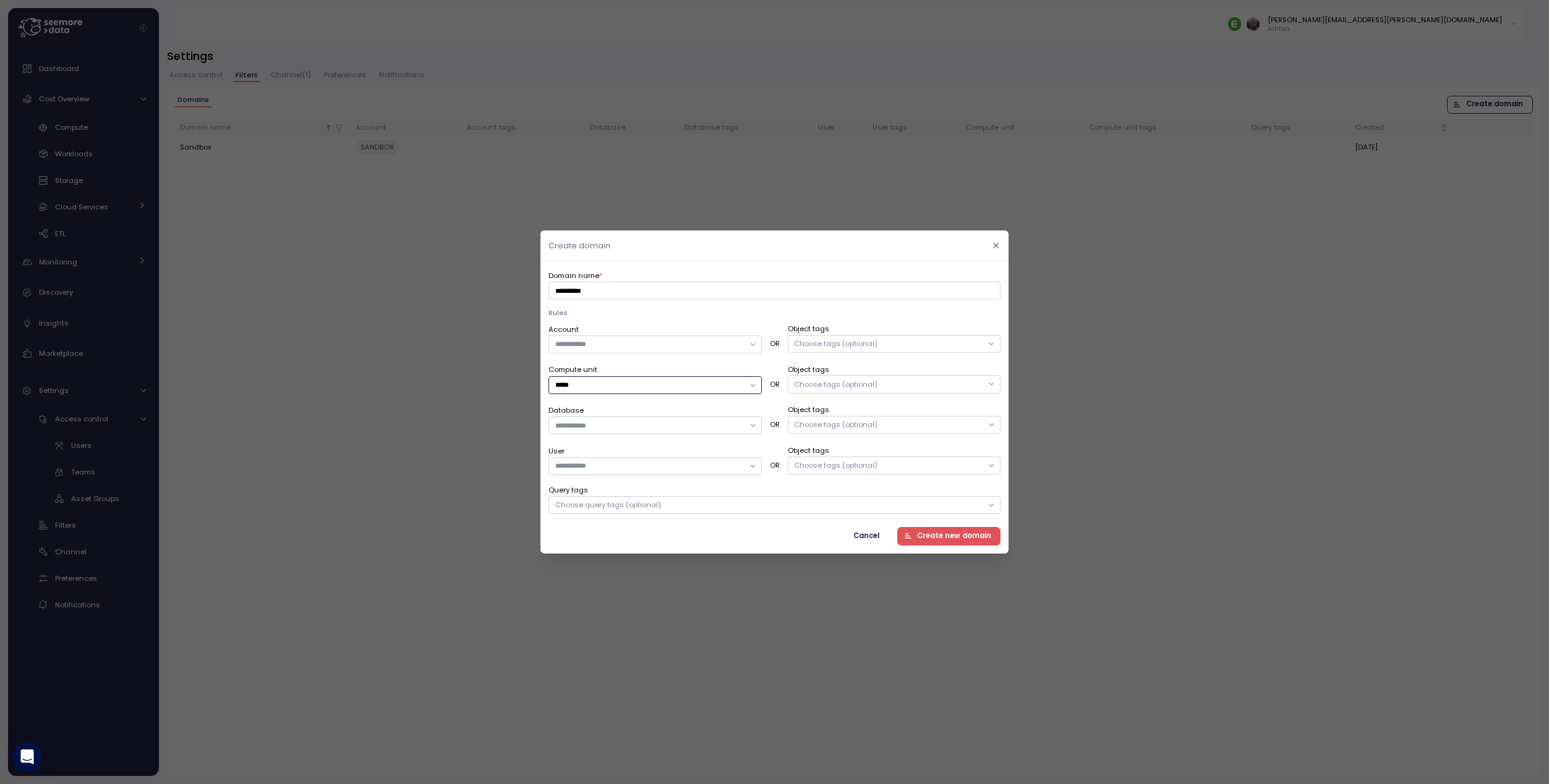
type input "****"
click at [753, 386] on div "****" at bounding box center [655, 384] width 213 height 18
click at [483, 765] on div "Create domain Domain name * ********* Rules Account OR Object tags Choose tags …" at bounding box center [774, 784] width 1549 height 0
click at [869, 538] on span "Cancel" at bounding box center [866, 537] width 26 height 17
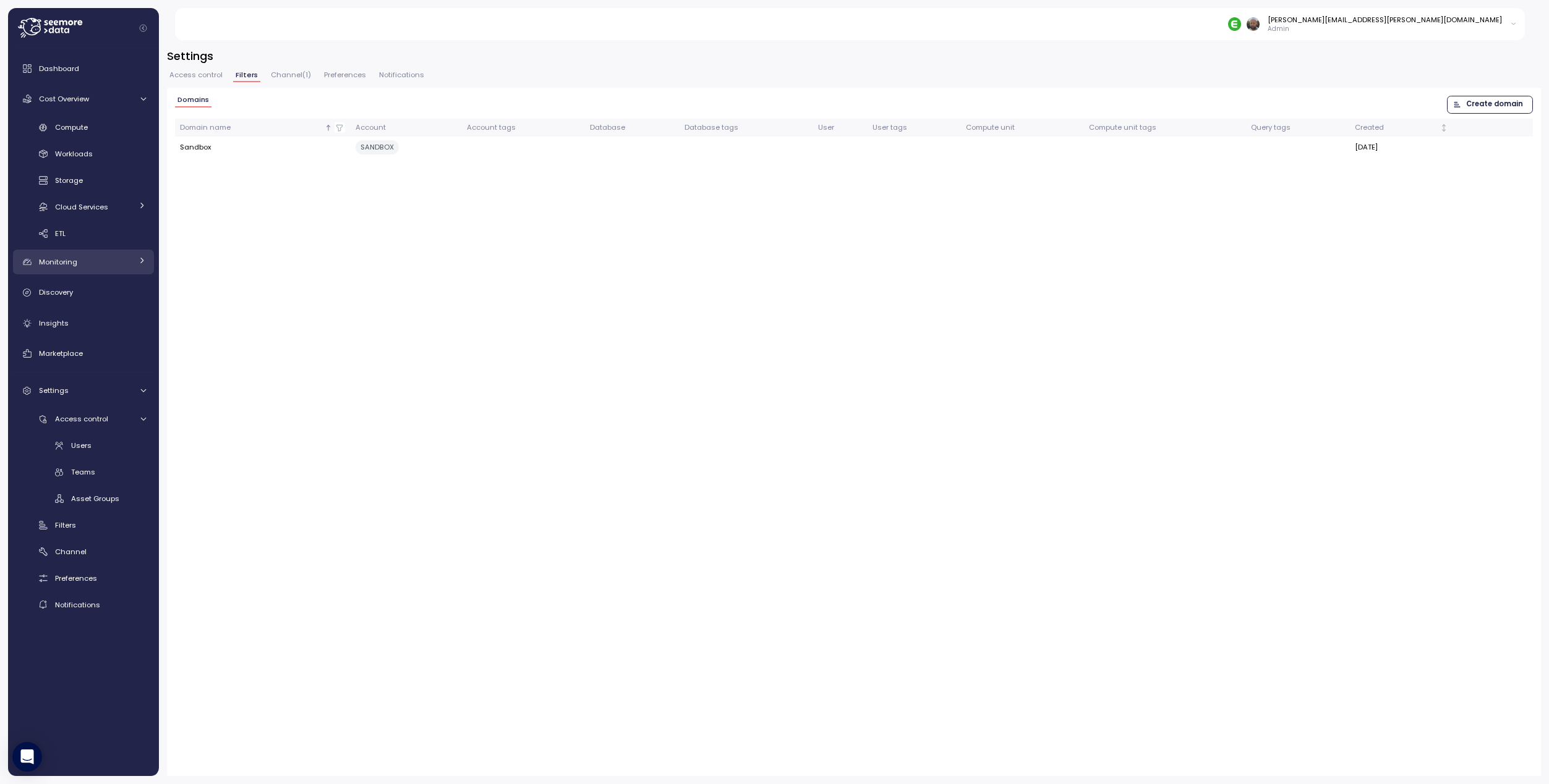
click at [141, 261] on icon at bounding box center [141, 260] width 8 height 8
click at [72, 286] on span "Anomalies" at bounding box center [74, 290] width 39 height 9
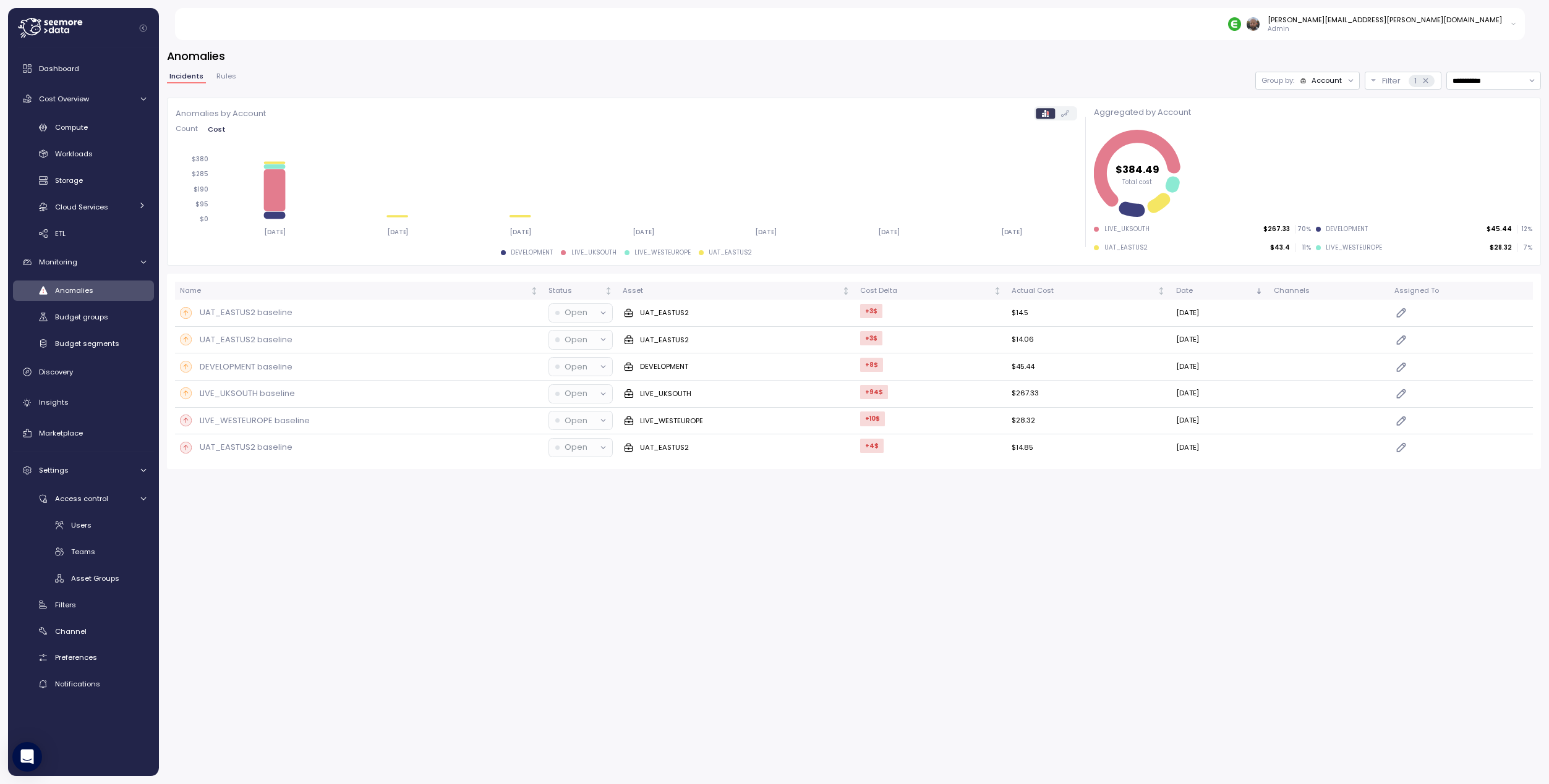
click at [406, 523] on div "**********" at bounding box center [854, 408] width 1390 height 752
click at [262, 446] on p "UAT_EASTUS2 baseline" at bounding box center [246, 447] width 92 height 12
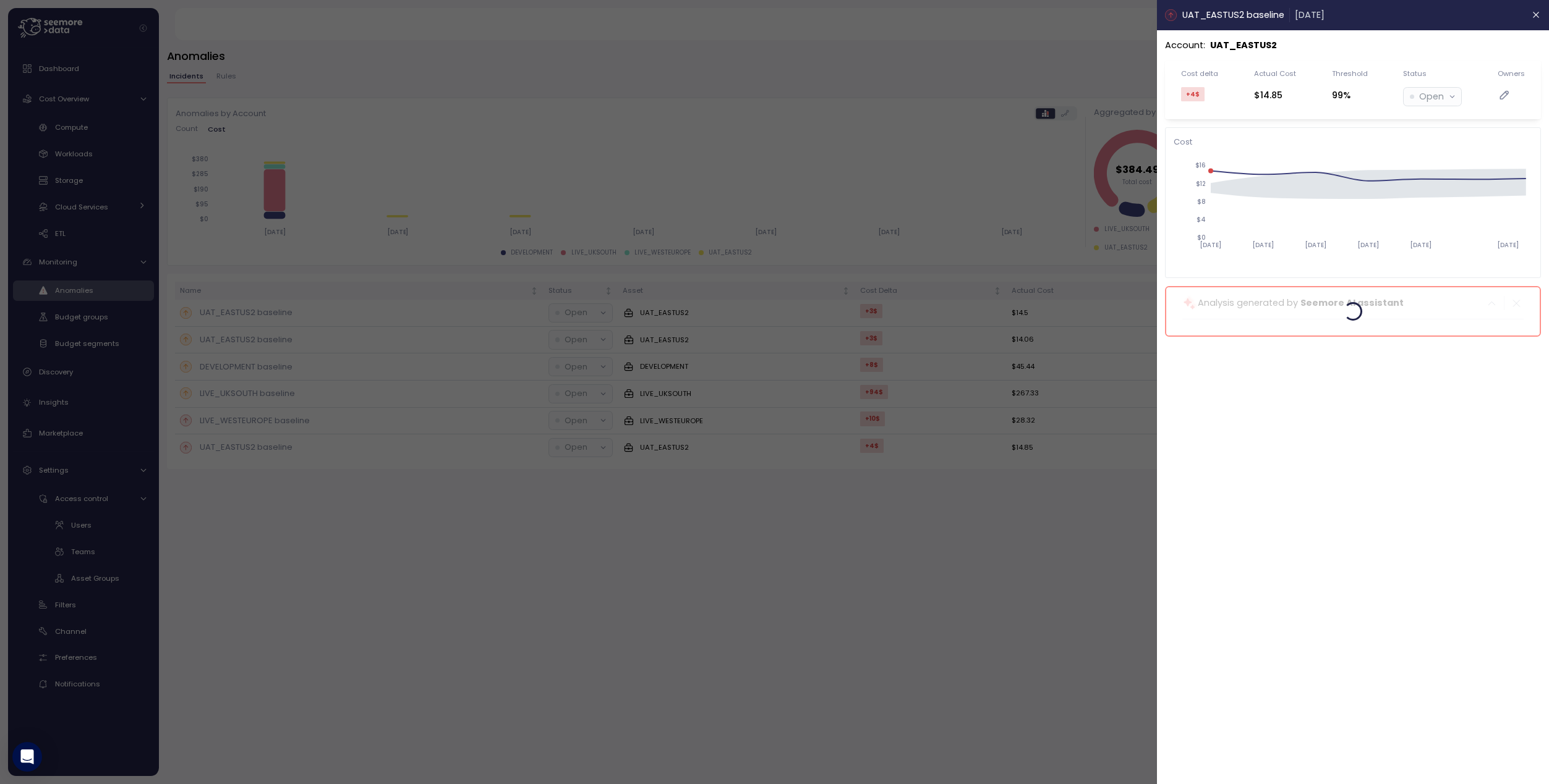
click at [921, 651] on div at bounding box center [774, 392] width 1549 height 784
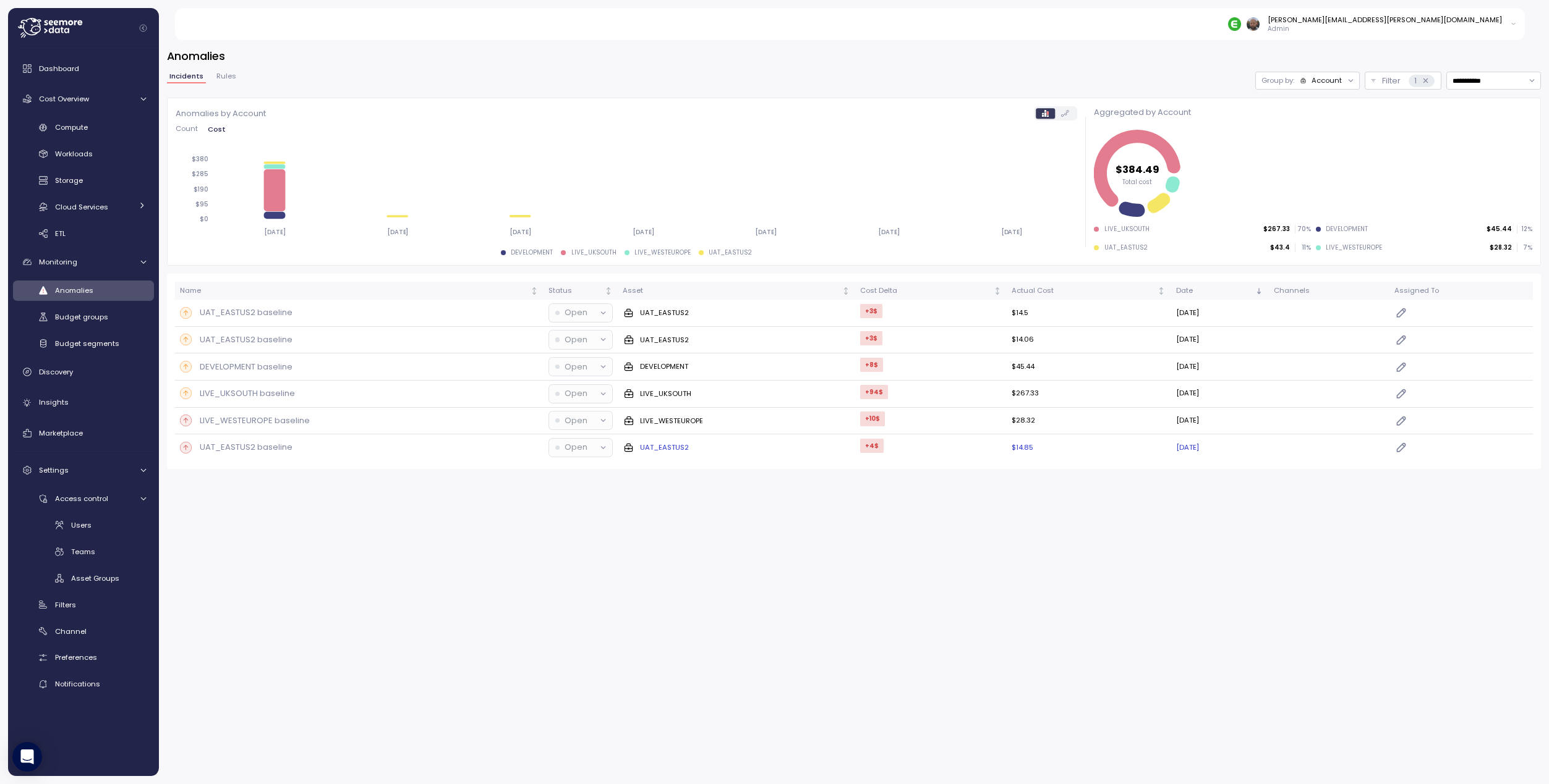
click at [599, 449] on icon at bounding box center [602, 448] width 8 height 8
click at [574, 449] on p "Open" at bounding box center [576, 447] width 23 height 12
drag, startPoint x: 569, startPoint y: 477, endPoint x: 569, endPoint y: 468, distance: 9.0
click at [569, 477] on p "Done" at bounding box center [570, 473] width 45 height 12
click at [577, 421] on div "Open" at bounding box center [575, 420] width 40 height 12
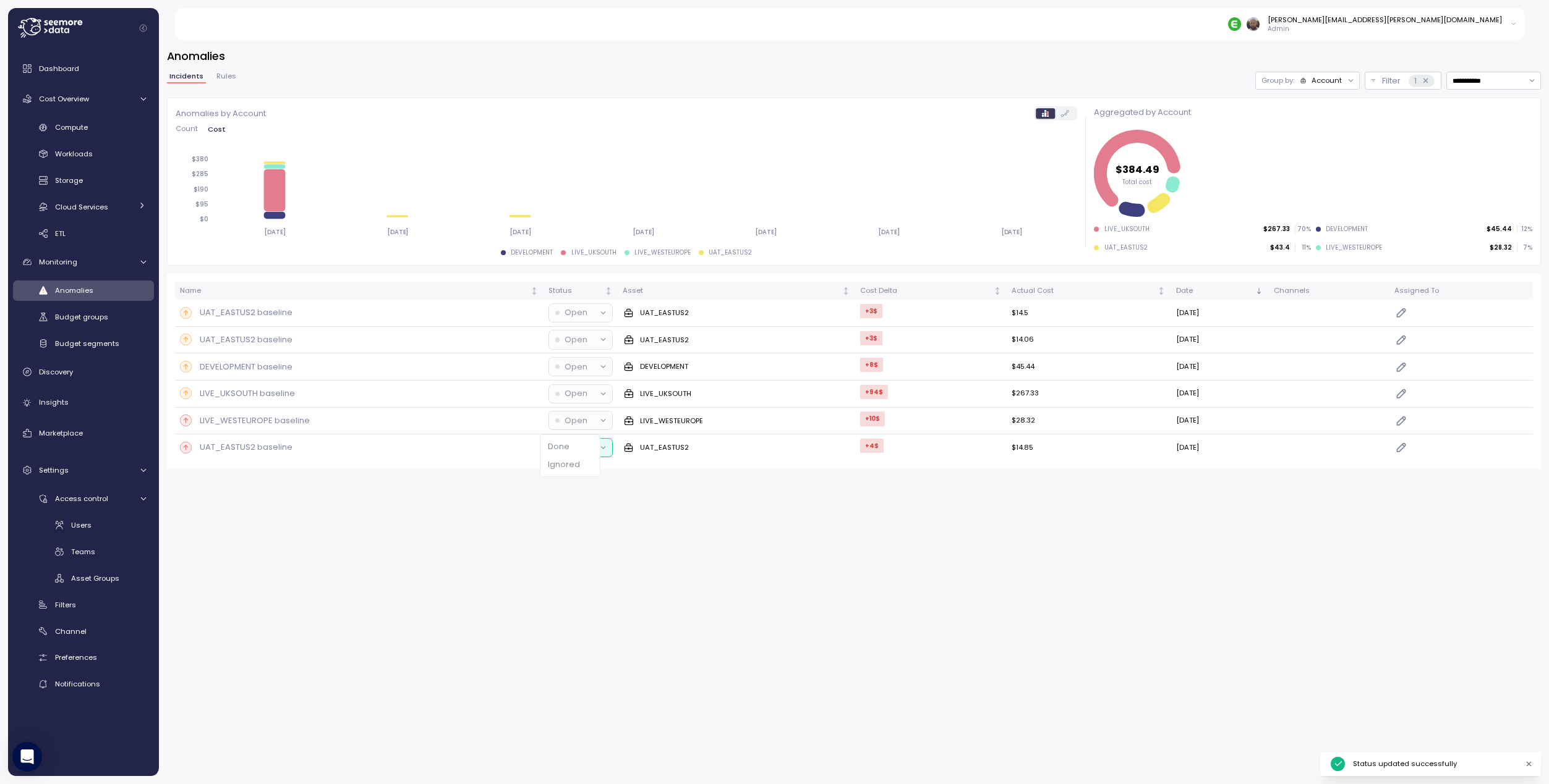
click at [580, 447] on p "Done" at bounding box center [570, 447] width 45 height 12
click at [578, 400] on button "Open" at bounding box center [580, 394] width 63 height 18
click at [580, 418] on p "Done" at bounding box center [570, 419] width 45 height 12
click at [577, 370] on div "Open" at bounding box center [575, 367] width 40 height 12
click at [576, 392] on p "Done" at bounding box center [570, 392] width 45 height 12
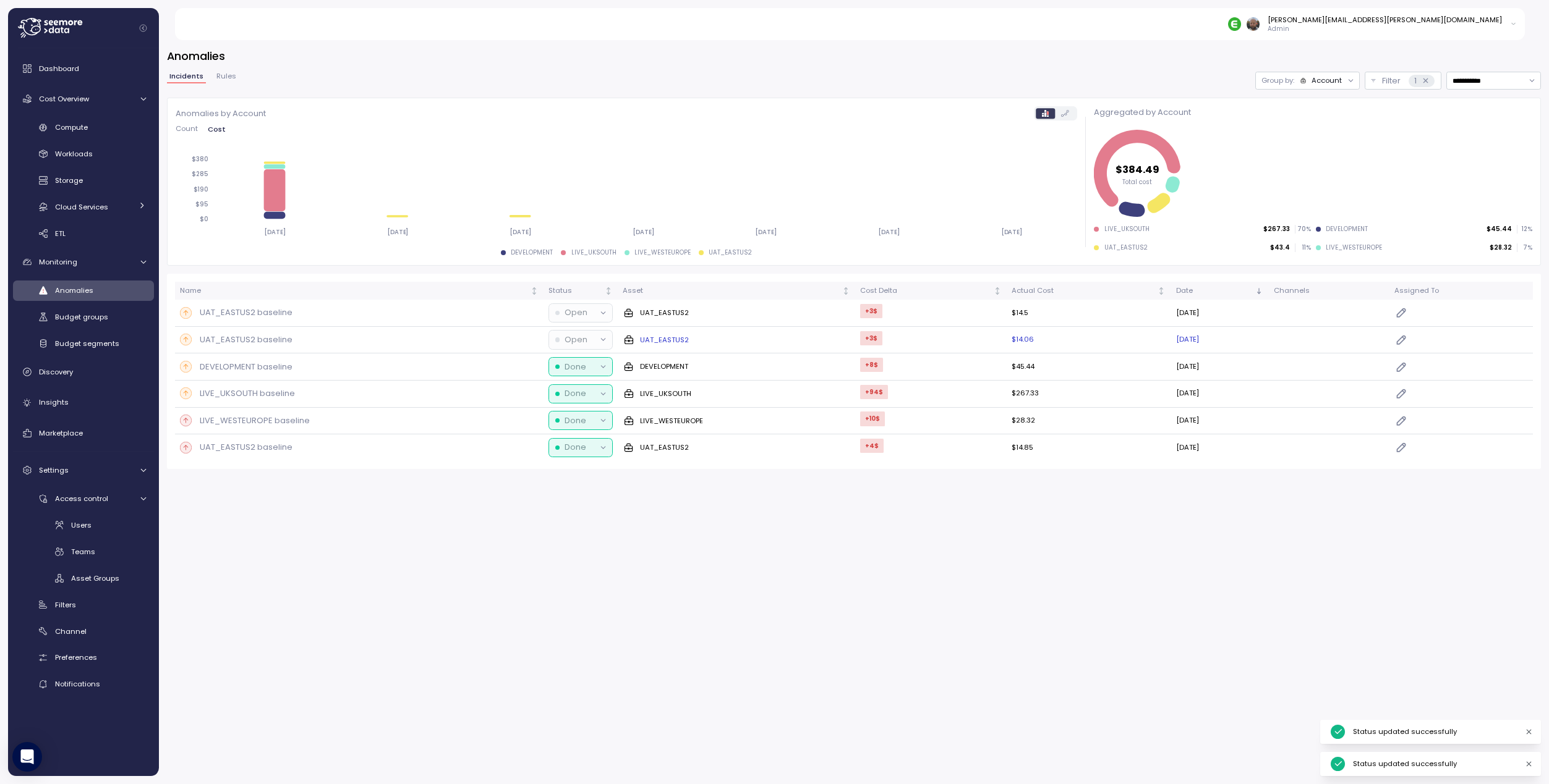
click at [569, 338] on p "Open" at bounding box center [576, 339] width 23 height 12
click at [578, 363] on p "Done" at bounding box center [570, 366] width 45 height 12
click at [570, 317] on p "Open" at bounding box center [576, 312] width 23 height 12
click at [570, 336] on p "Done" at bounding box center [570, 338] width 45 height 12
click at [76, 68] on span "Dashboard" at bounding box center [58, 69] width 41 height 9
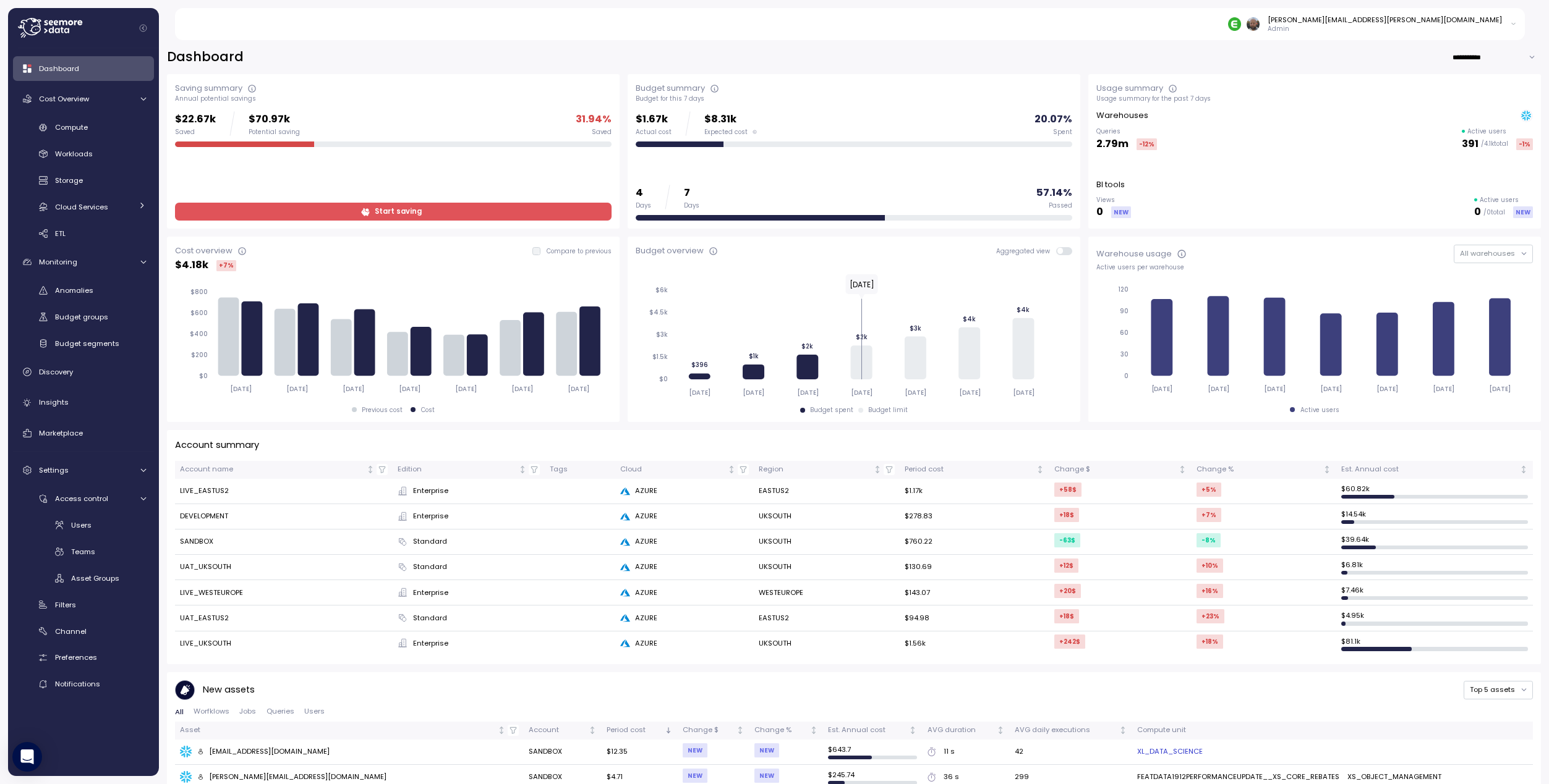
click at [402, 213] on span "Start saving" at bounding box center [398, 212] width 47 height 17
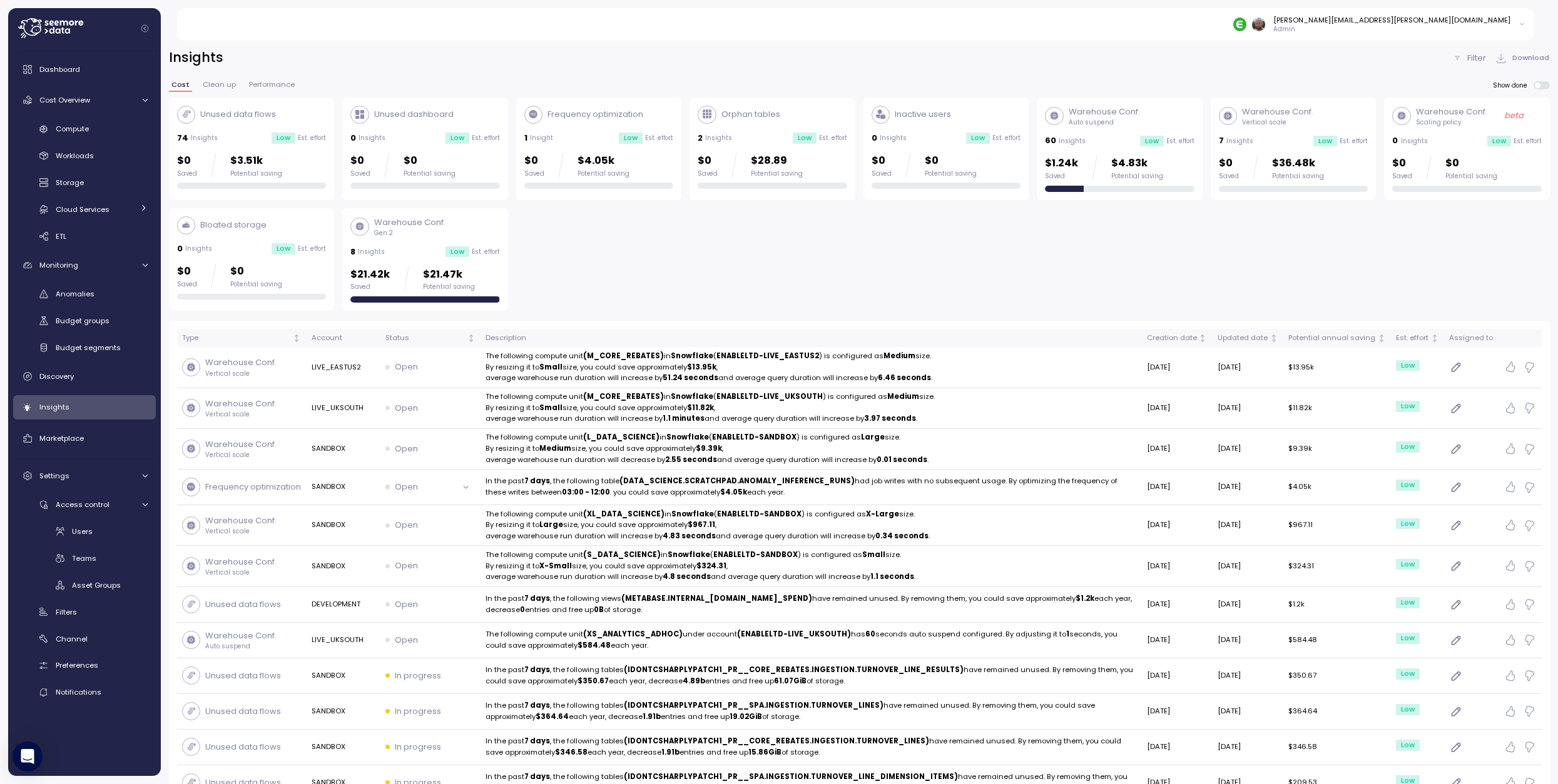
click at [68, 408] on div "Insights" at bounding box center [93, 406] width 108 height 12
click at [1106, 128] on div "Warehouse Conf. Auto suspend 60 Insights Low Est. effort $1.24k Saved $4.83k Po…" at bounding box center [1119, 149] width 150 height 87
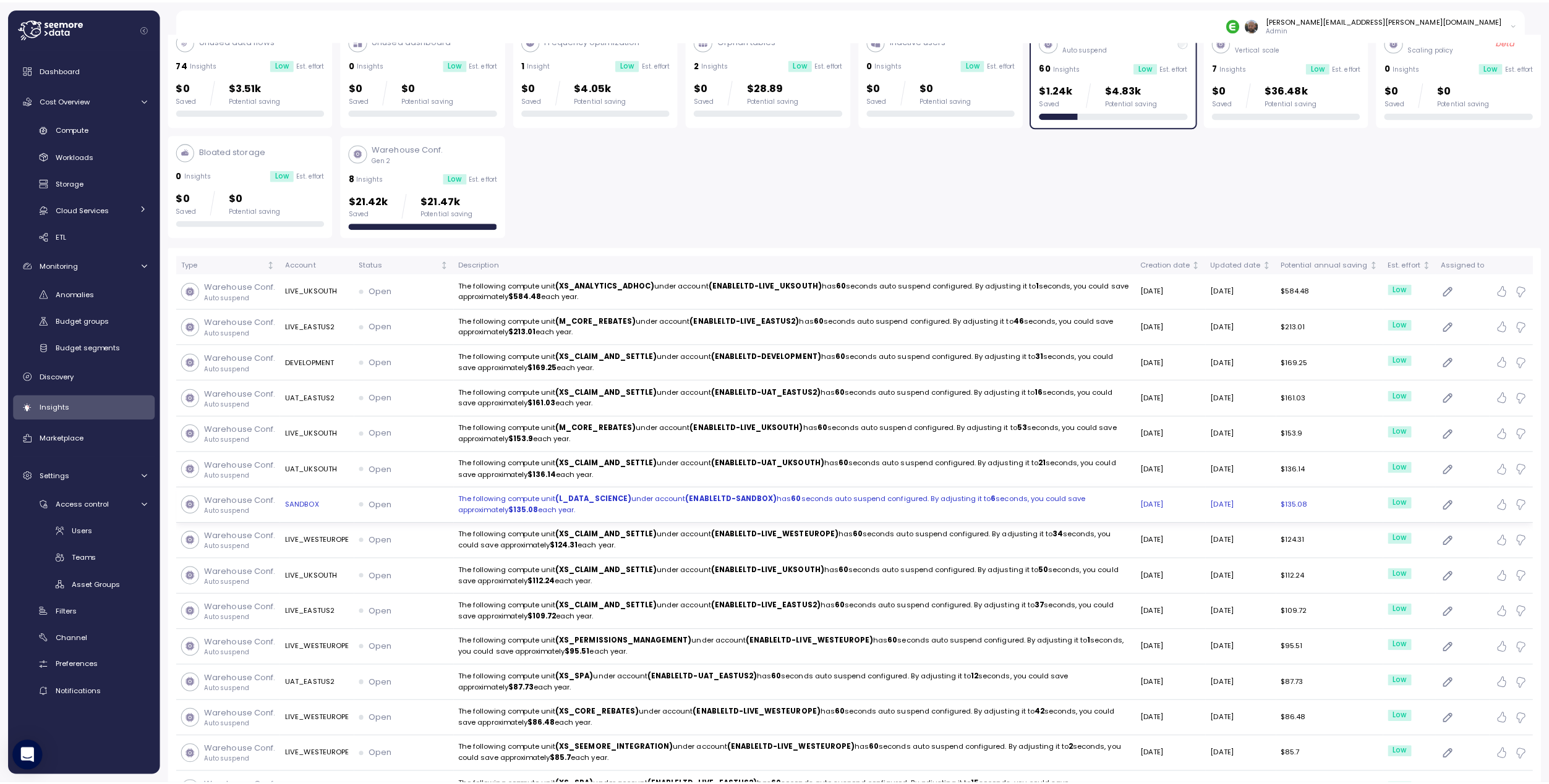
scroll to position [146, 0]
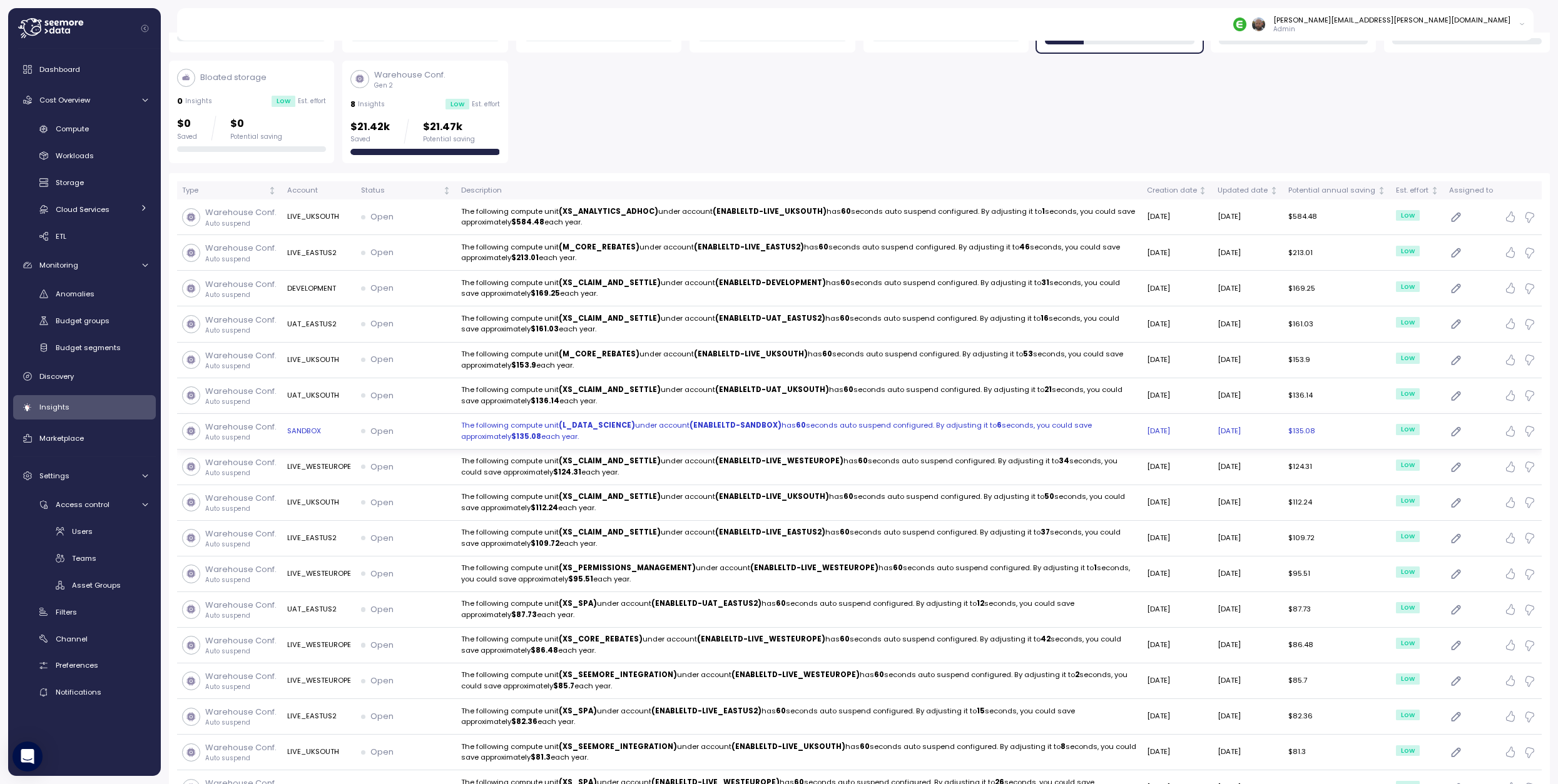
click at [666, 425] on p "The following compute unit (L_DATA_SCIENCE) under account (ENABLELTD-SANDBOX) h…" at bounding box center [799, 431] width 675 height 22
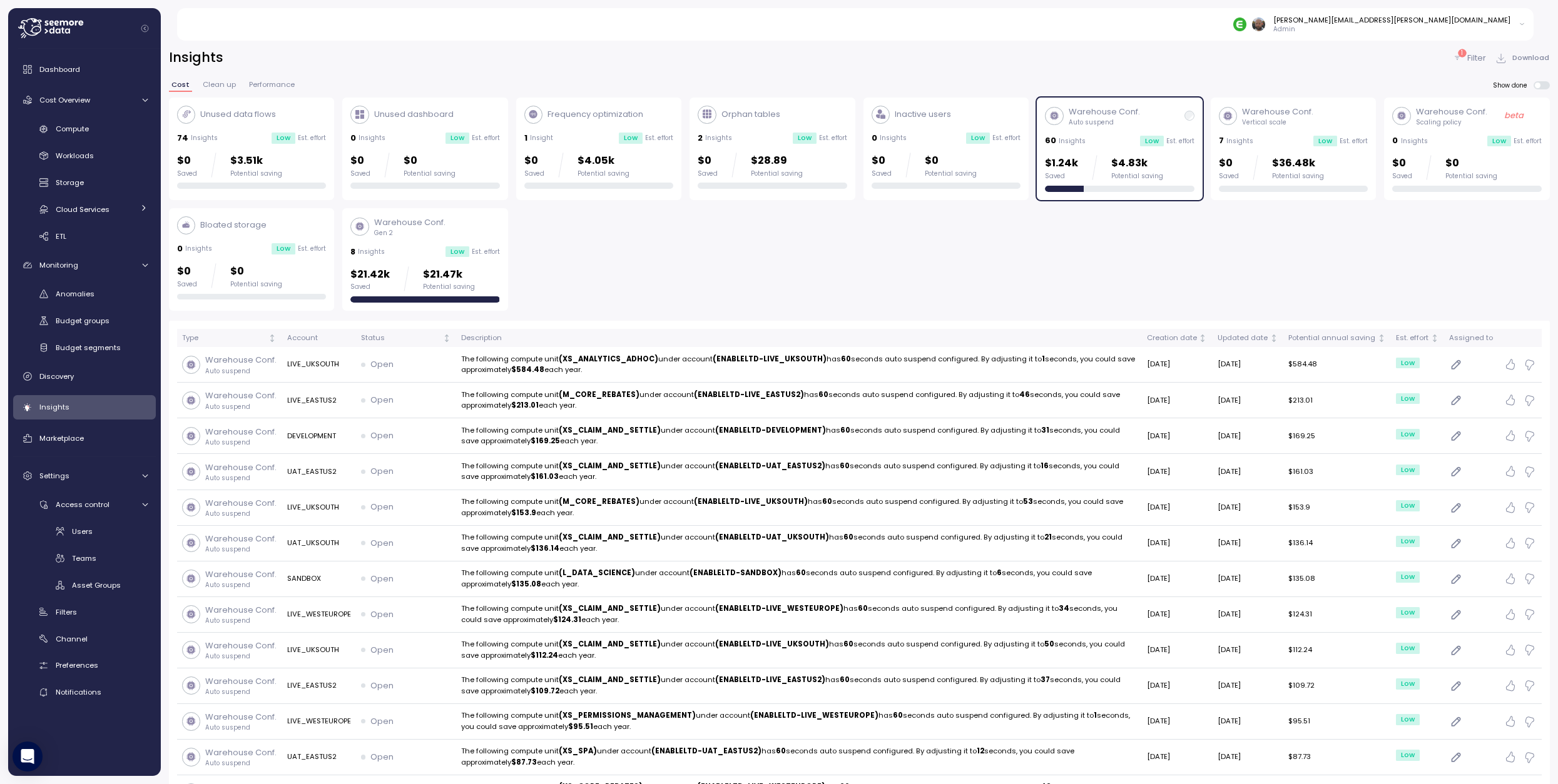
click at [591, 134] on div "1 Insight Low Est. effort" at bounding box center [599, 137] width 150 height 12
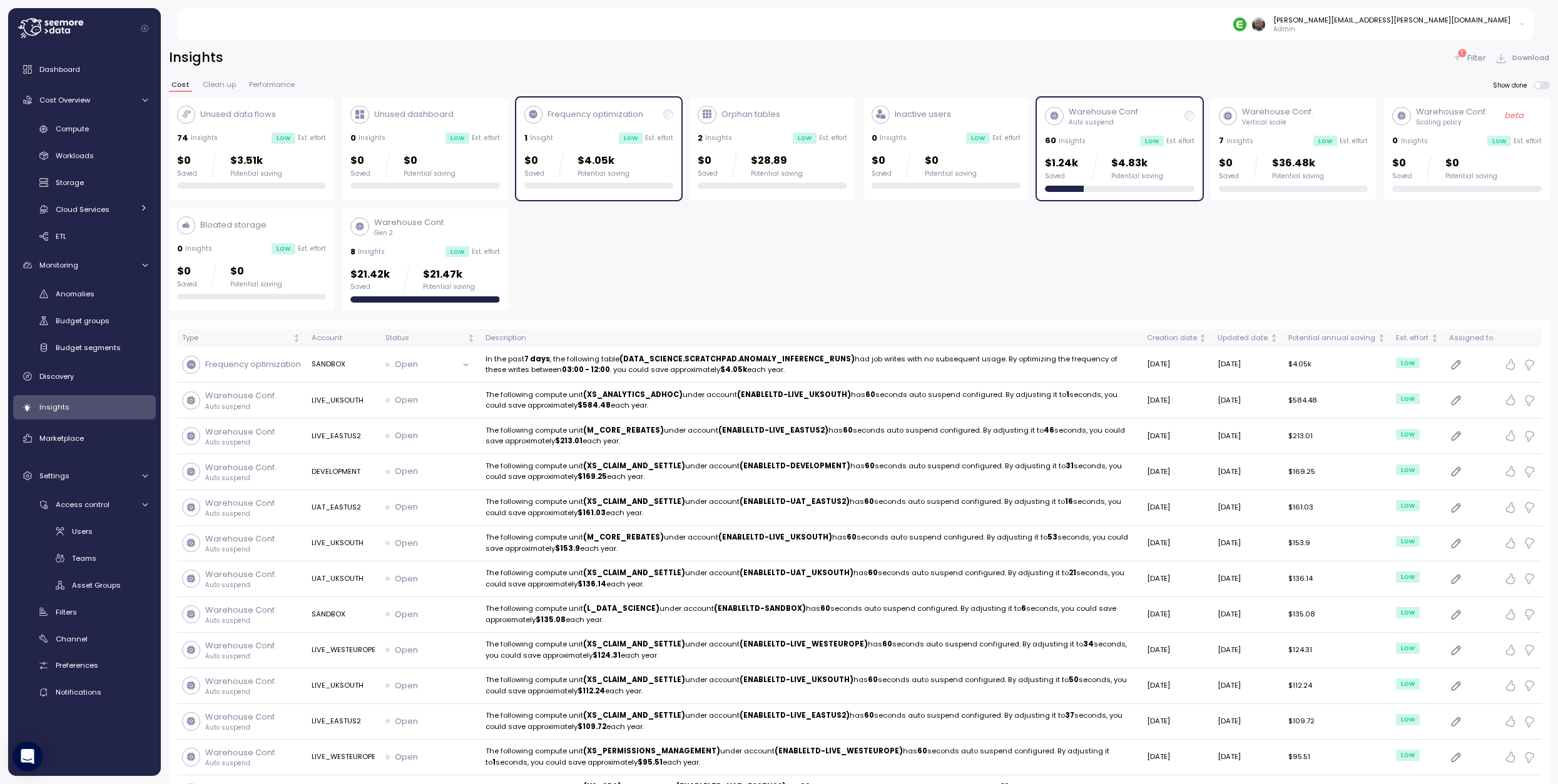
click at [1123, 137] on div "60 Insights Low Est. effort" at bounding box center [1119, 140] width 150 height 12
